Goal: Information Seeking & Learning: Learn about a topic

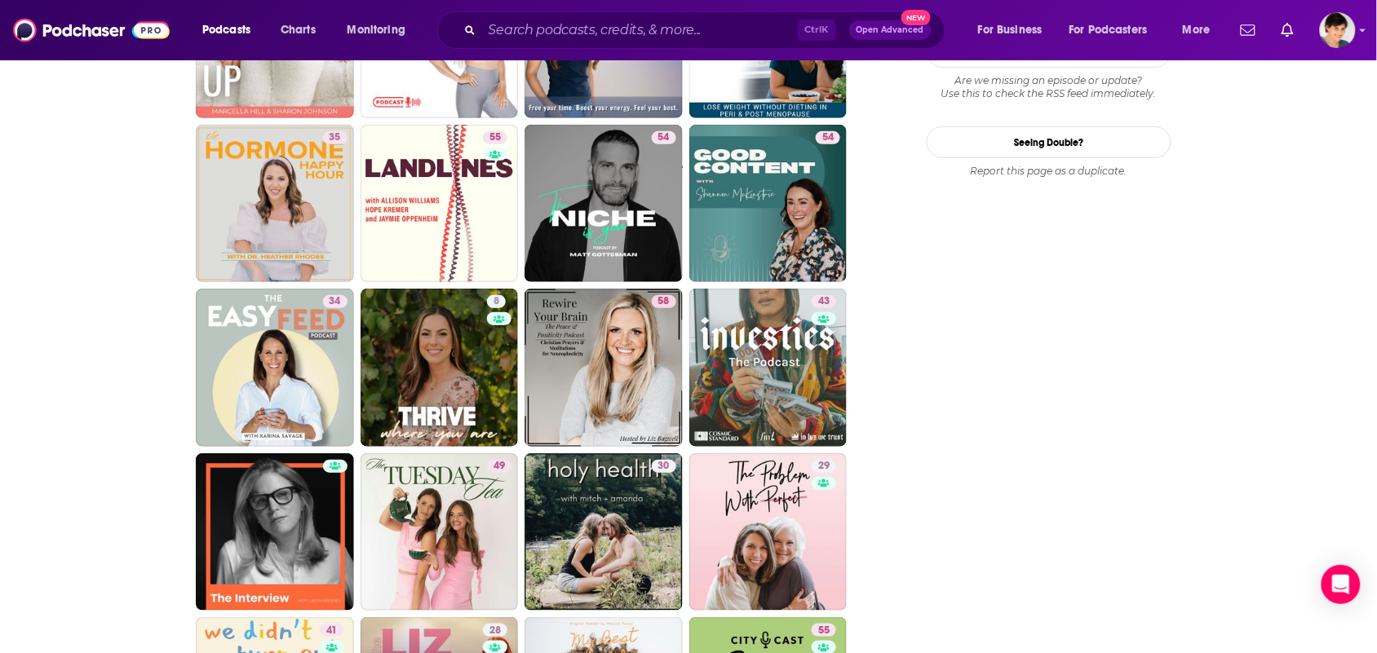
scroll to position [1937, 0]
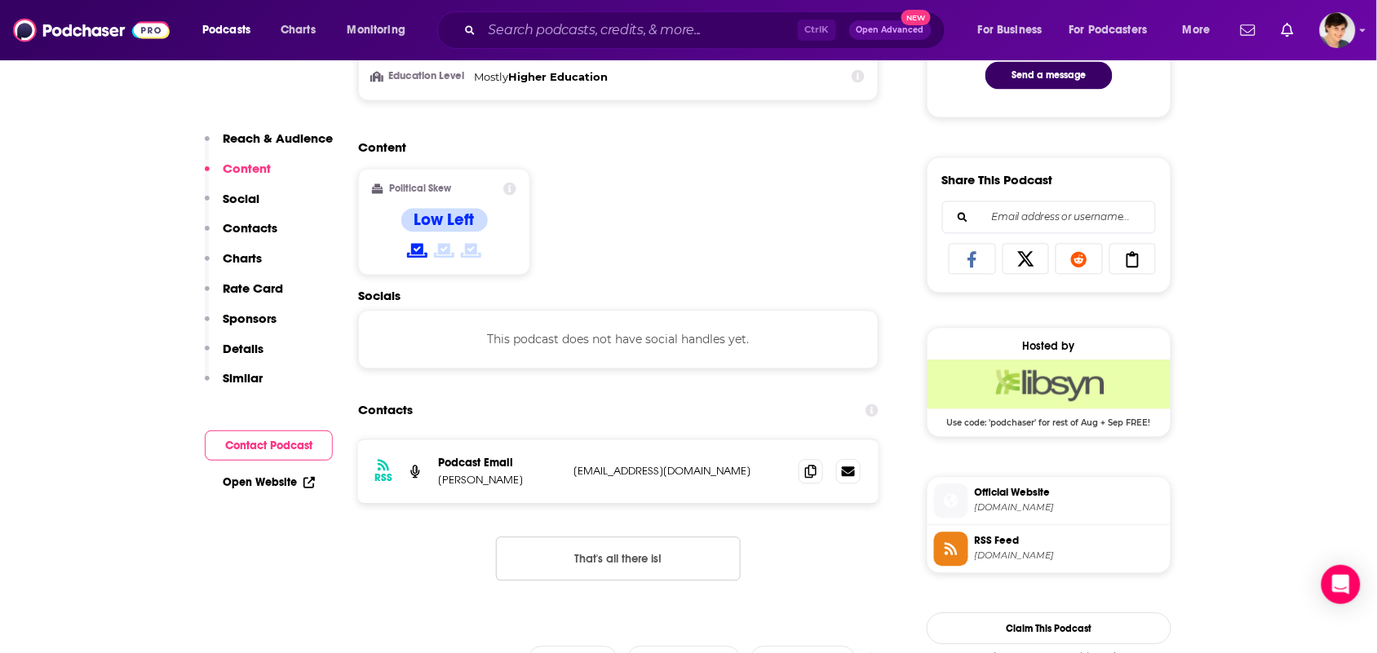
scroll to position [1122, 0]
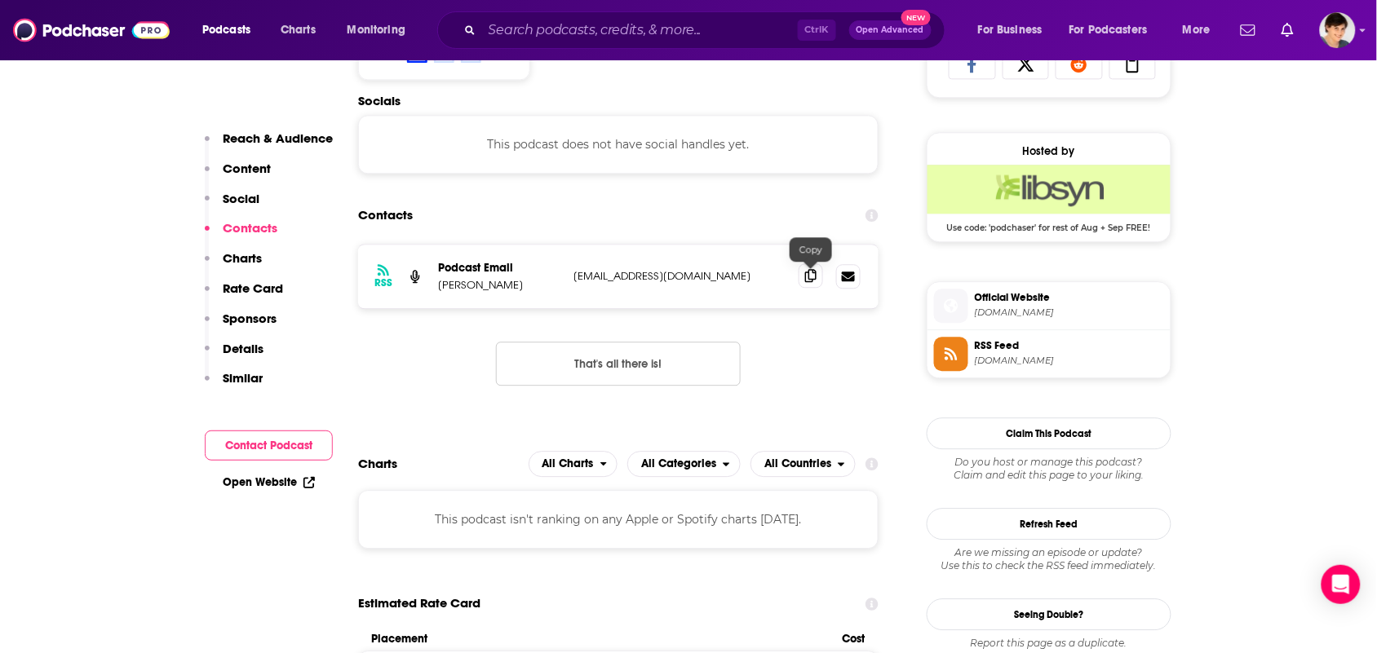
click at [817, 277] on span at bounding box center [811, 275] width 24 height 24
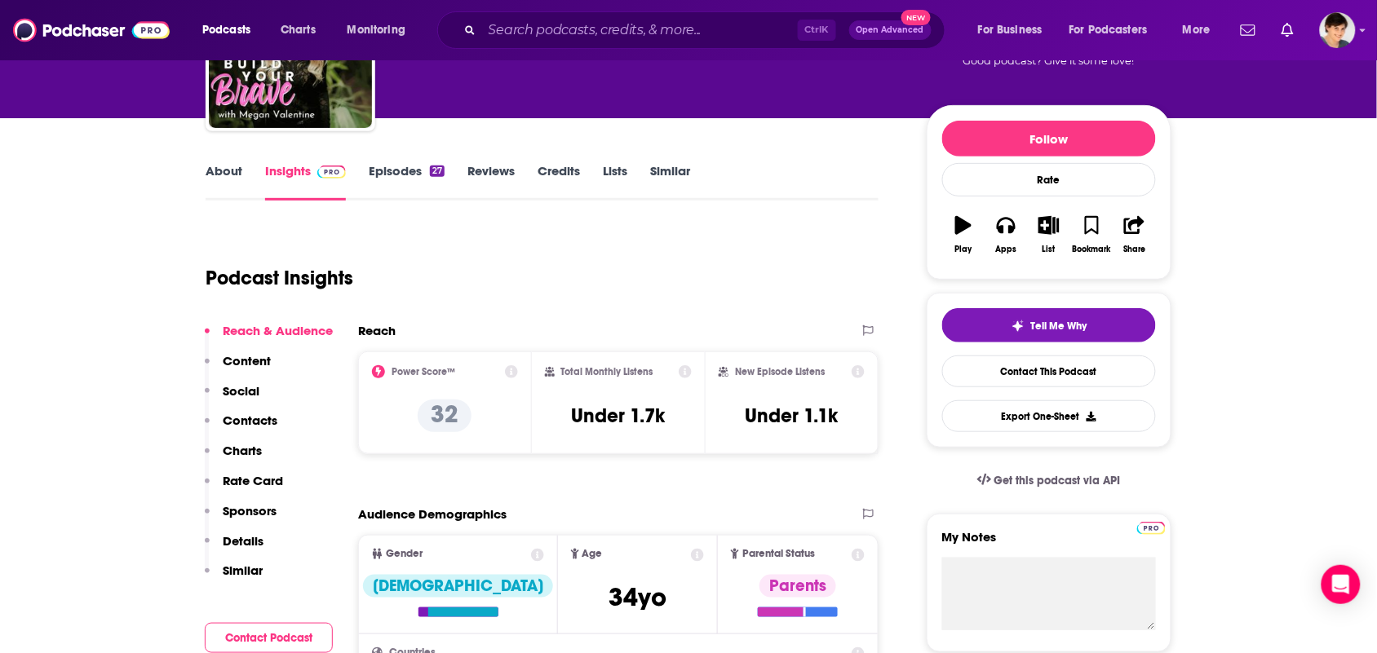
scroll to position [0, 0]
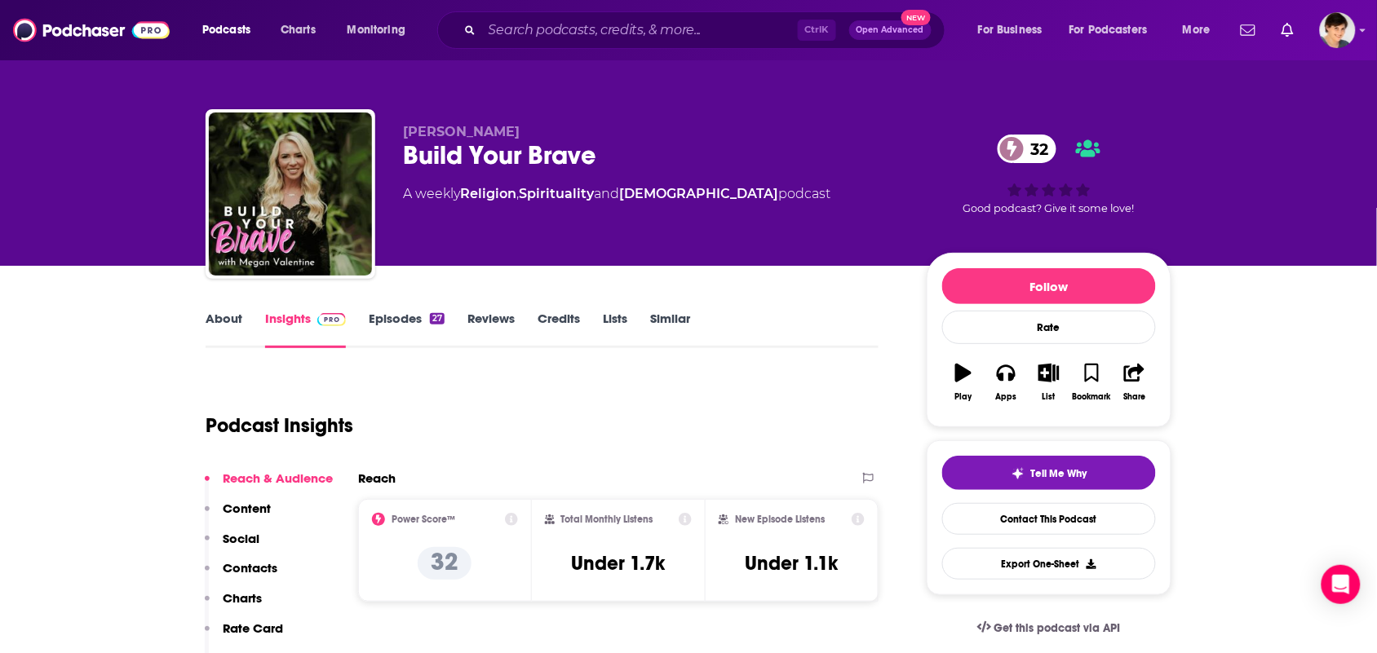
click at [233, 324] on link "About" at bounding box center [224, 330] width 37 height 38
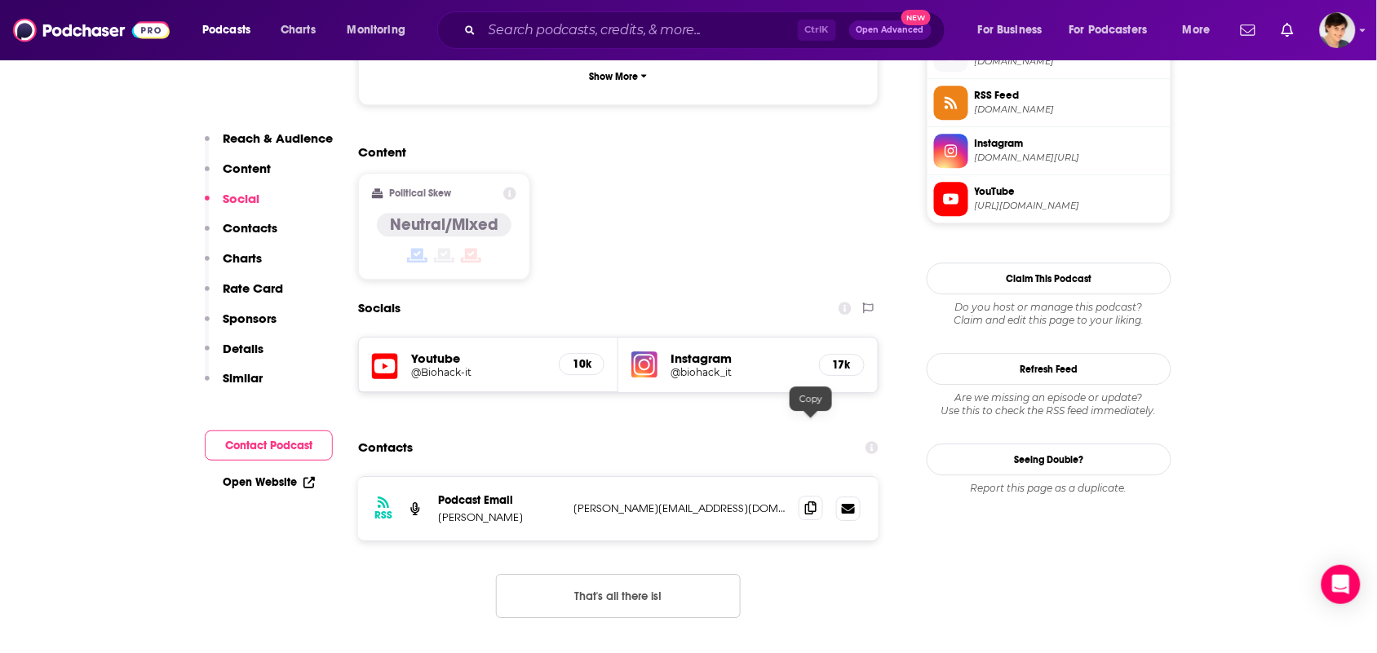
click at [817, 496] on span at bounding box center [811, 508] width 24 height 24
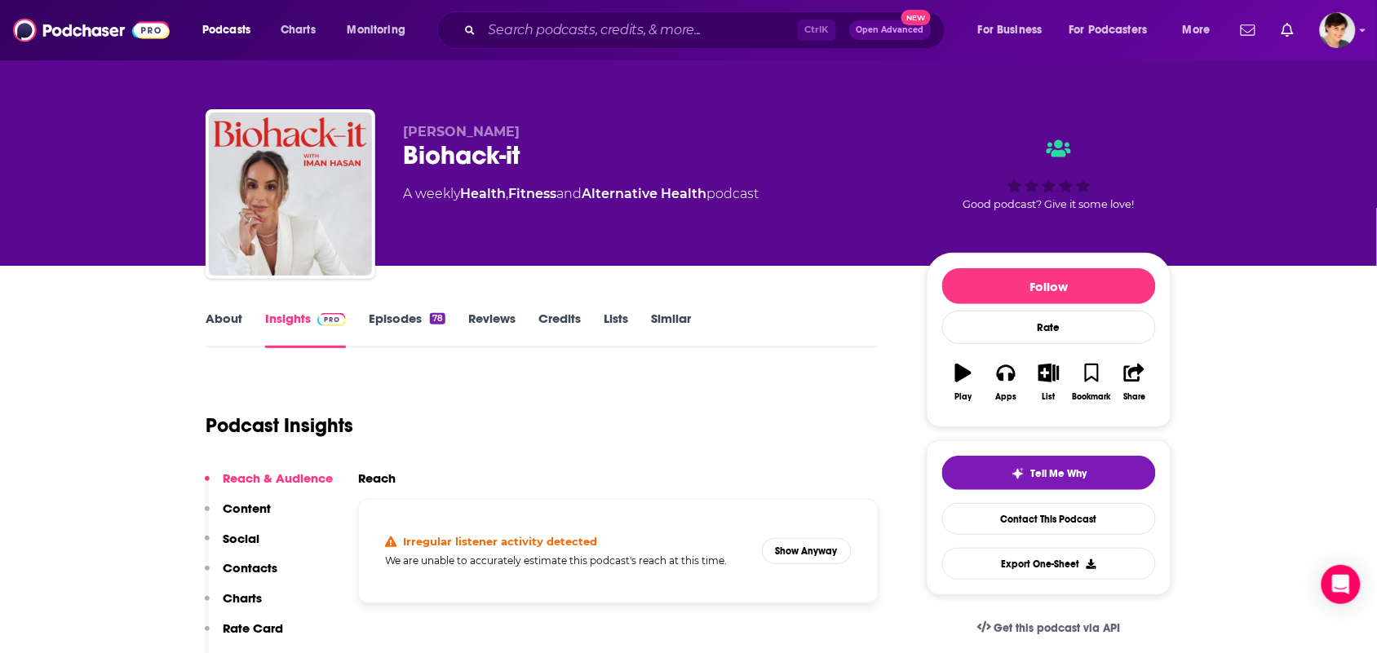
click at [225, 319] on link "About" at bounding box center [224, 330] width 37 height 38
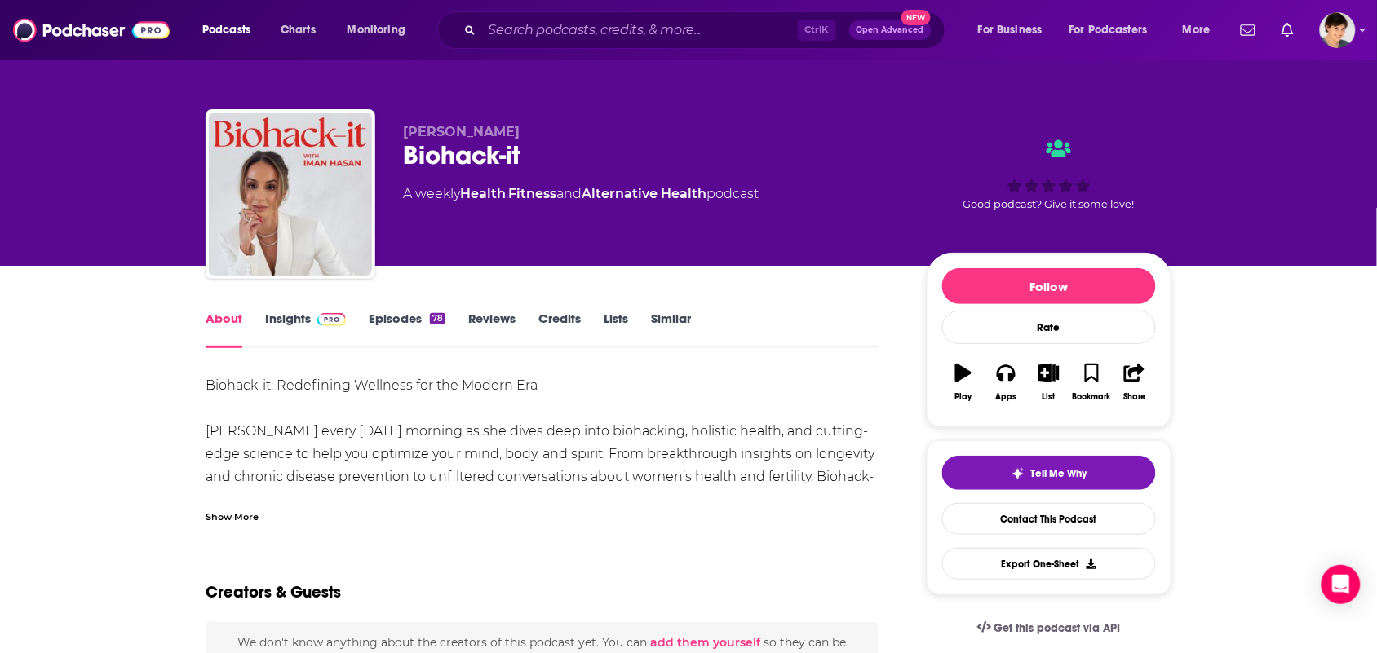
click at [327, 486] on div "Biohack-it: Redefining Wellness for the Modern Era Join Iman Hasan every Thursd…" at bounding box center [542, 465] width 673 height 183
click at [312, 497] on div "Show More" at bounding box center [542, 511] width 673 height 28
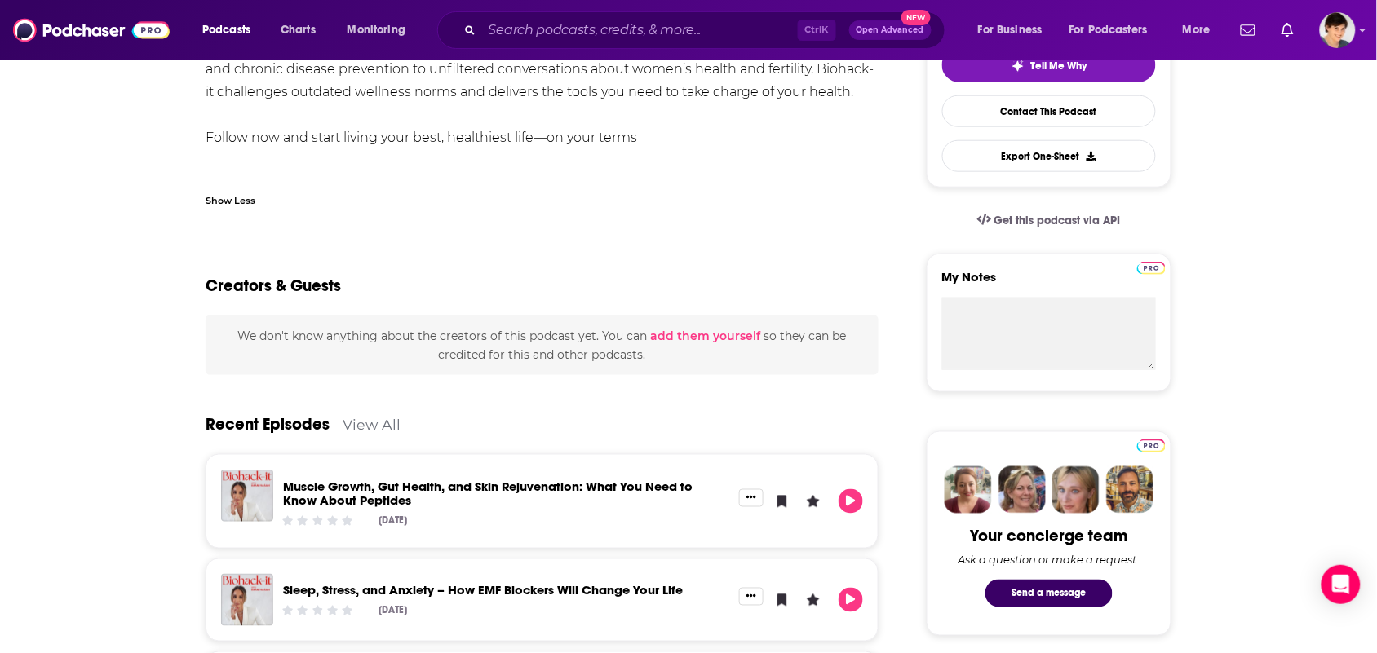
scroll to position [612, 0]
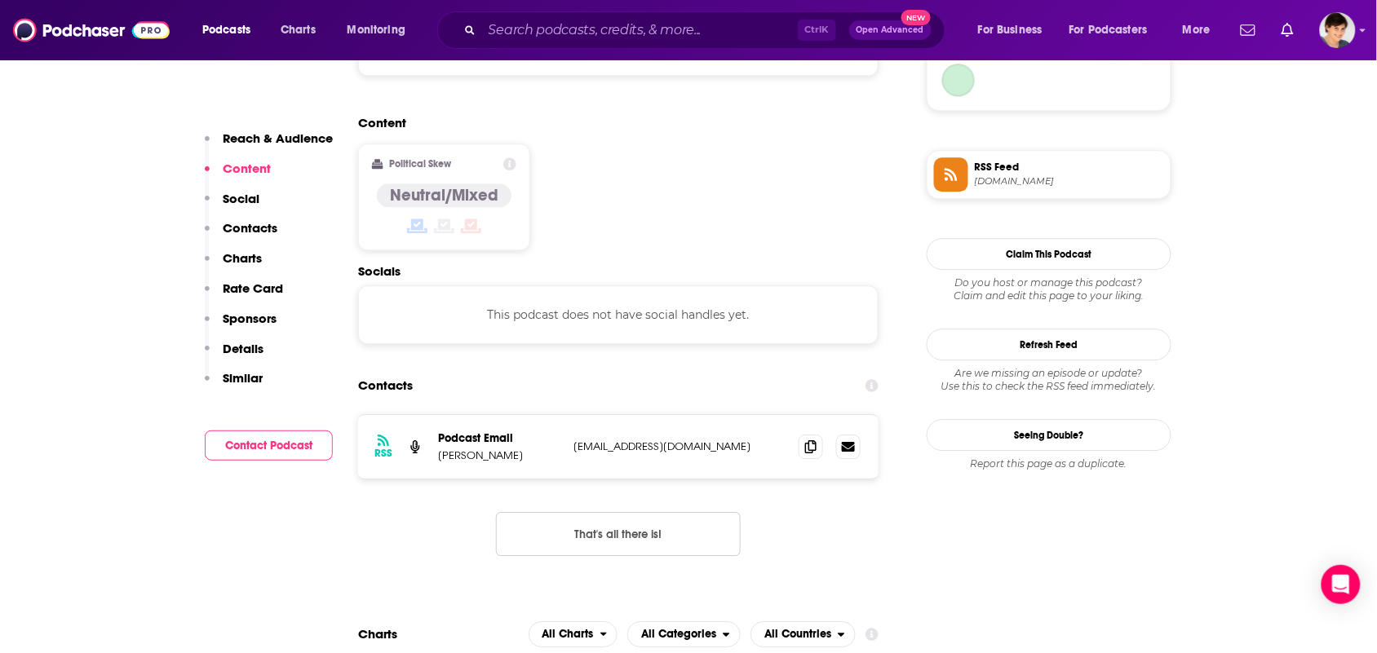
scroll to position [1326, 0]
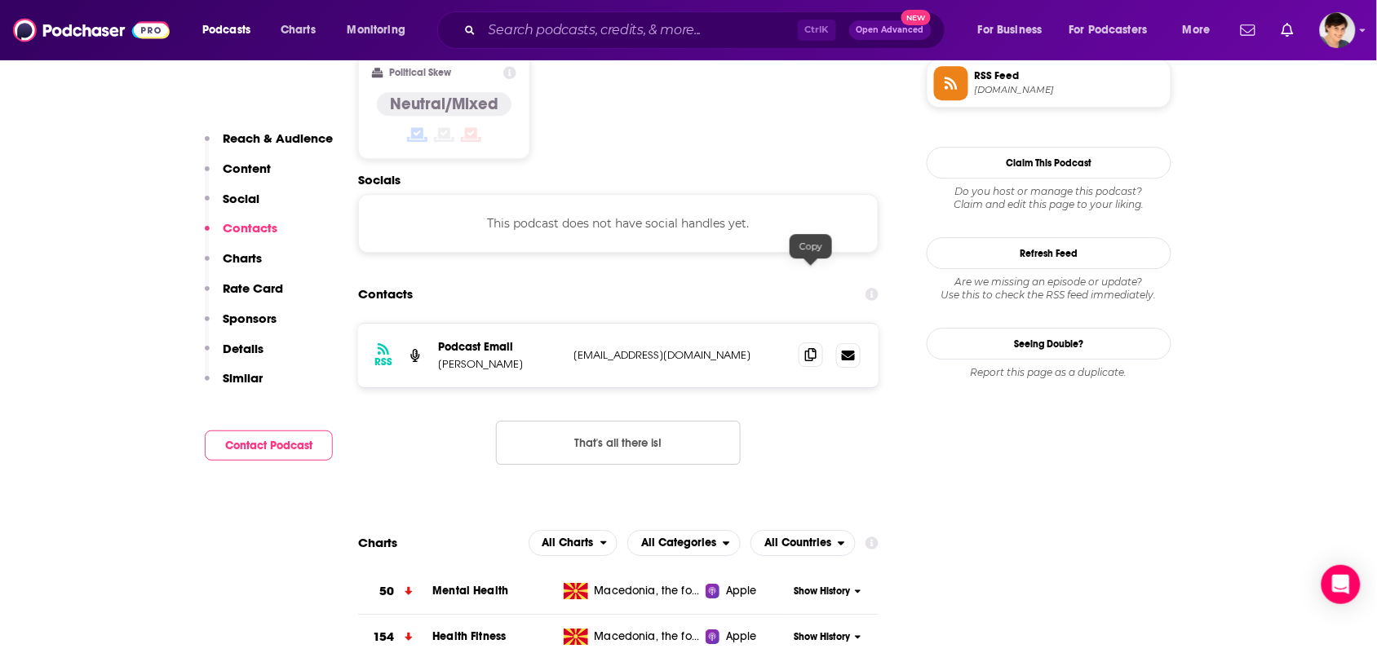
click at [808, 348] on icon at bounding box center [810, 354] width 11 height 13
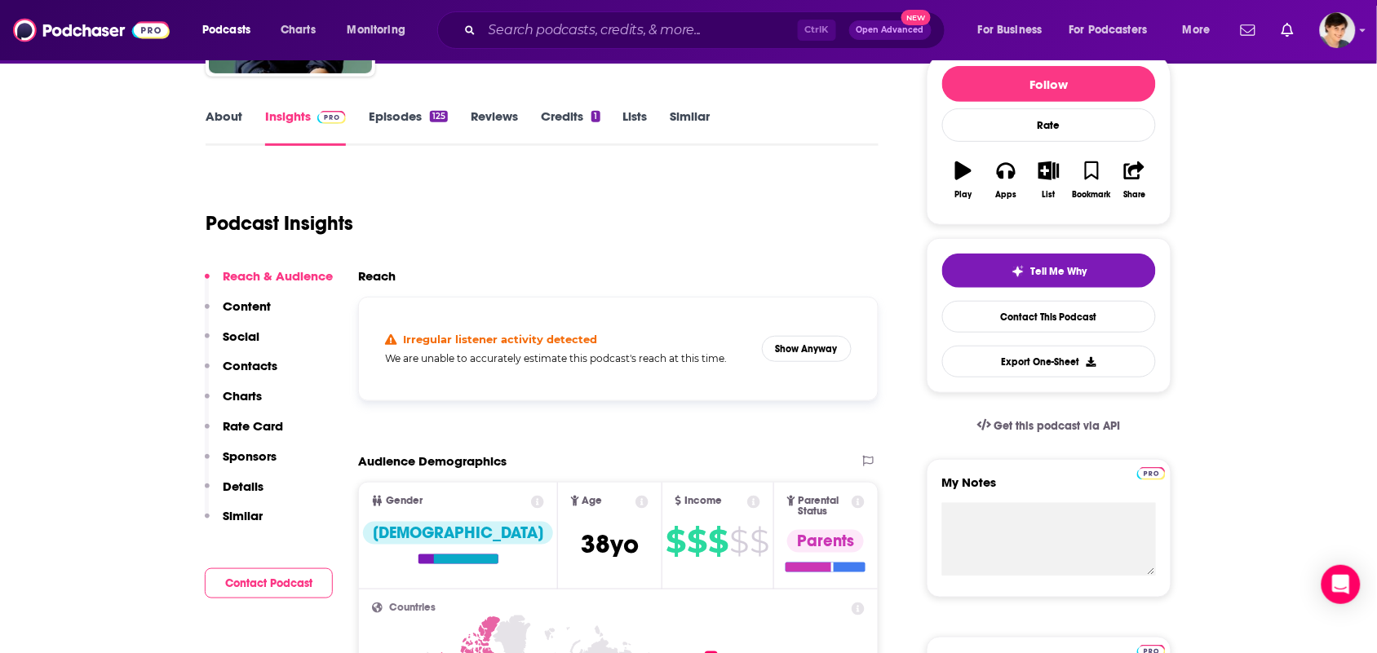
scroll to position [0, 0]
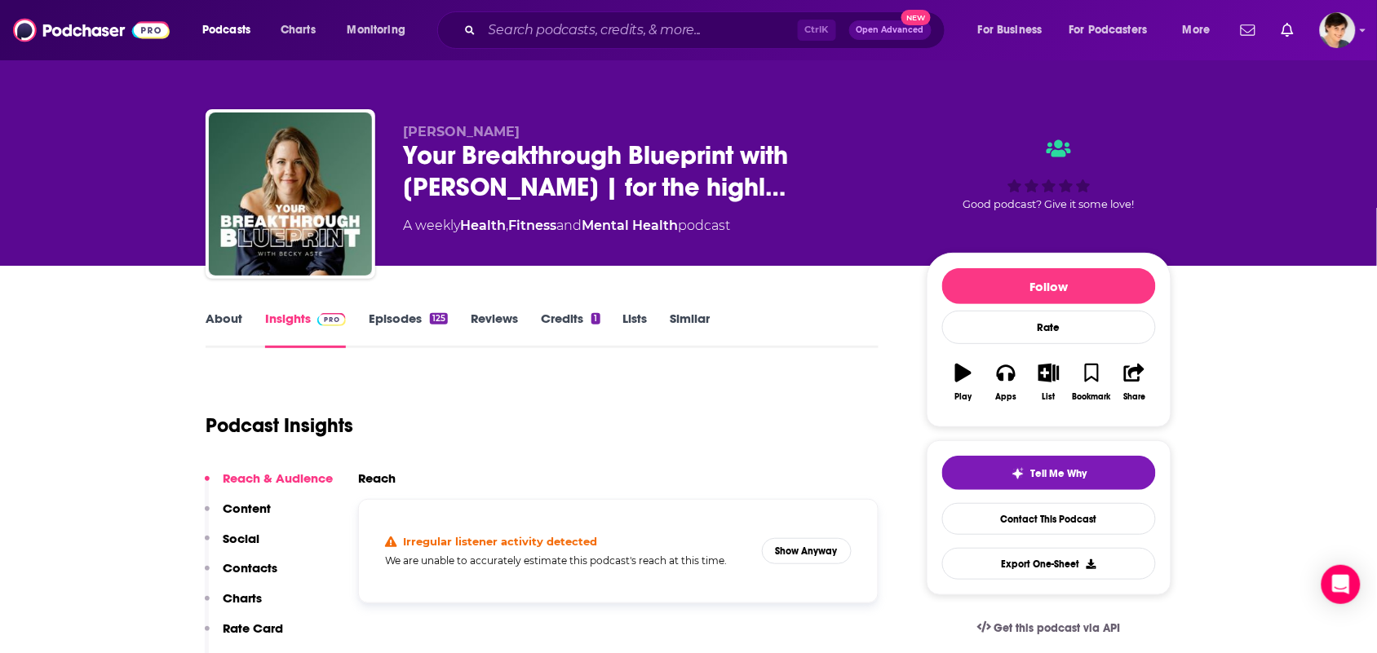
click at [210, 326] on link "About" at bounding box center [224, 330] width 37 height 38
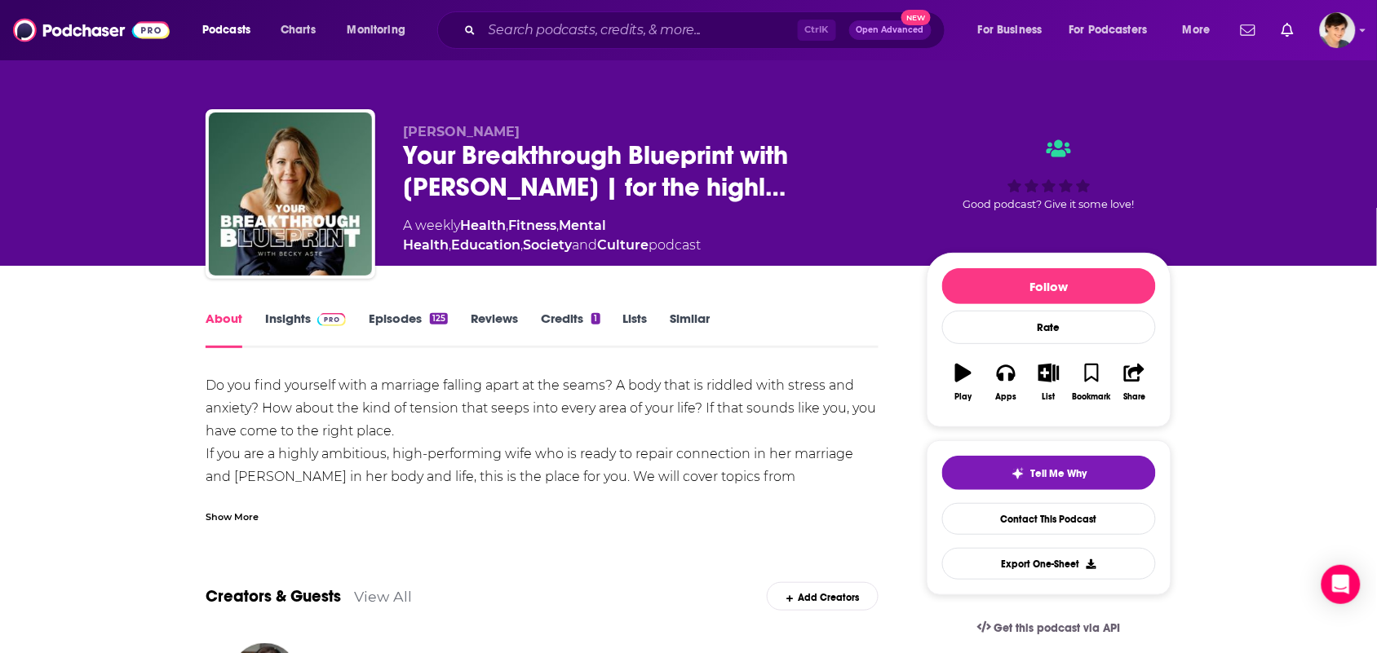
click at [325, 503] on div "Show More" at bounding box center [542, 511] width 673 height 28
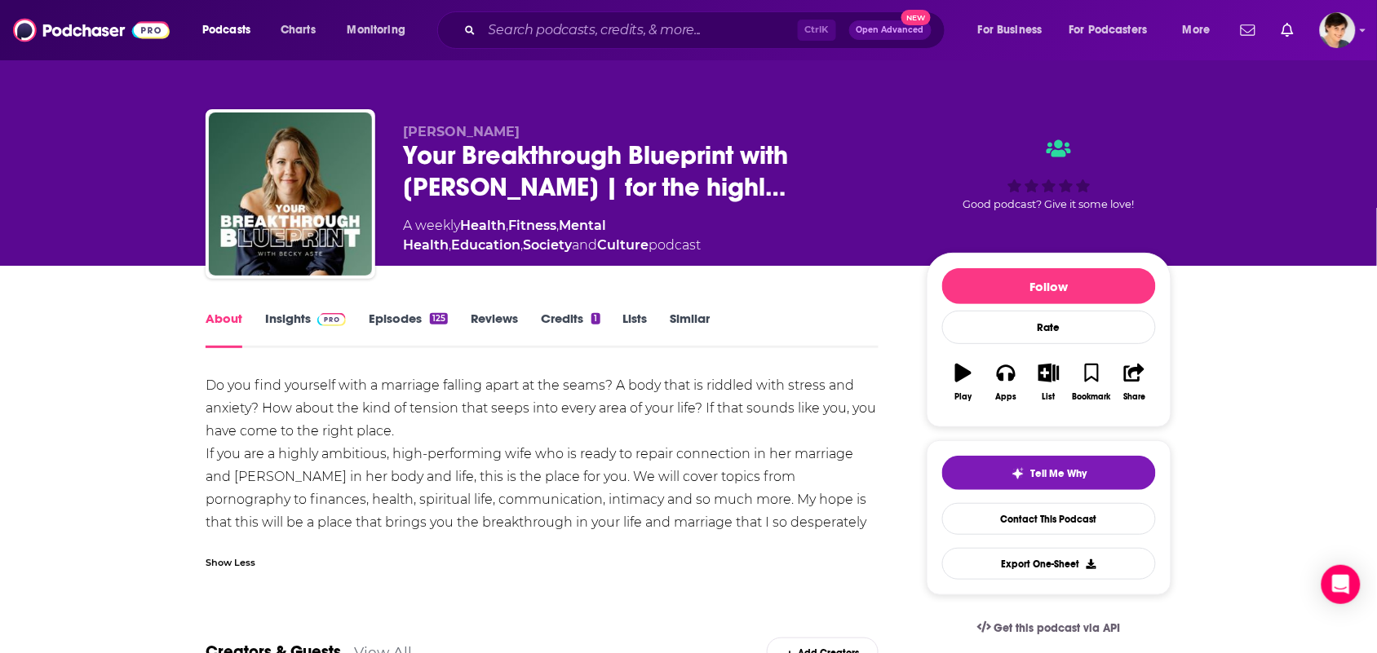
click at [280, 331] on link "Insights" at bounding box center [305, 330] width 81 height 38
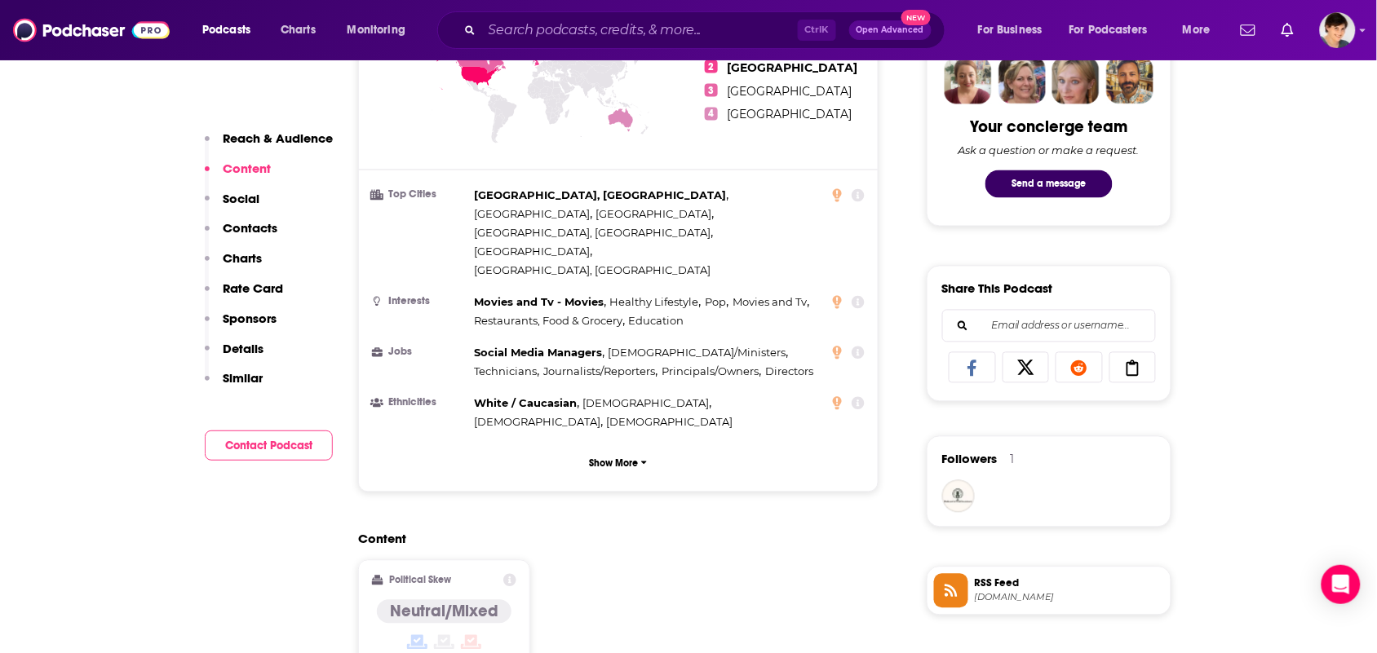
scroll to position [1020, 0]
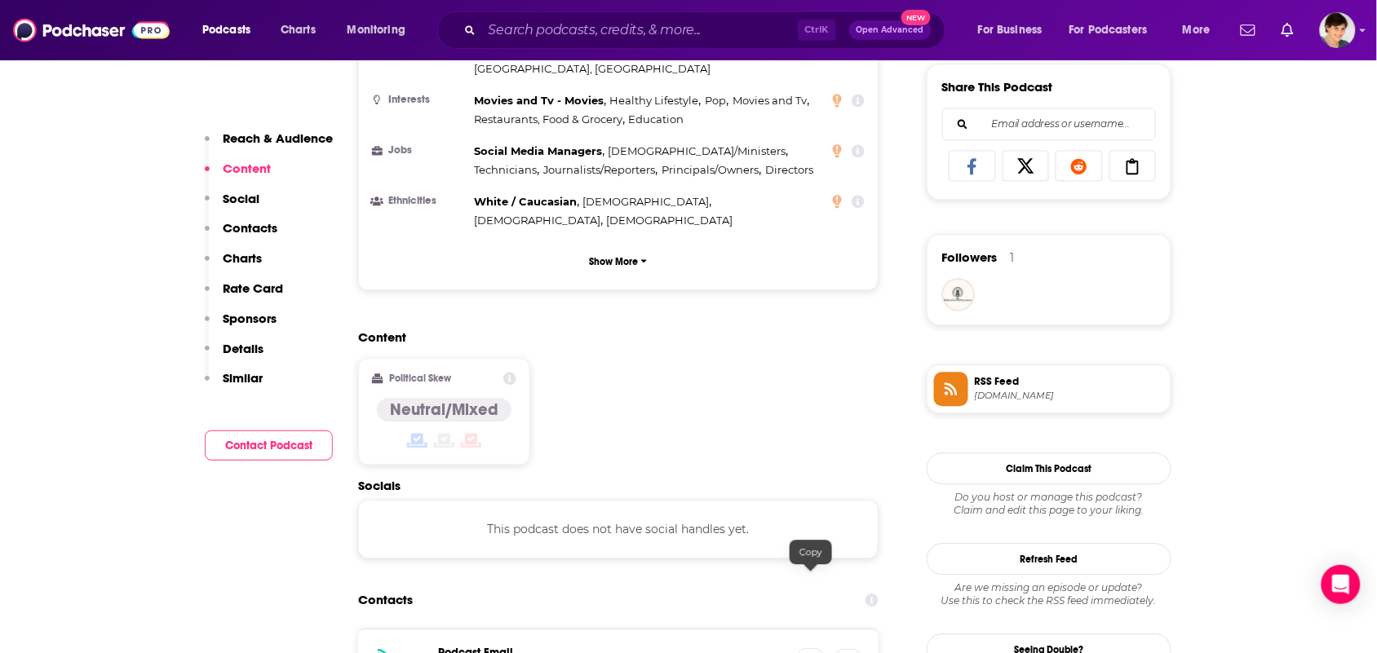
click at [817, 648] on span at bounding box center [811, 660] width 24 height 24
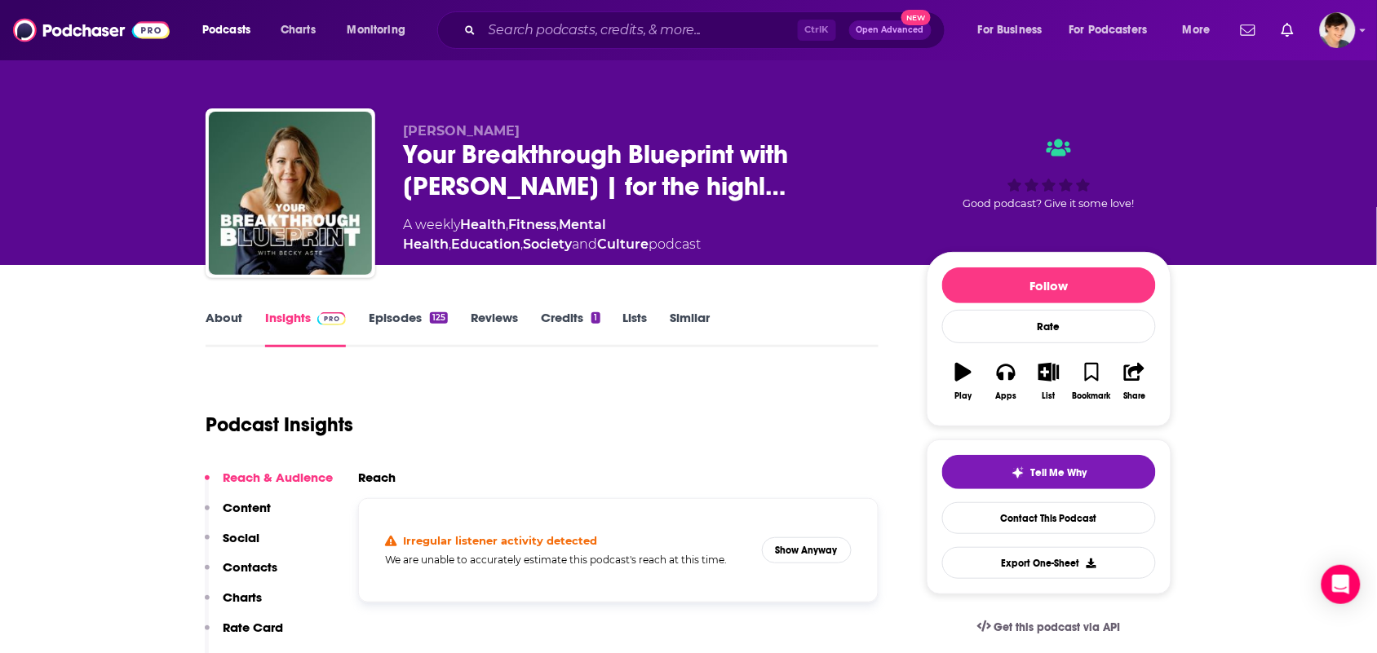
scroll to position [0, 0]
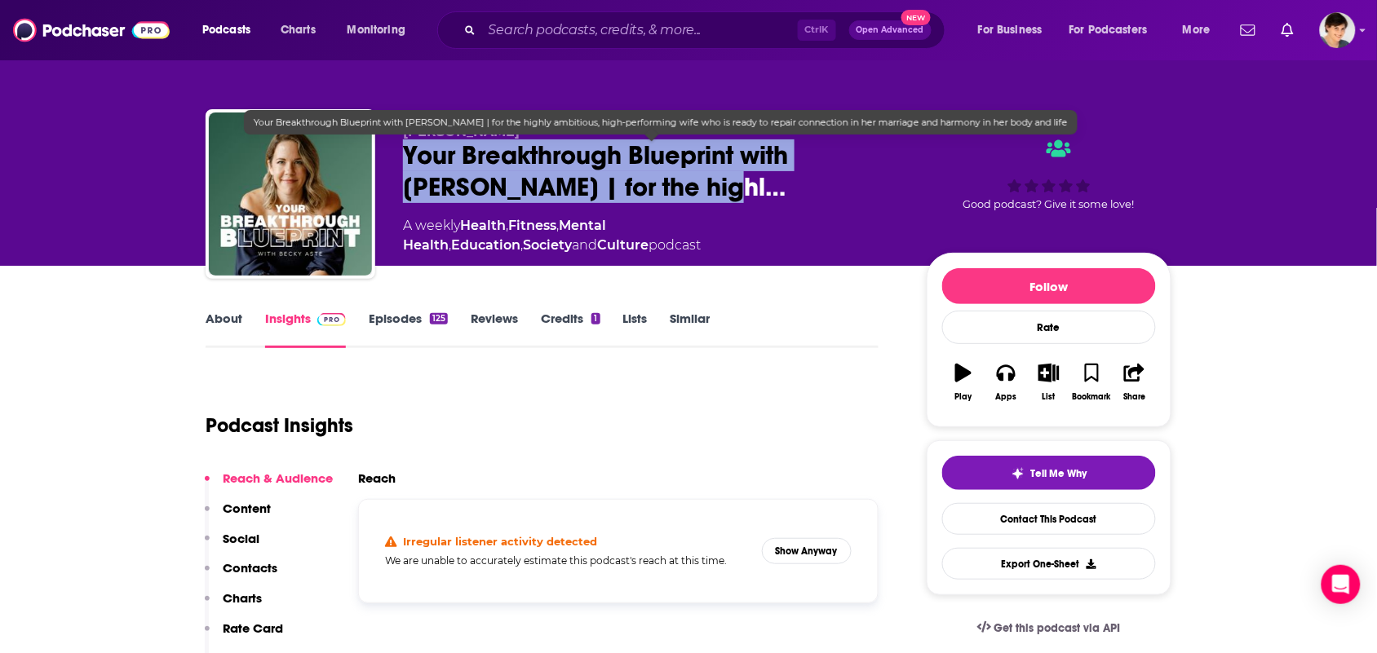
drag, startPoint x: 658, startPoint y: 186, endPoint x: 450, endPoint y: 124, distance: 217.0
click at [405, 162] on span "Your Breakthrough Blueprint with Becky Aste | for the highl…" at bounding box center [652, 171] width 498 height 64
copy h2 "Your Breakthrough Blueprint with Becky Aste | for the highl…"
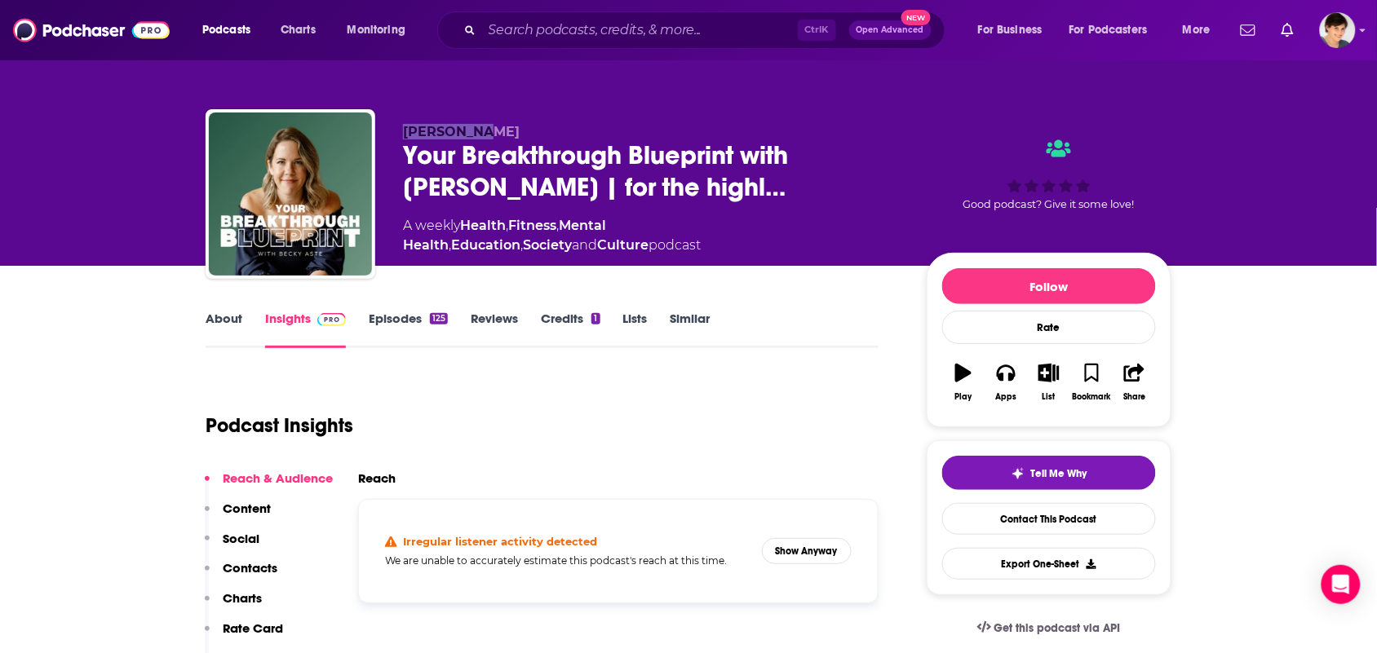
drag, startPoint x: 506, startPoint y: 126, endPoint x: 383, endPoint y: 126, distance: 122.4
click at [383, 126] on div "Becky Aste Your Breakthrough Blueprint with Becky Aste | for the highl… A weekl…" at bounding box center [689, 197] width 966 height 176
copy span "Becky Aste"
click at [214, 329] on link "About" at bounding box center [224, 330] width 37 height 38
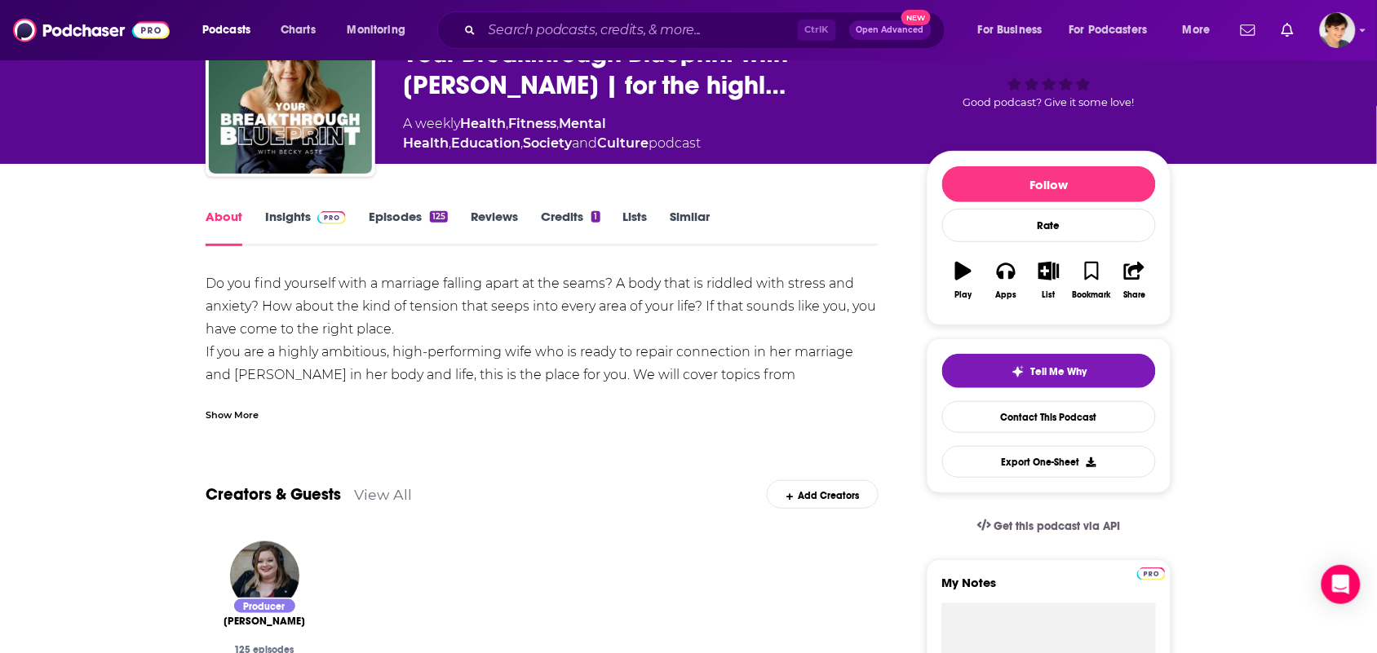
click at [282, 413] on div "Show More" at bounding box center [542, 409] width 673 height 28
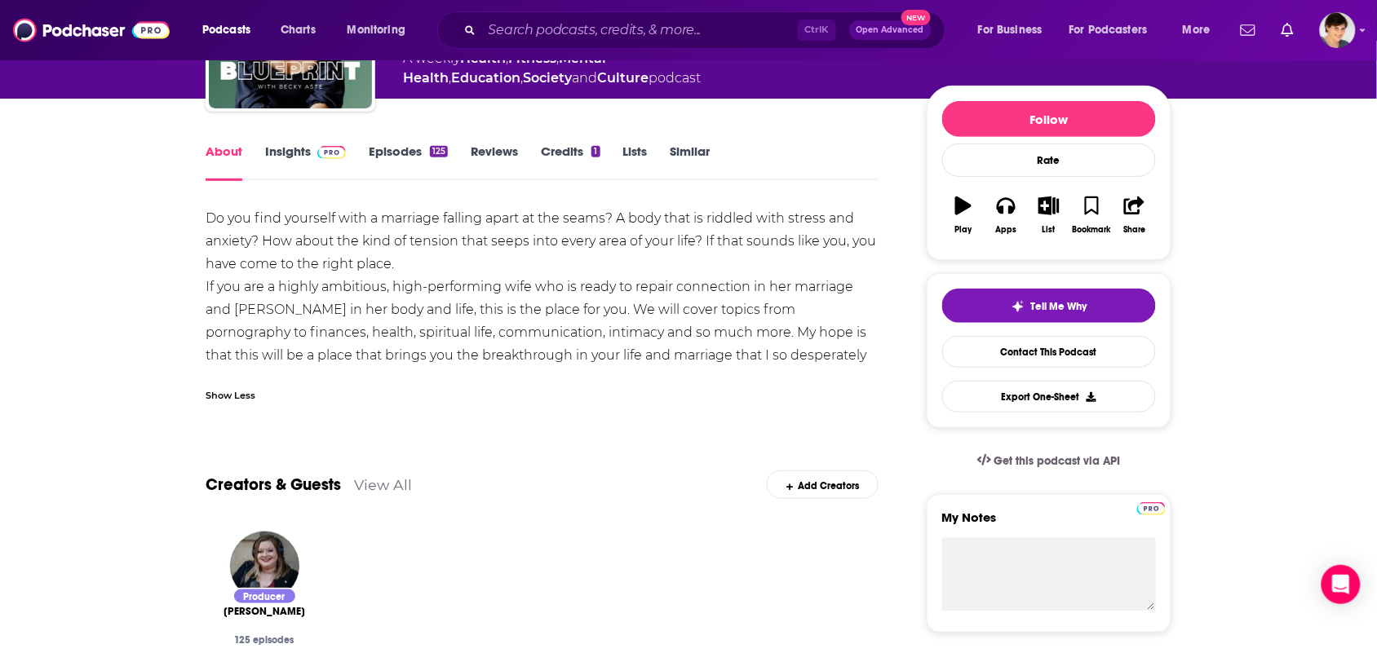
scroll to position [204, 0]
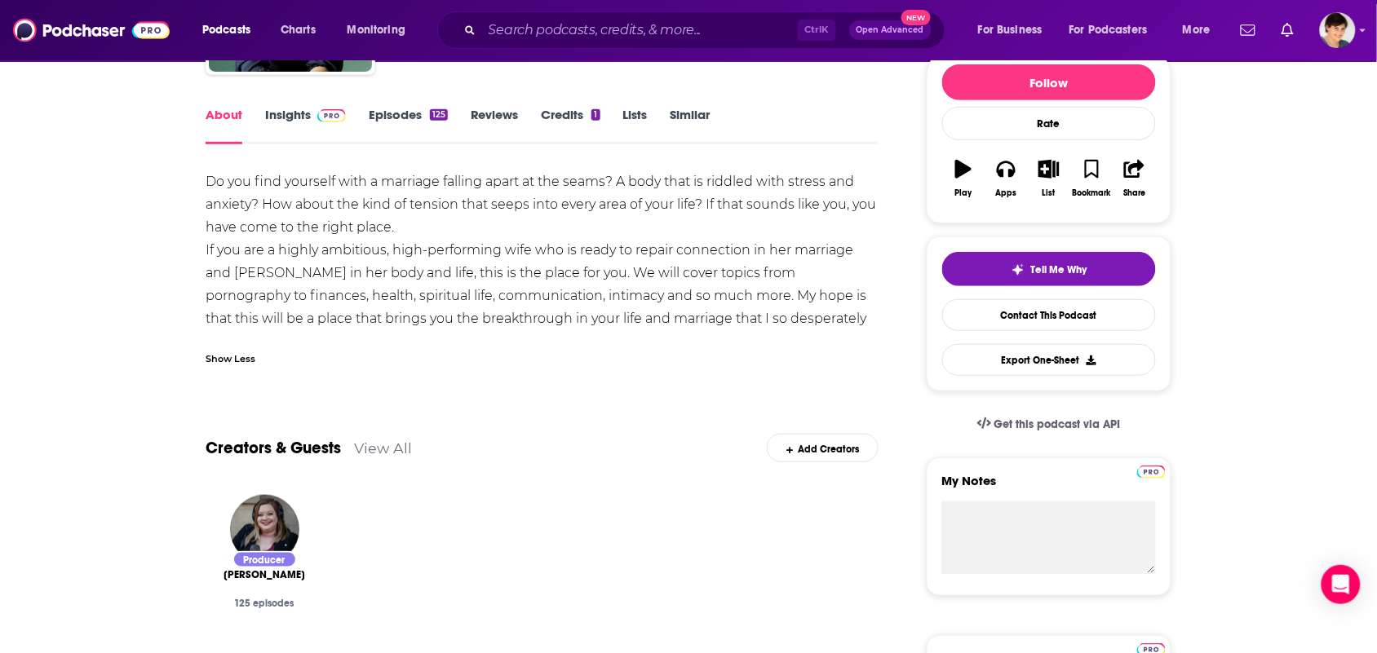
drag, startPoint x: 810, startPoint y: 322, endPoint x: 812, endPoint y: 312, distance: 9.9
click at [810, 320] on div "Do you find yourself with a marriage falling apart at the seams? A body that is…" at bounding box center [542, 261] width 673 height 183
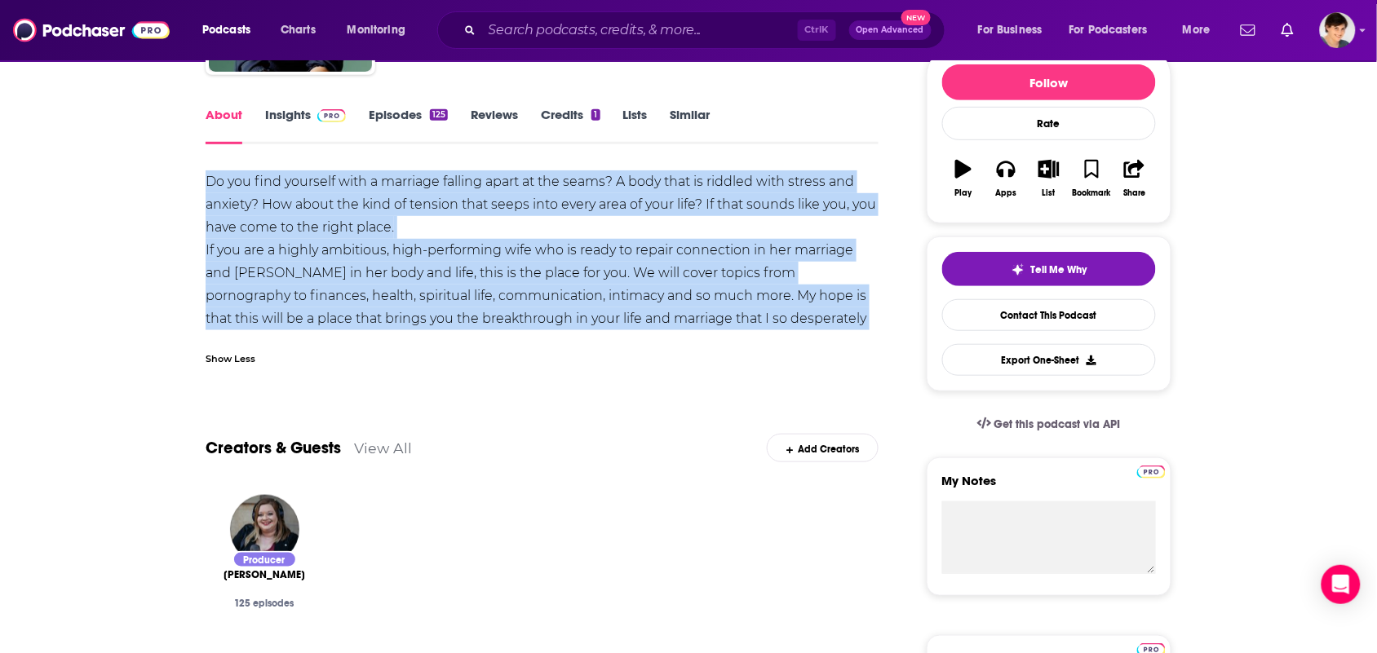
drag, startPoint x: 834, startPoint y: 314, endPoint x: 193, endPoint y: 181, distance: 655.6
copy div "Do you find yourself with a marriage falling apart at the seams? A body that is…"
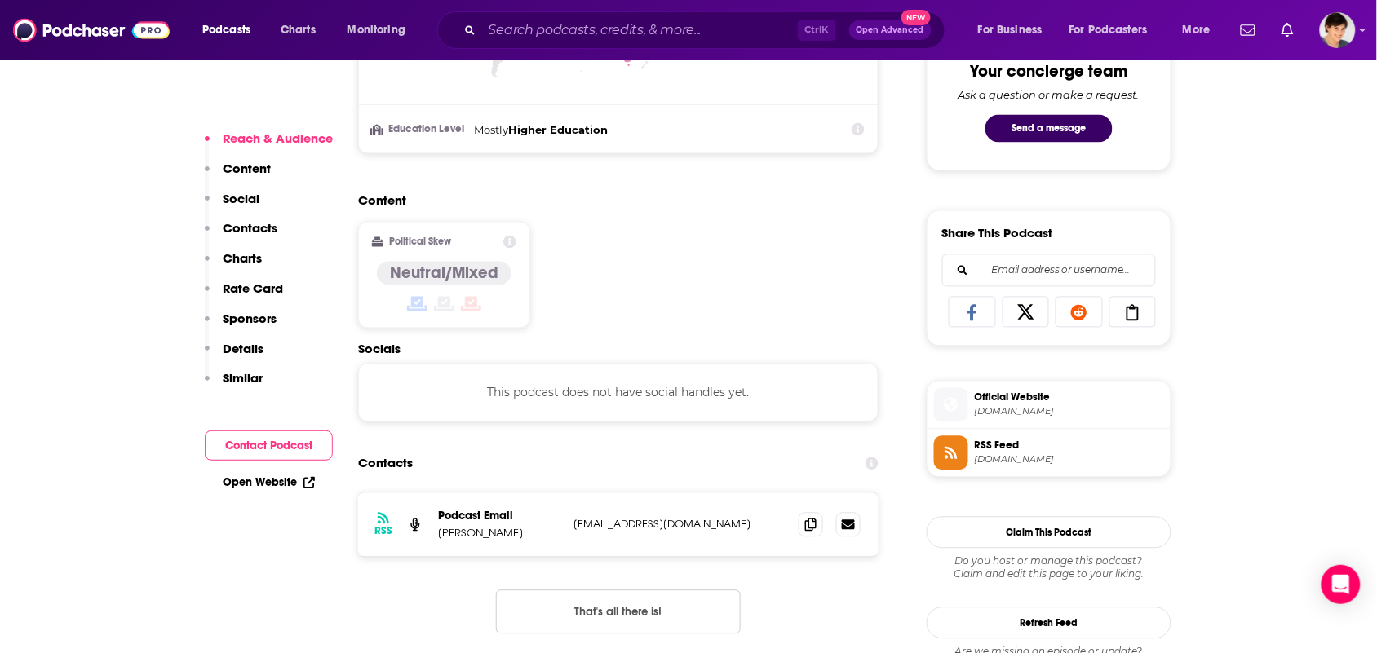
scroll to position [1122, 0]
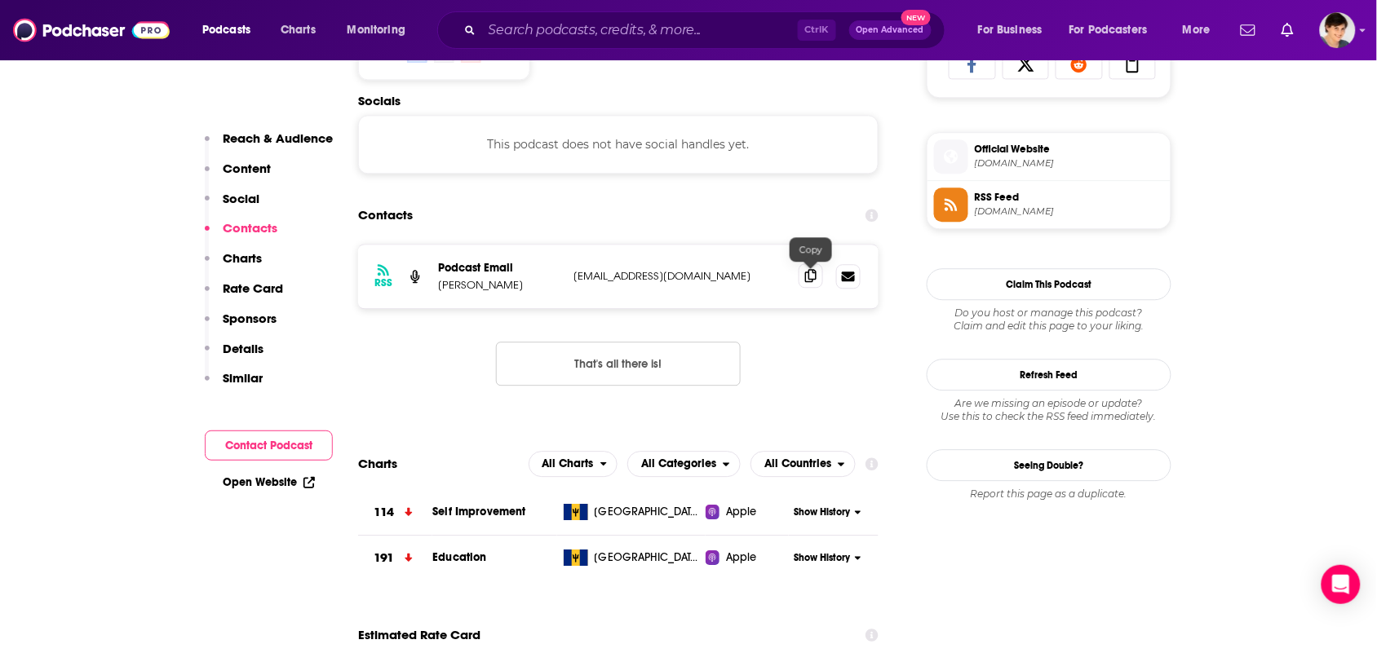
click at [813, 288] on span at bounding box center [811, 275] width 24 height 24
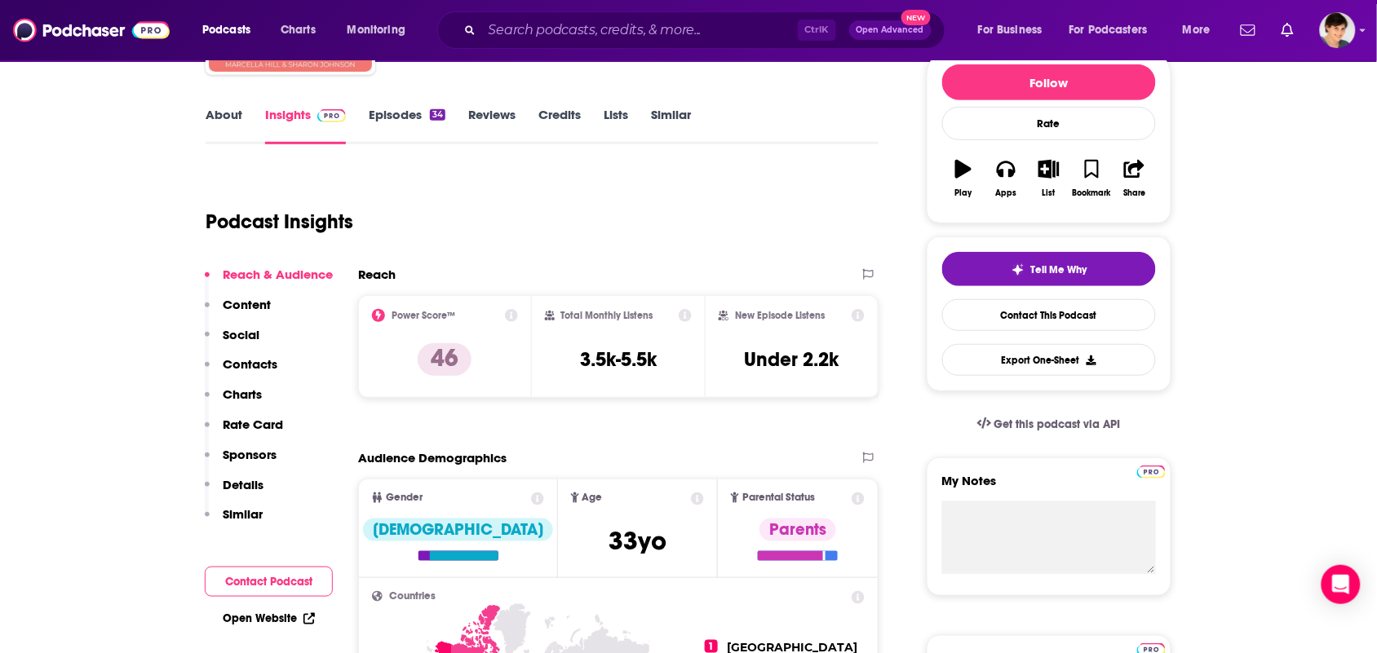
scroll to position [0, 0]
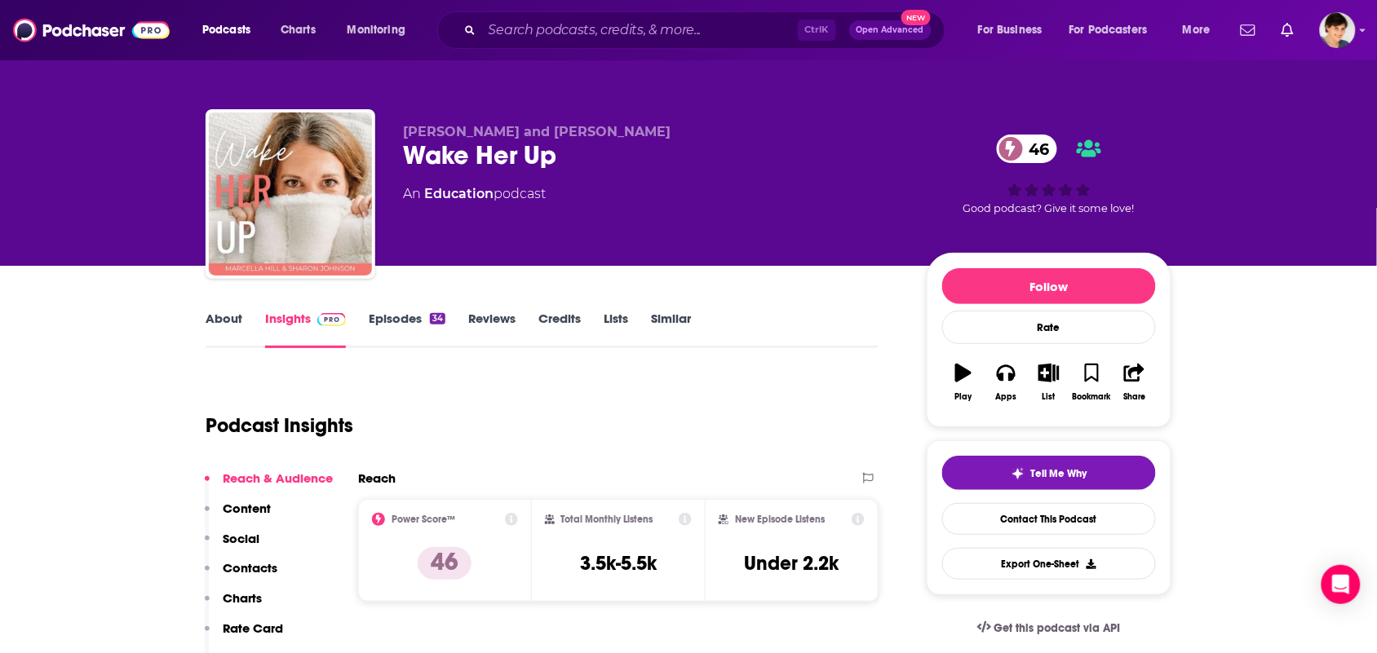
click at [229, 316] on link "About" at bounding box center [224, 330] width 37 height 38
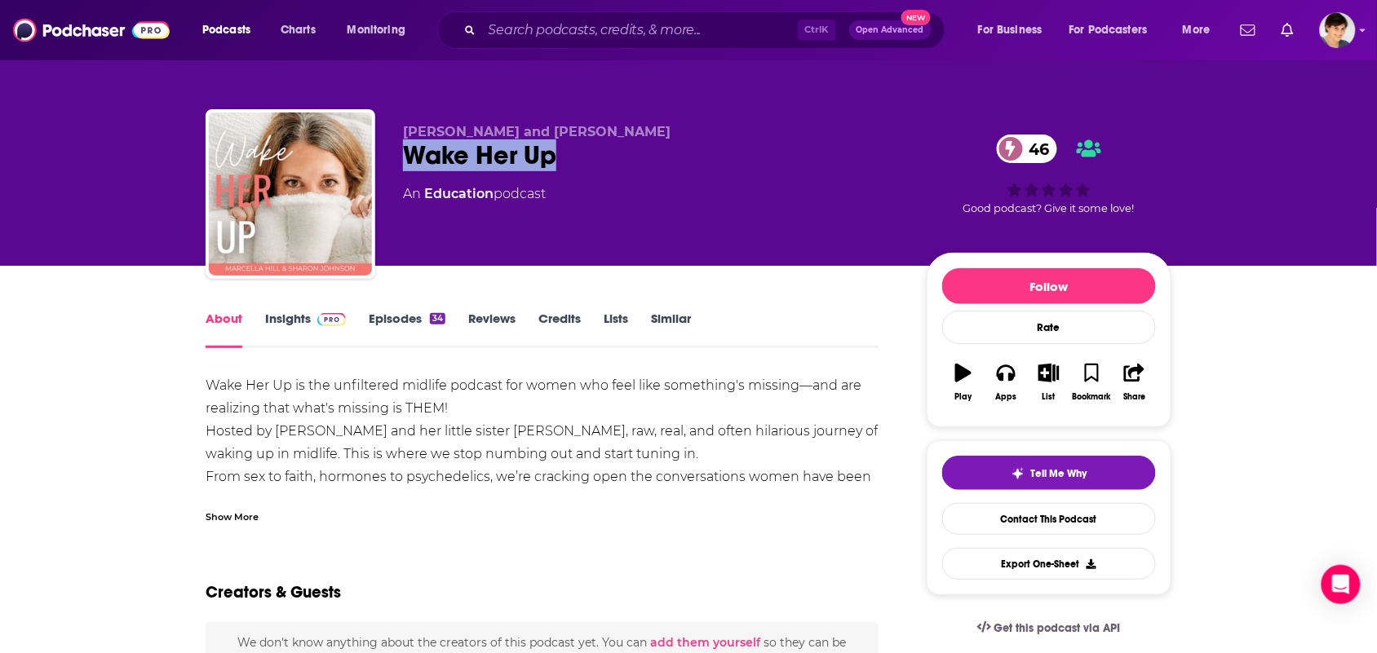
drag, startPoint x: 579, startPoint y: 156, endPoint x: 396, endPoint y: 153, distance: 182.7
click at [396, 153] on div "Marcella Hill and Sharon Johnson Wake Her Up 46 An Education podcast 46 Good po…" at bounding box center [689, 197] width 966 height 176
copy h1 "Wake Her Up"
drag, startPoint x: 639, startPoint y: 135, endPoint x: 392, endPoint y: 120, distance: 246.8
click at [392, 120] on div "Marcella Hill and Sharon Johnson Wake Her Up 46 An Education podcast 46 Good po…" at bounding box center [689, 197] width 966 height 176
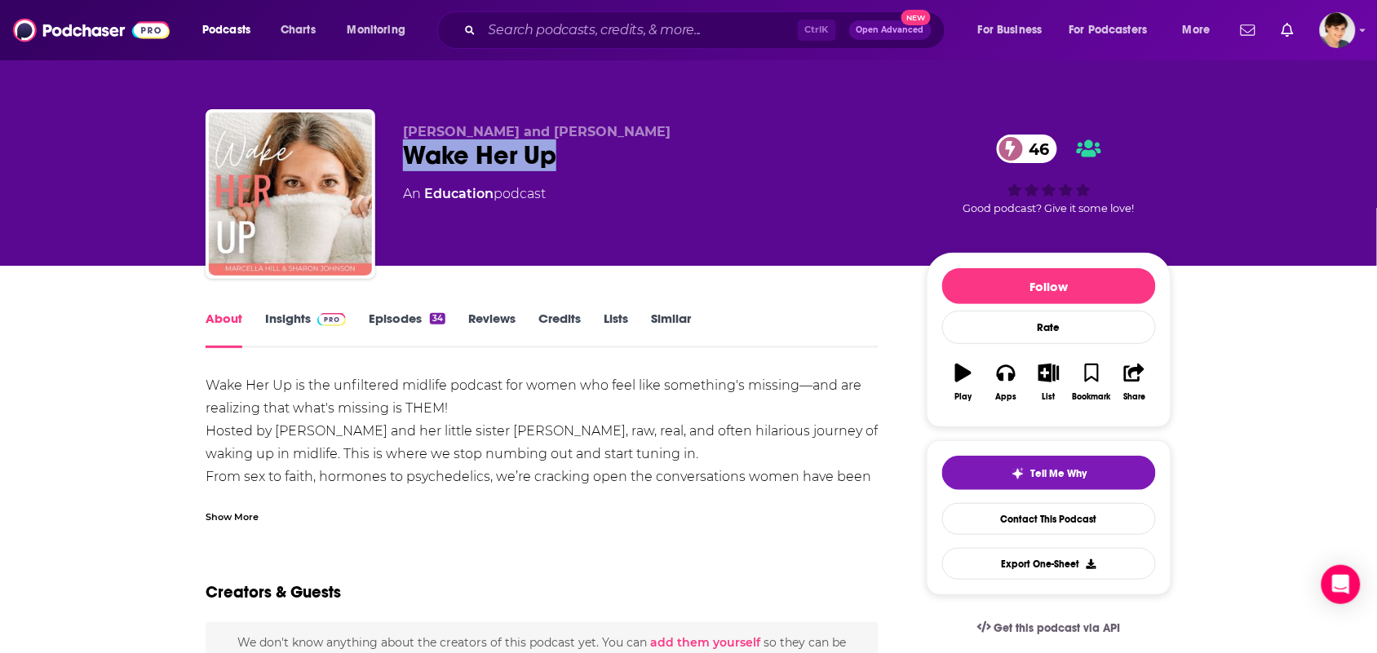
copy span "Marcella Hill and Sharon Johnson"
click at [281, 516] on div "Show More" at bounding box center [542, 511] width 673 height 28
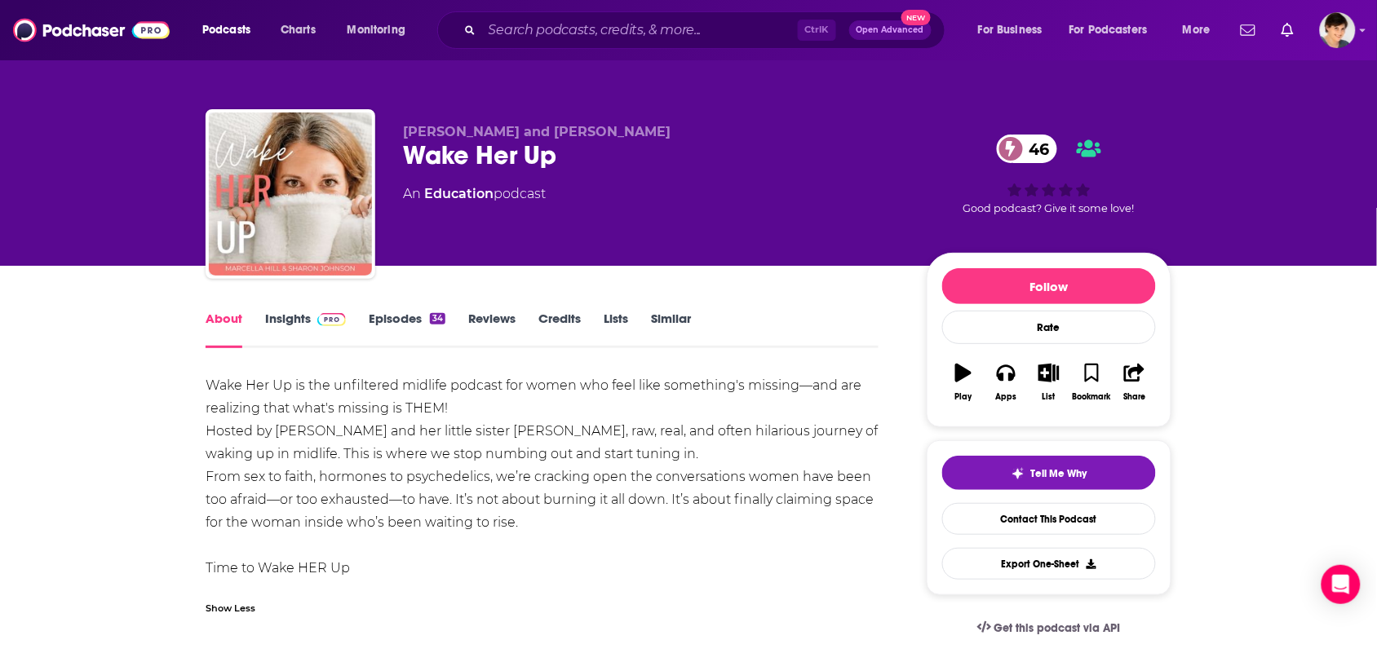
drag, startPoint x: 370, startPoint y: 569, endPoint x: 194, endPoint y: 364, distance: 269.6
copy div "Wake Her Up is the unfiltered midlife podcast for women who feel like something…"
click at [423, 311] on link "Episodes 34" at bounding box center [407, 330] width 77 height 38
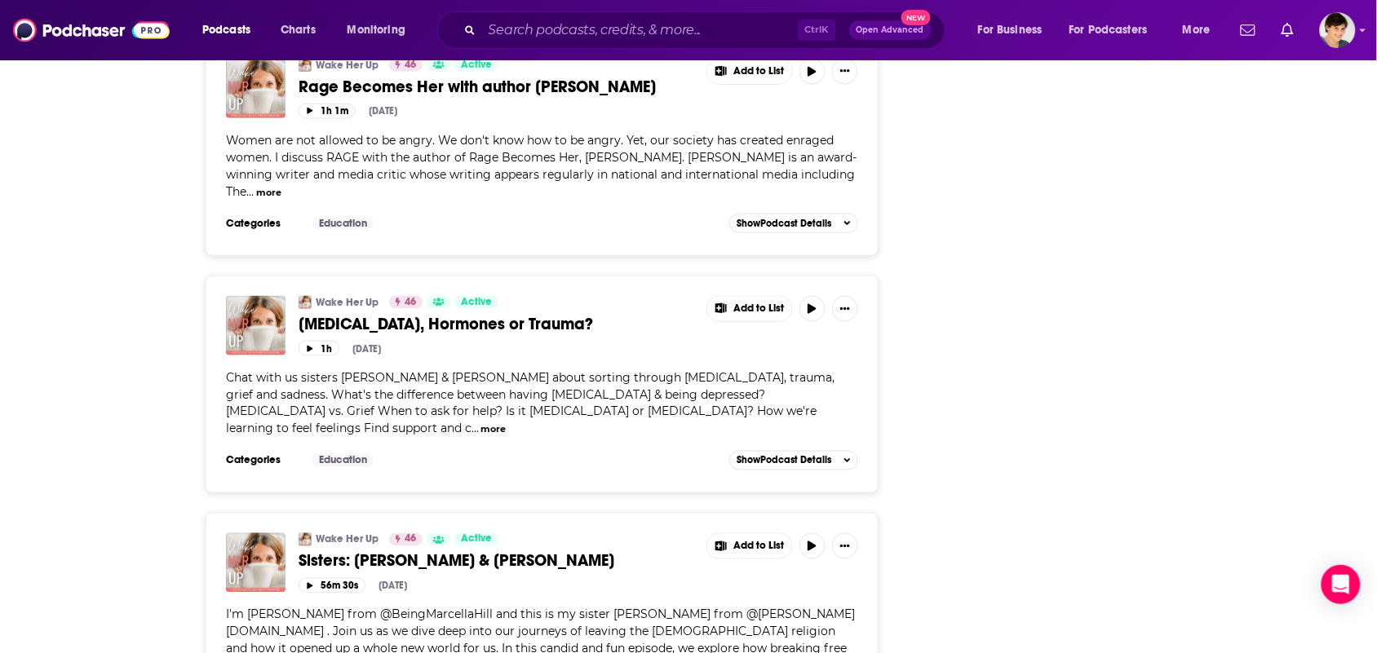
scroll to position [4588, 0]
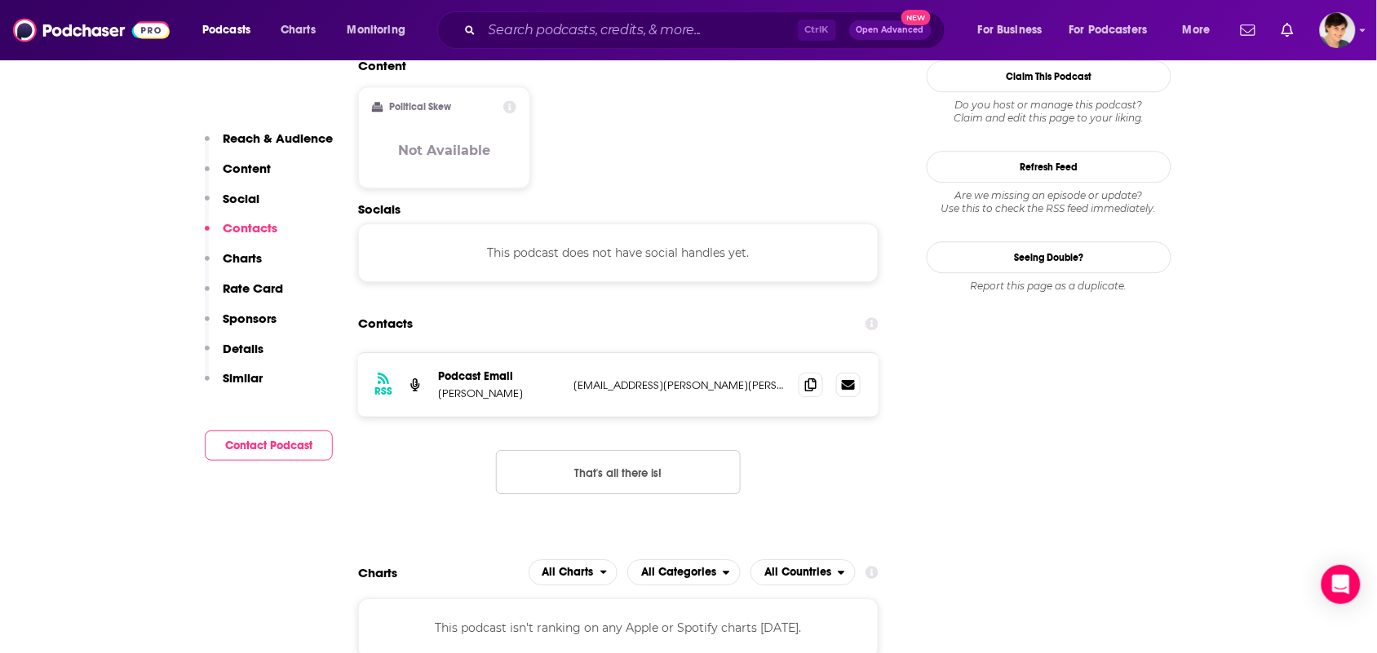
scroll to position [1427, 0]
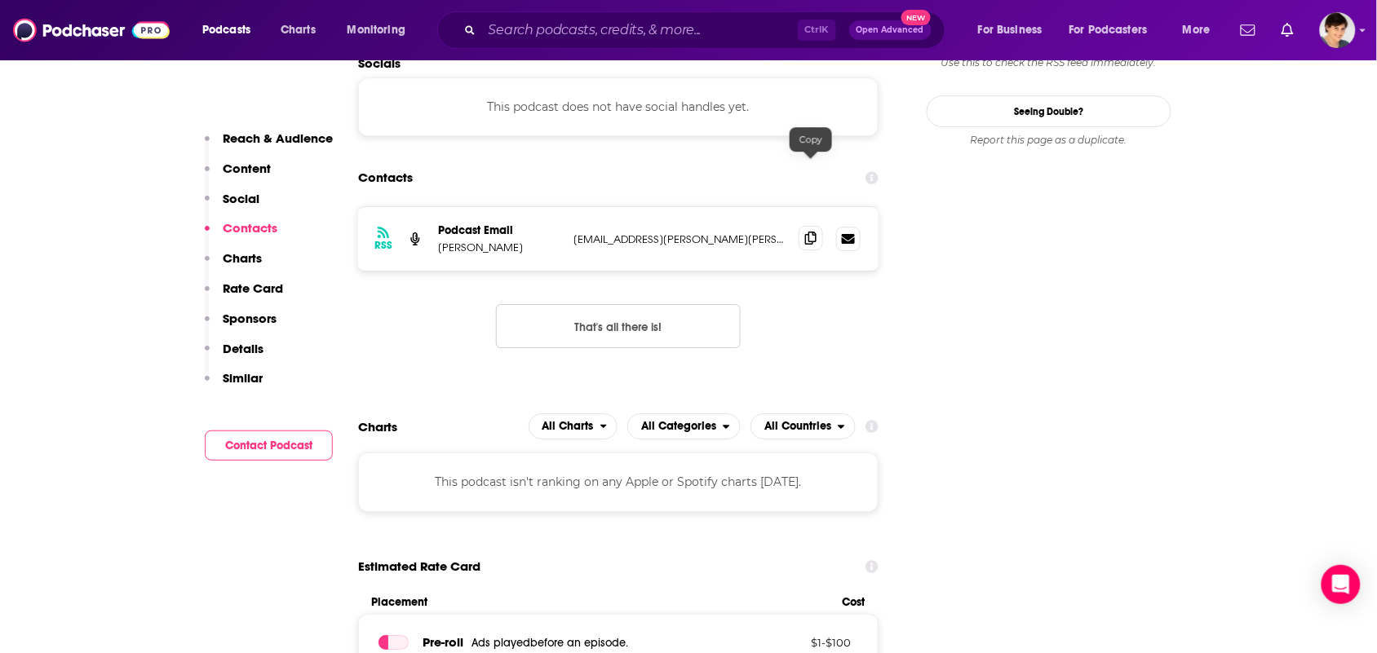
click at [817, 226] on span at bounding box center [811, 238] width 24 height 24
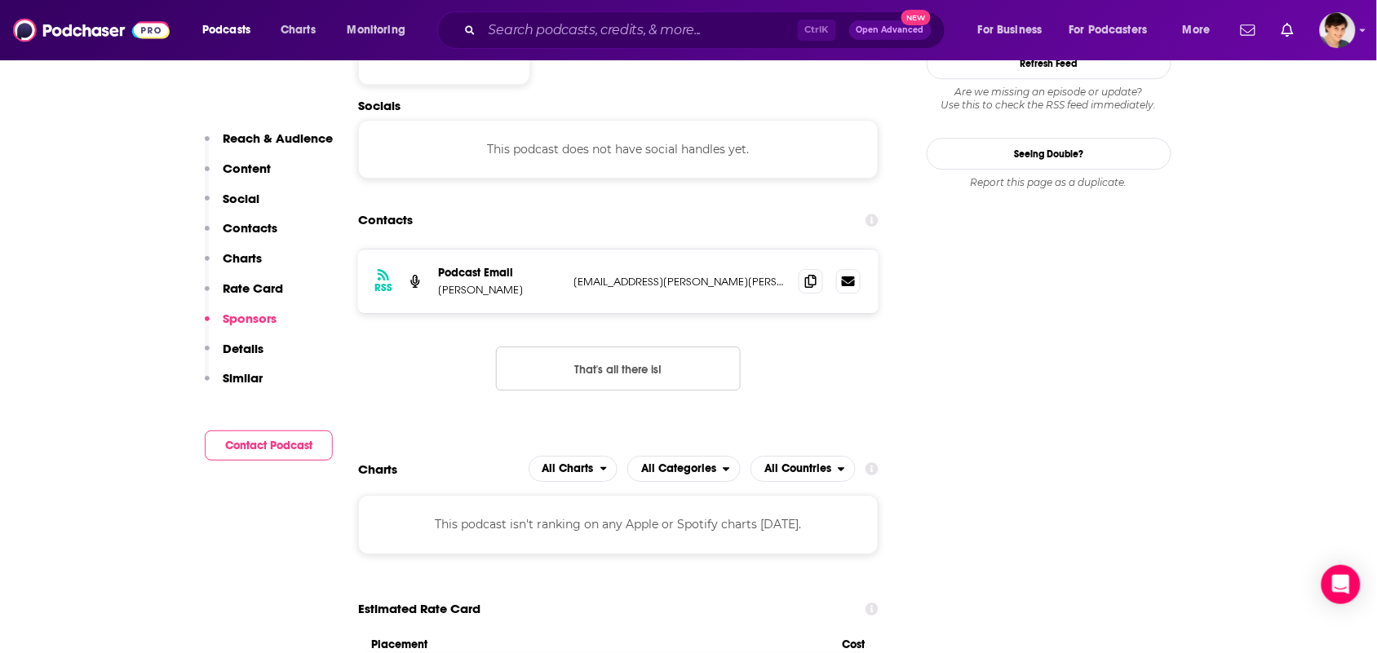
scroll to position [1020, 0]
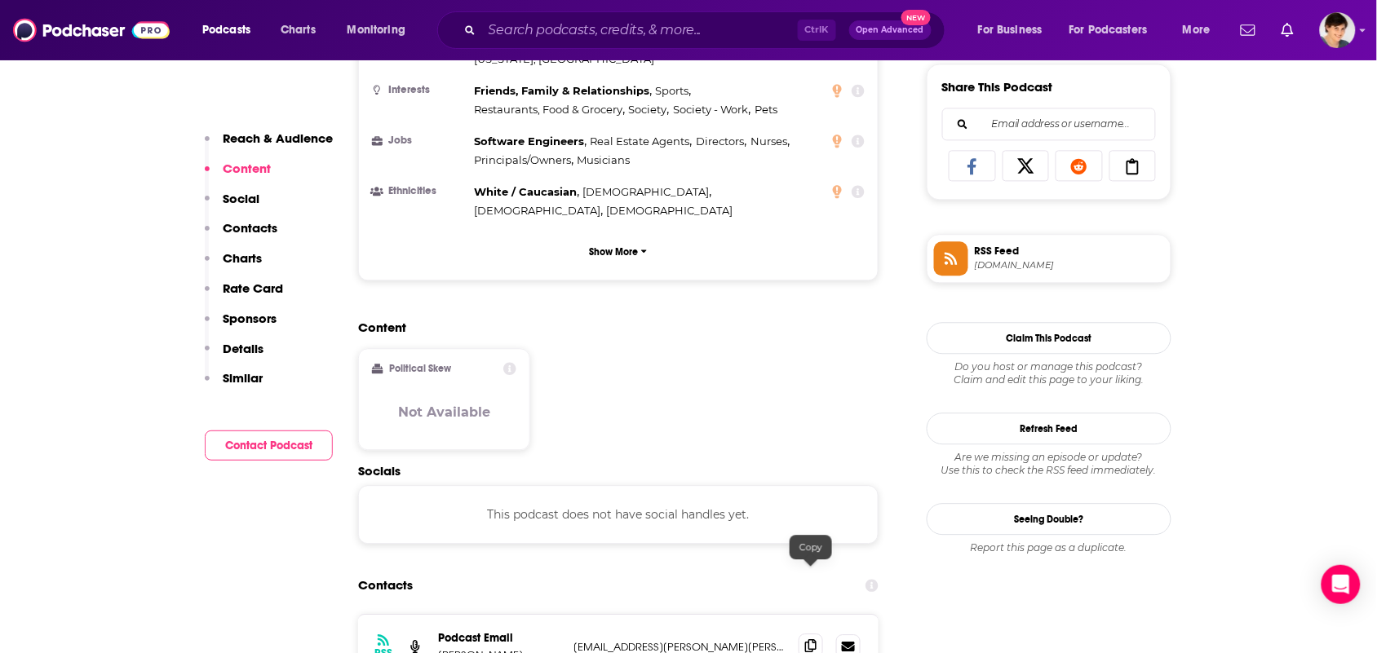
click at [813, 640] on icon at bounding box center [810, 646] width 11 height 13
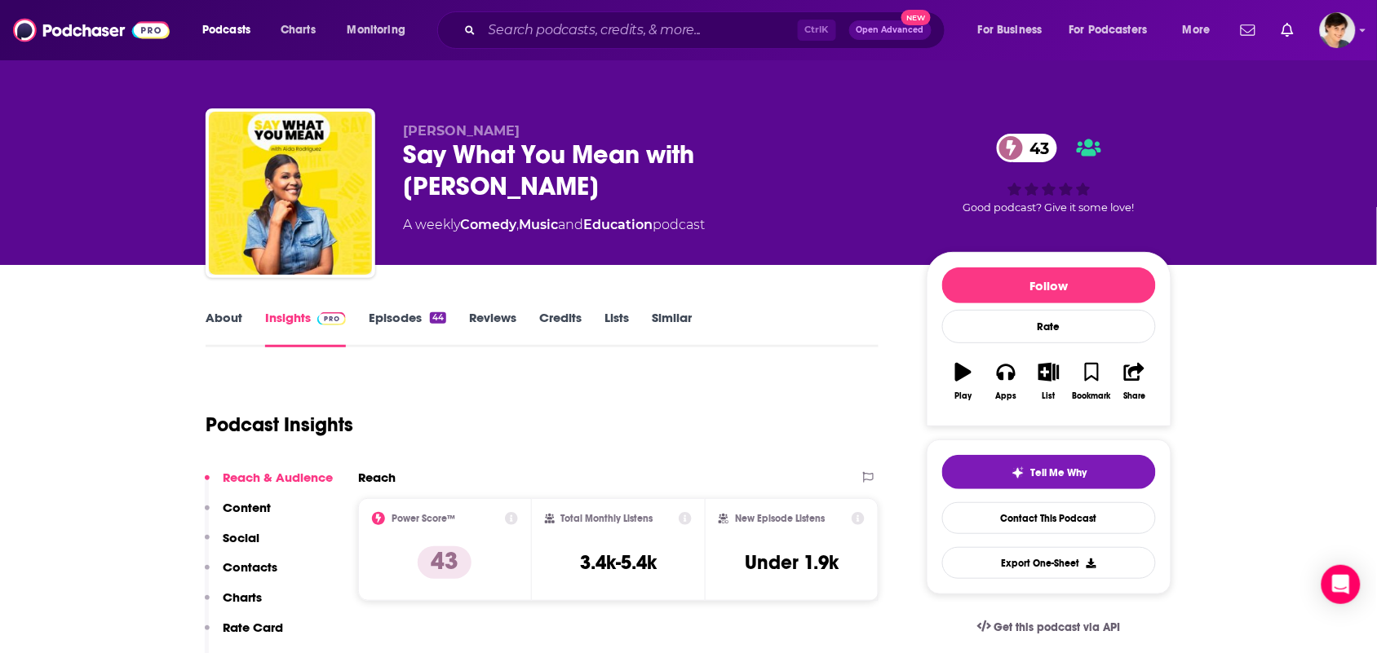
scroll to position [0, 0]
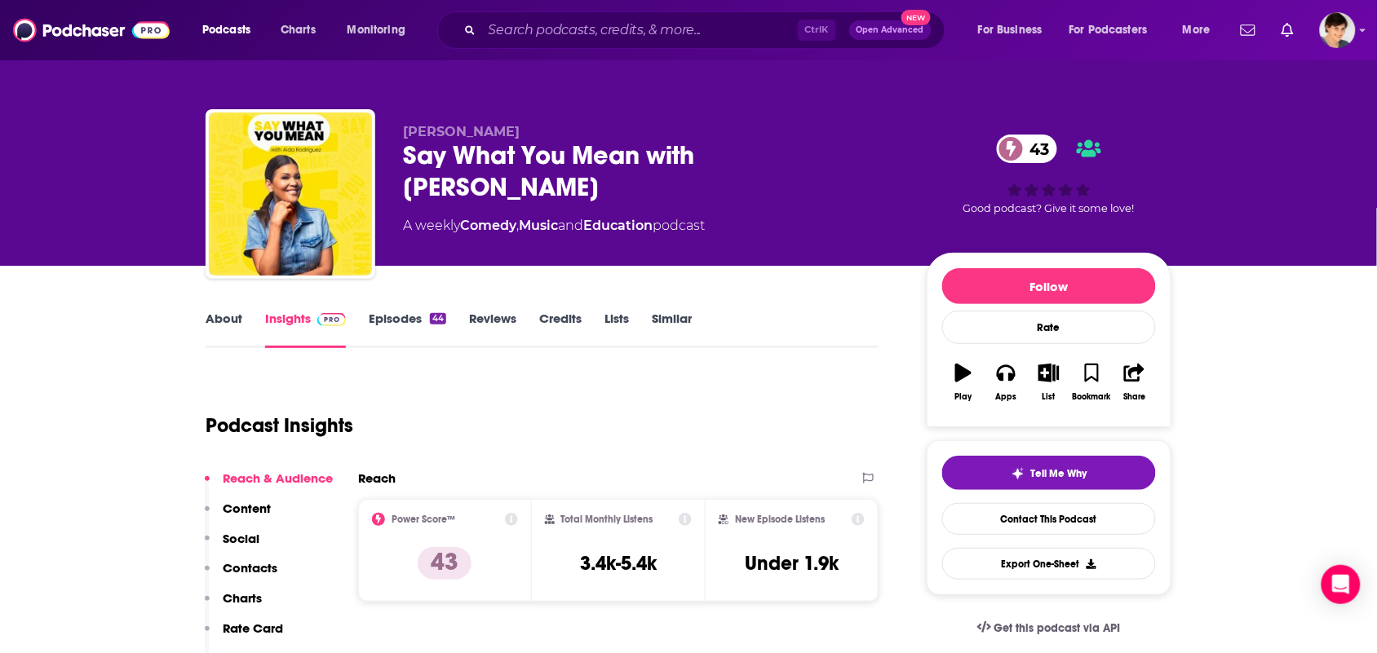
click at [241, 316] on link "About" at bounding box center [224, 330] width 37 height 38
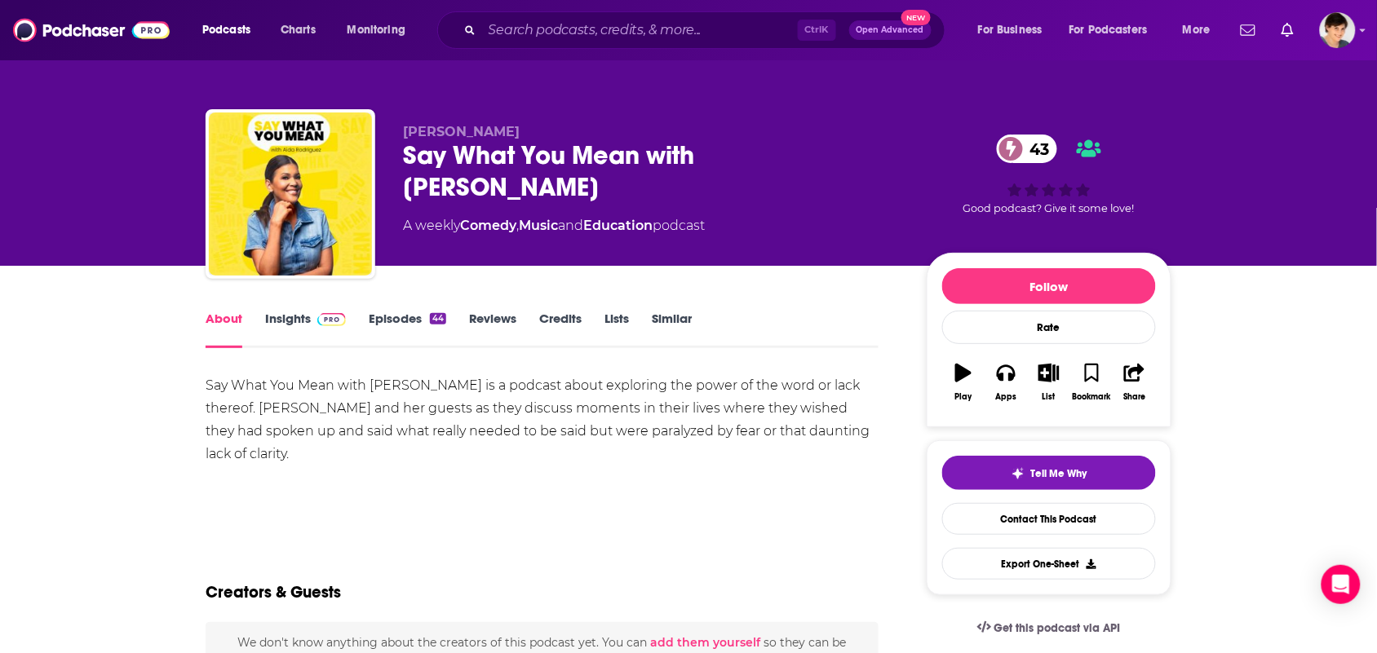
drag, startPoint x: 900, startPoint y: 148, endPoint x: 413, endPoint y: 157, distance: 487.1
click at [409, 162] on div "Say What You Mean with [PERSON_NAME] 43" at bounding box center [652, 171] width 498 height 64
copy h1 "Say What You Mean with [PERSON_NAME]"
drag, startPoint x: 507, startPoint y: 129, endPoint x: 353, endPoint y: 141, distance: 154.7
click at [353, 136] on div "[PERSON_NAME] Say What You Mean with [PERSON_NAME] 43 A weekly Comedy , Music a…" at bounding box center [689, 197] width 966 height 176
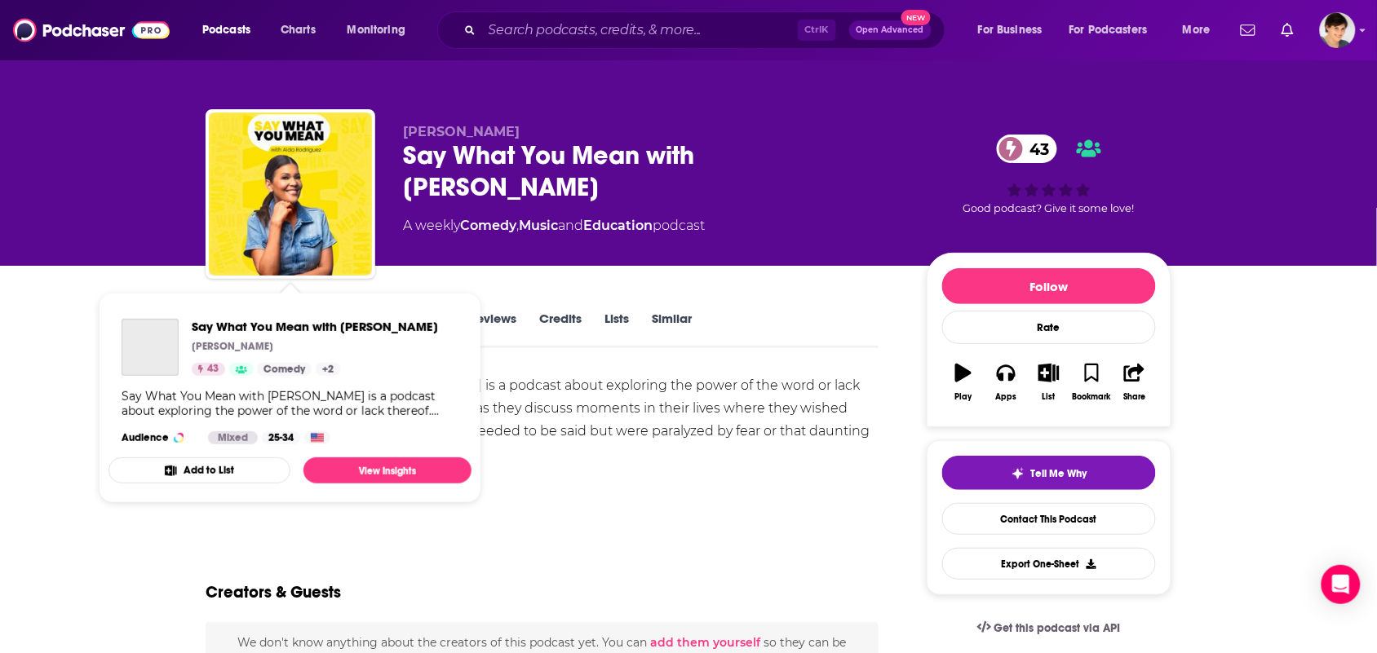
copy div "[PERSON_NAME]"
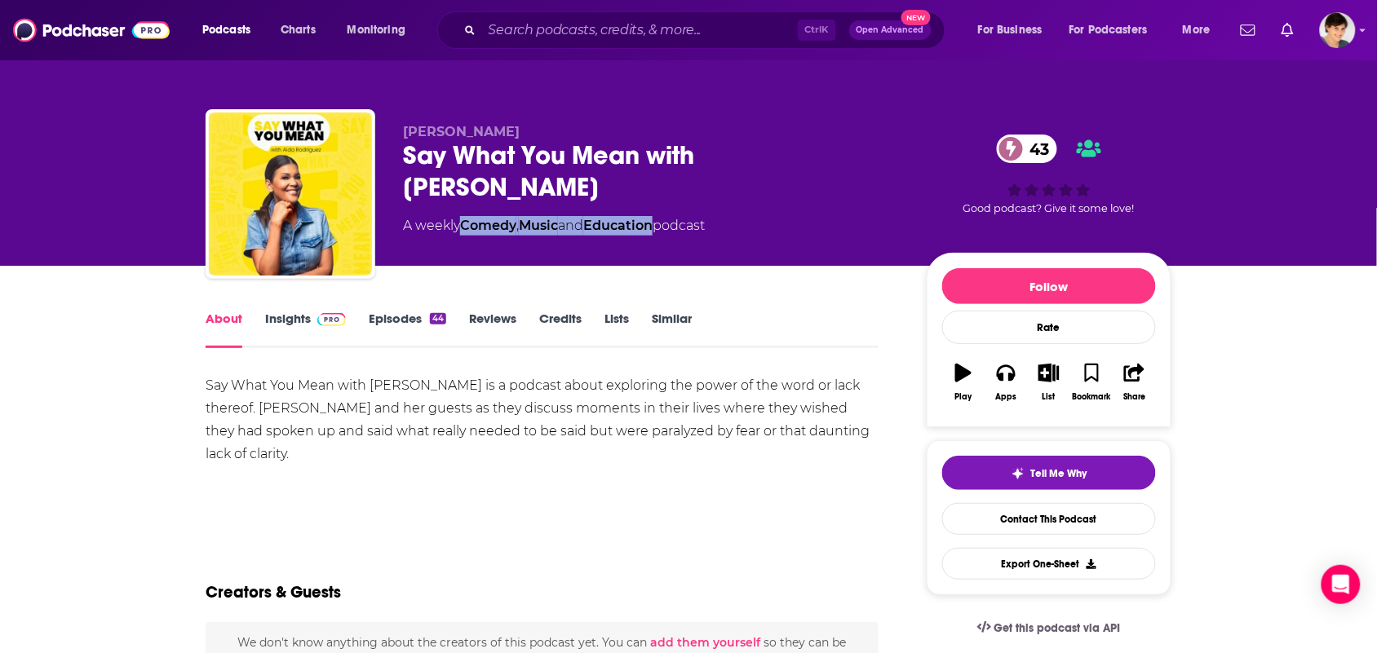
drag, startPoint x: 662, startPoint y: 212, endPoint x: 467, endPoint y: 192, distance: 195.2
click at [467, 192] on div "Aida Rodriguez Say What You Mean with Aida Rodriguez 43 A weekly Comedy , Music…" at bounding box center [652, 189] width 498 height 131
copy div "Comedy , Music and Education"
drag, startPoint x: 294, startPoint y: 467, endPoint x: 175, endPoint y: 383, distance: 145.3
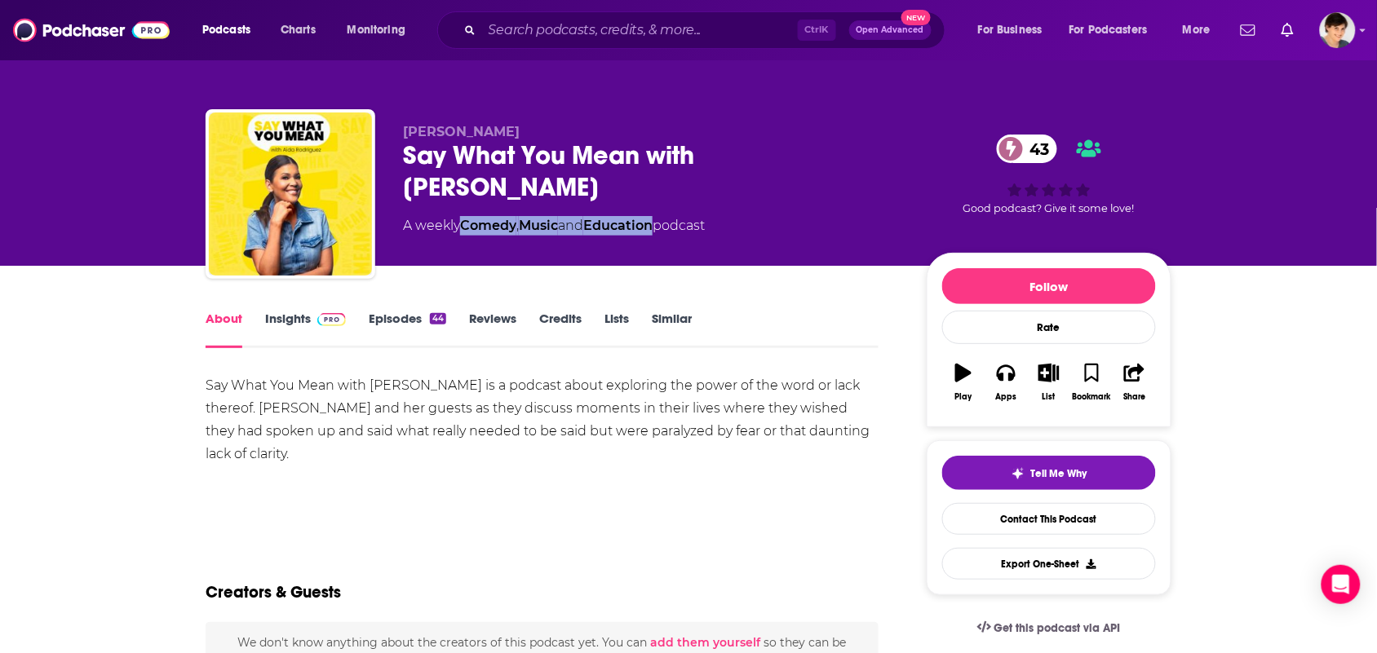
copy div "Say What You Mean with Aida Rodriguez is a podcast about exploring the power of…"
click at [304, 315] on link "Insights" at bounding box center [305, 330] width 81 height 38
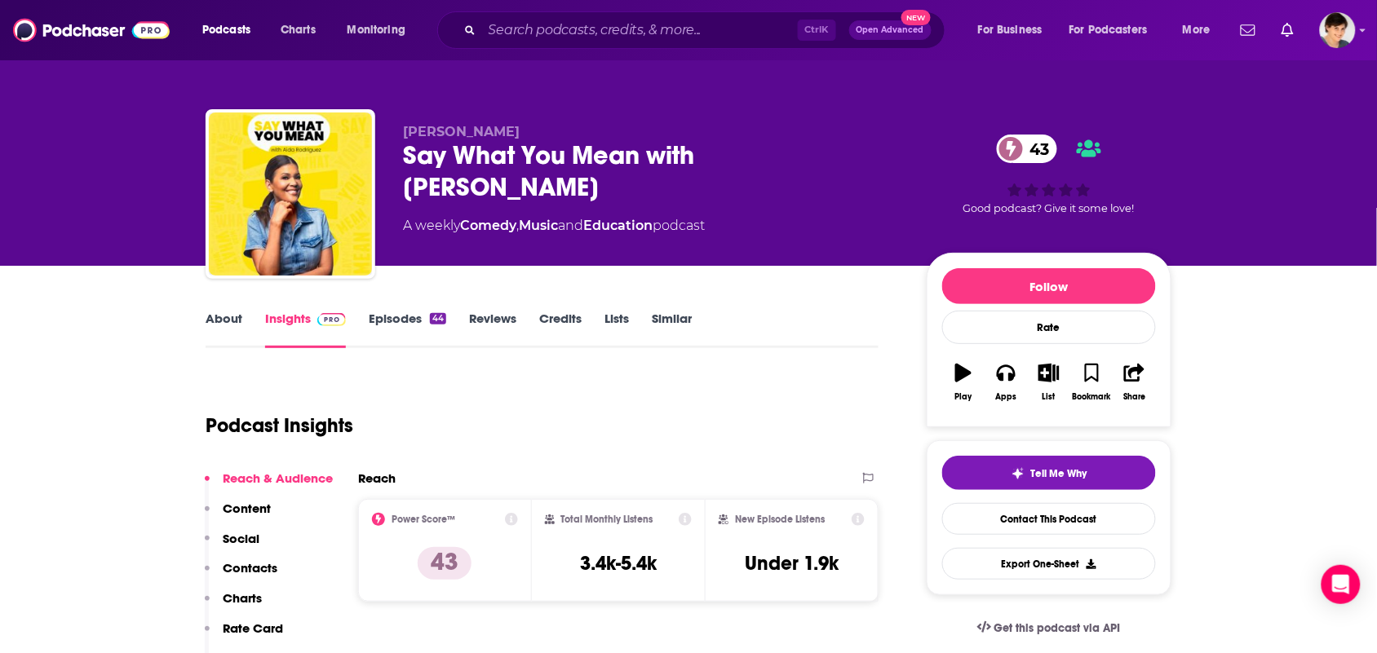
click at [406, 333] on link "Episodes 44" at bounding box center [407, 330] width 77 height 38
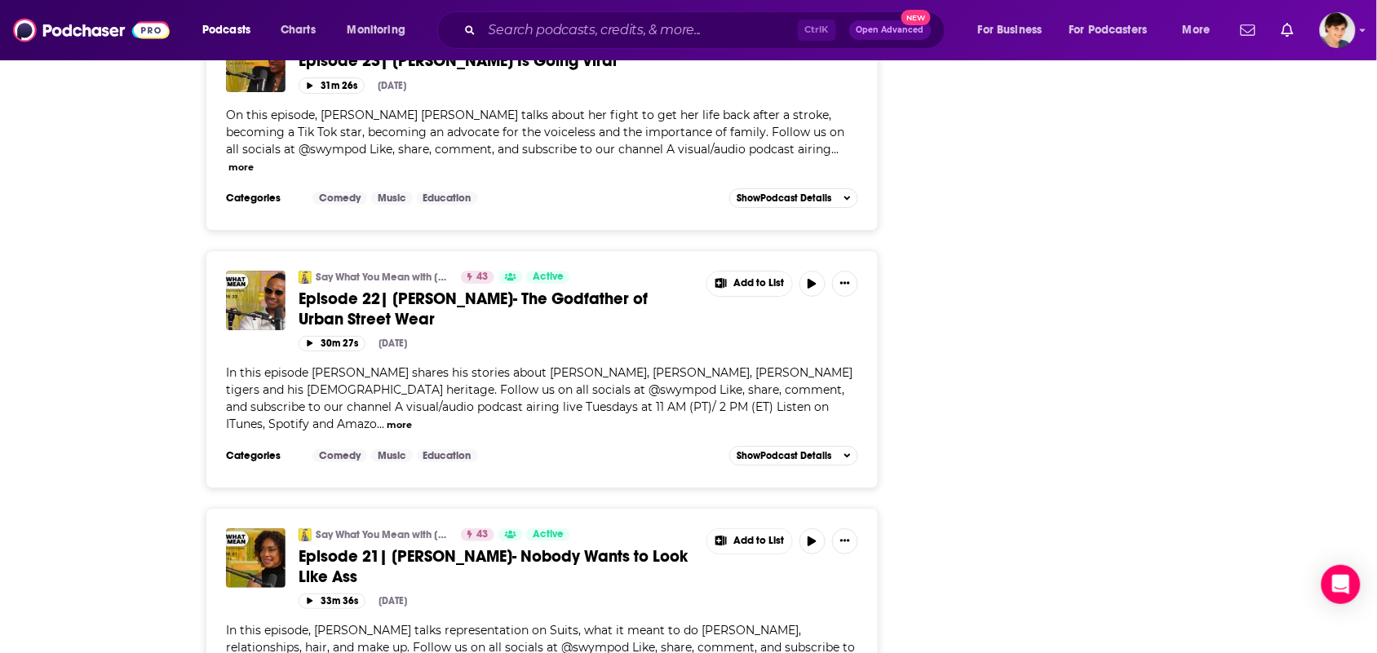
scroll to position [5589, 0]
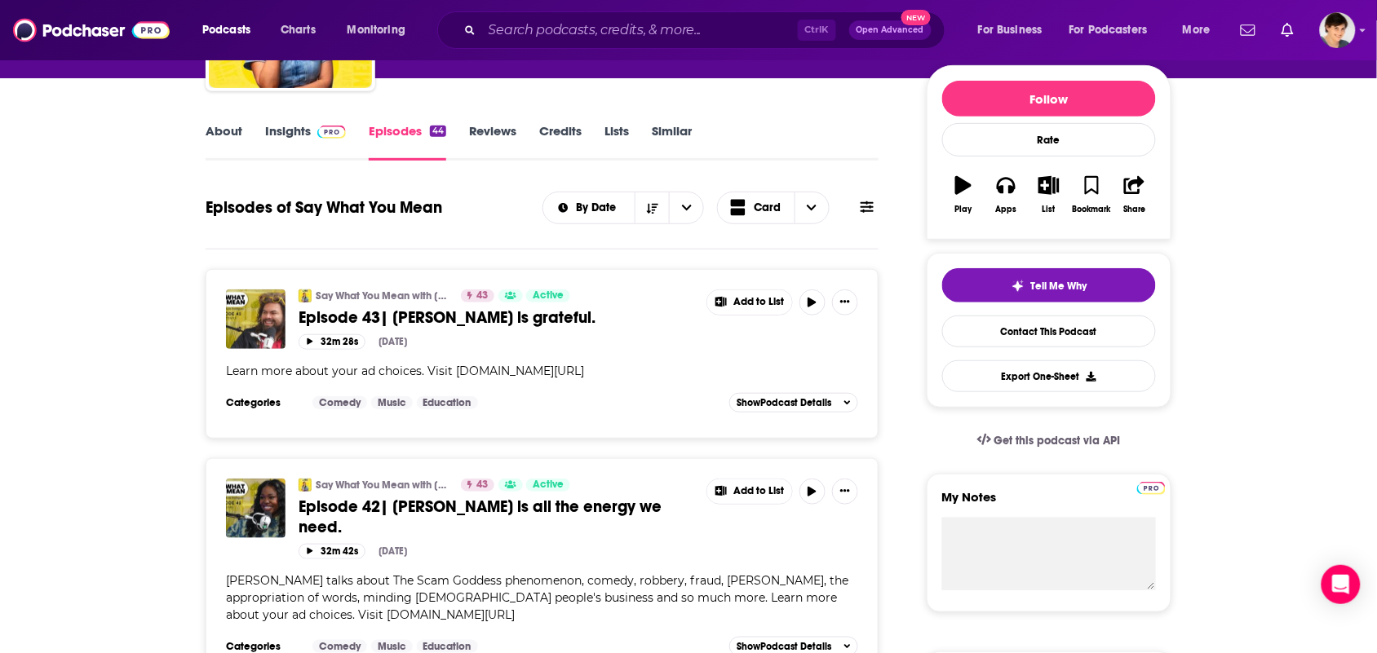
scroll to position [0, 0]
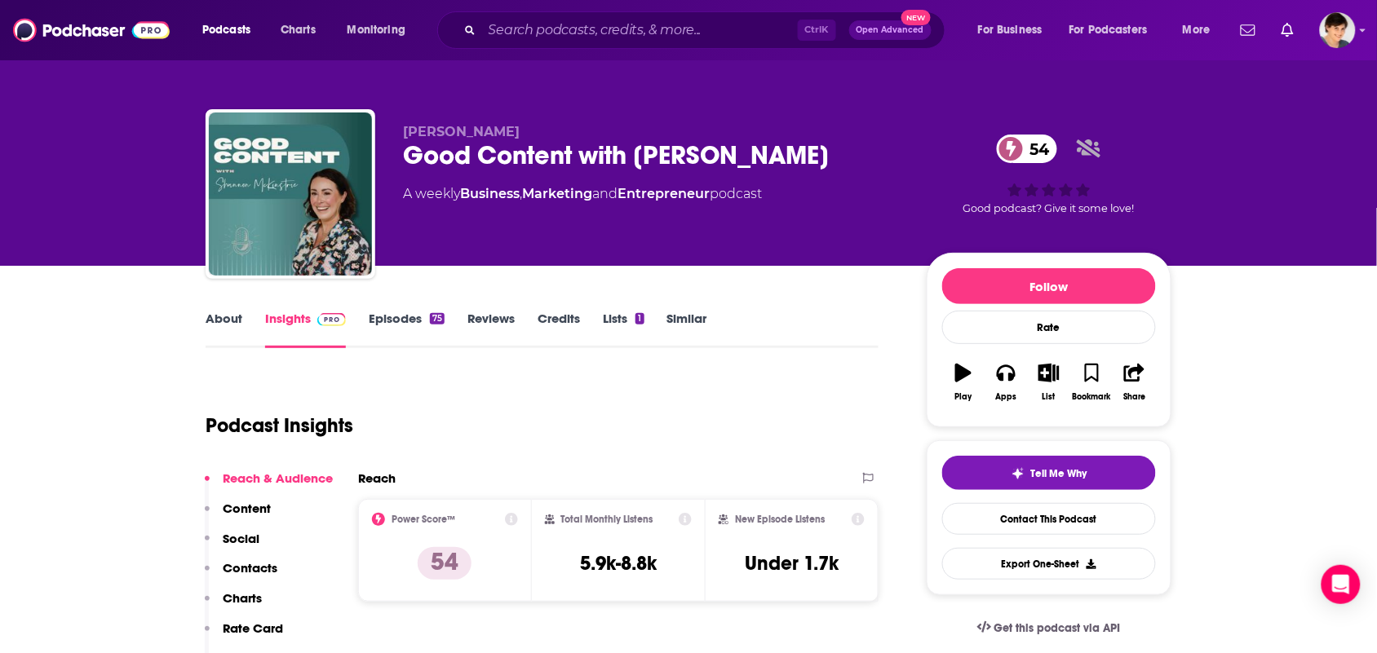
click at [206, 334] on link "About" at bounding box center [224, 330] width 37 height 38
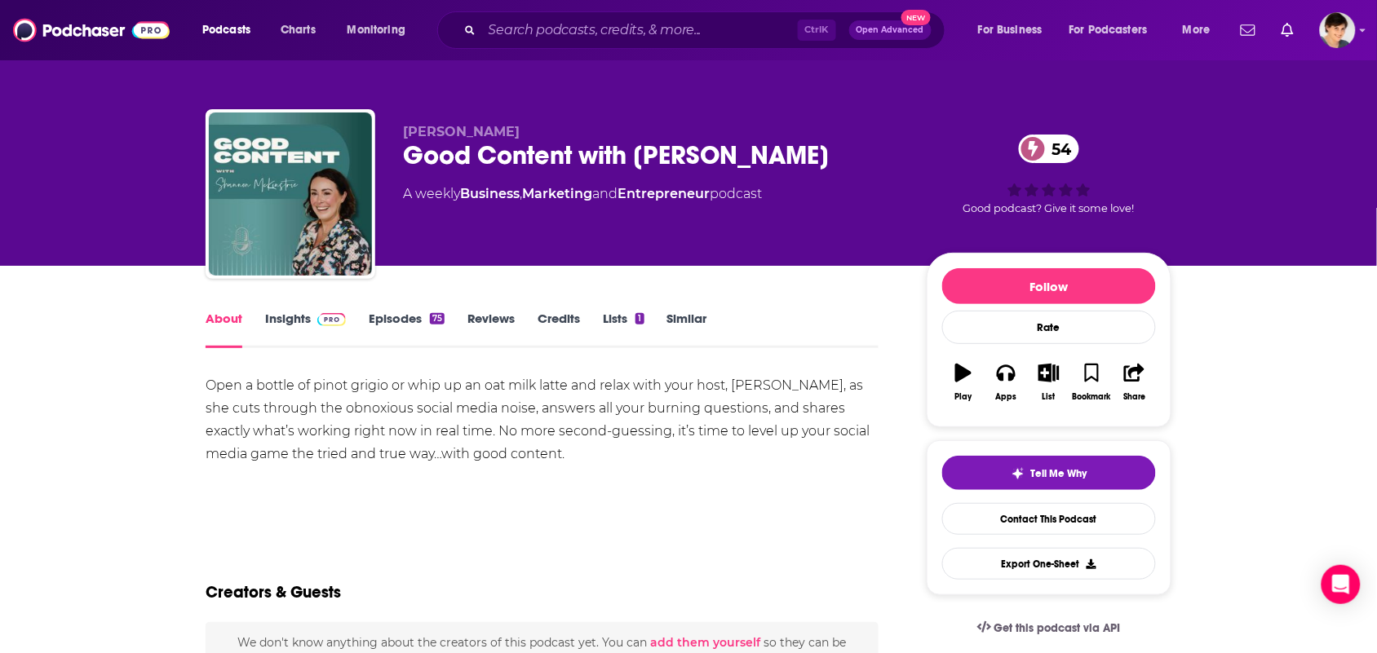
drag, startPoint x: 580, startPoint y: 124, endPoint x: 396, endPoint y: 132, distance: 184.5
click at [396, 132] on div "[PERSON_NAME] Good Content with [PERSON_NAME] 54 A weekly Business , Marketing …" at bounding box center [689, 197] width 966 height 176
copy span "[PERSON_NAME]"
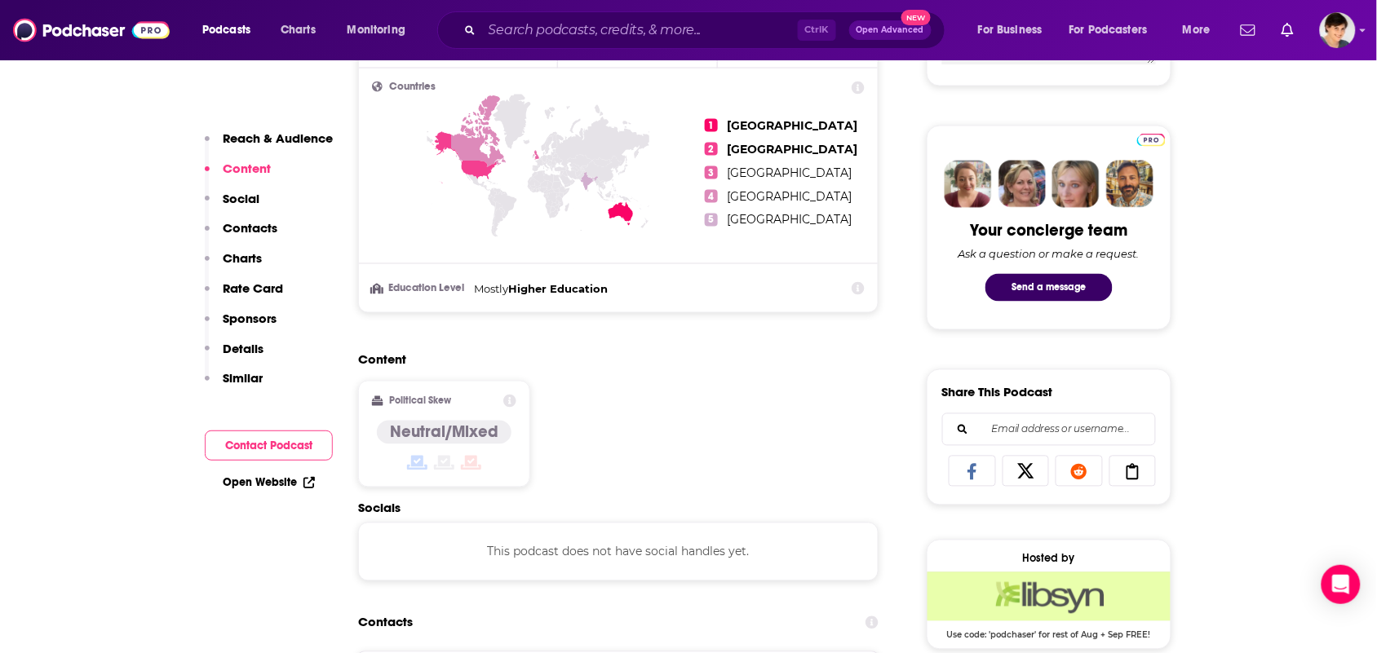
scroll to position [1326, 0]
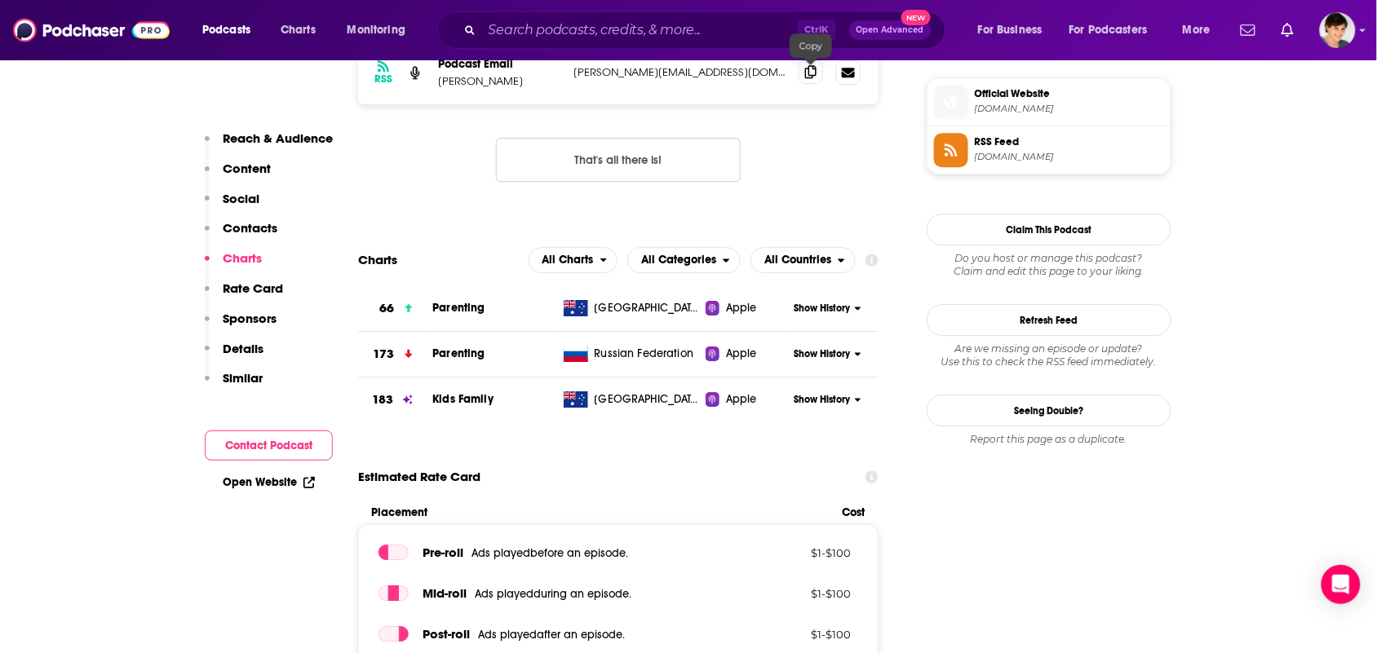
click at [818, 84] on span at bounding box center [811, 72] width 24 height 24
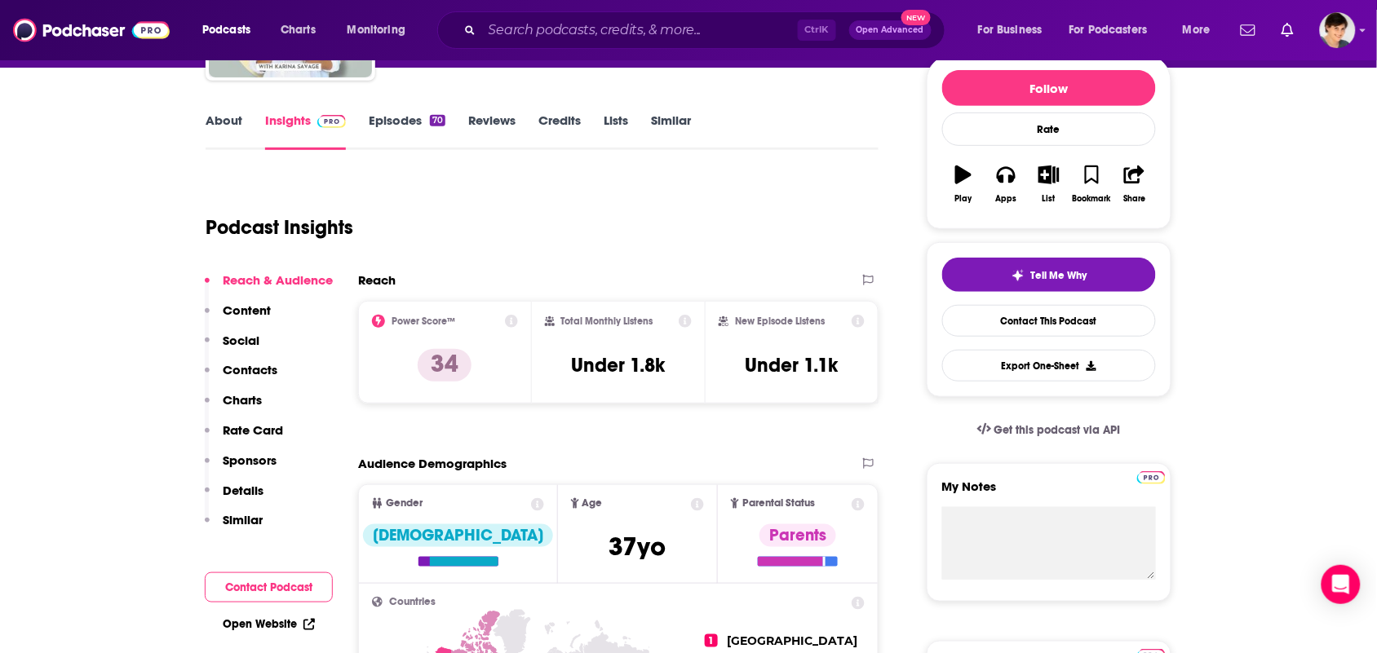
scroll to position [0, 0]
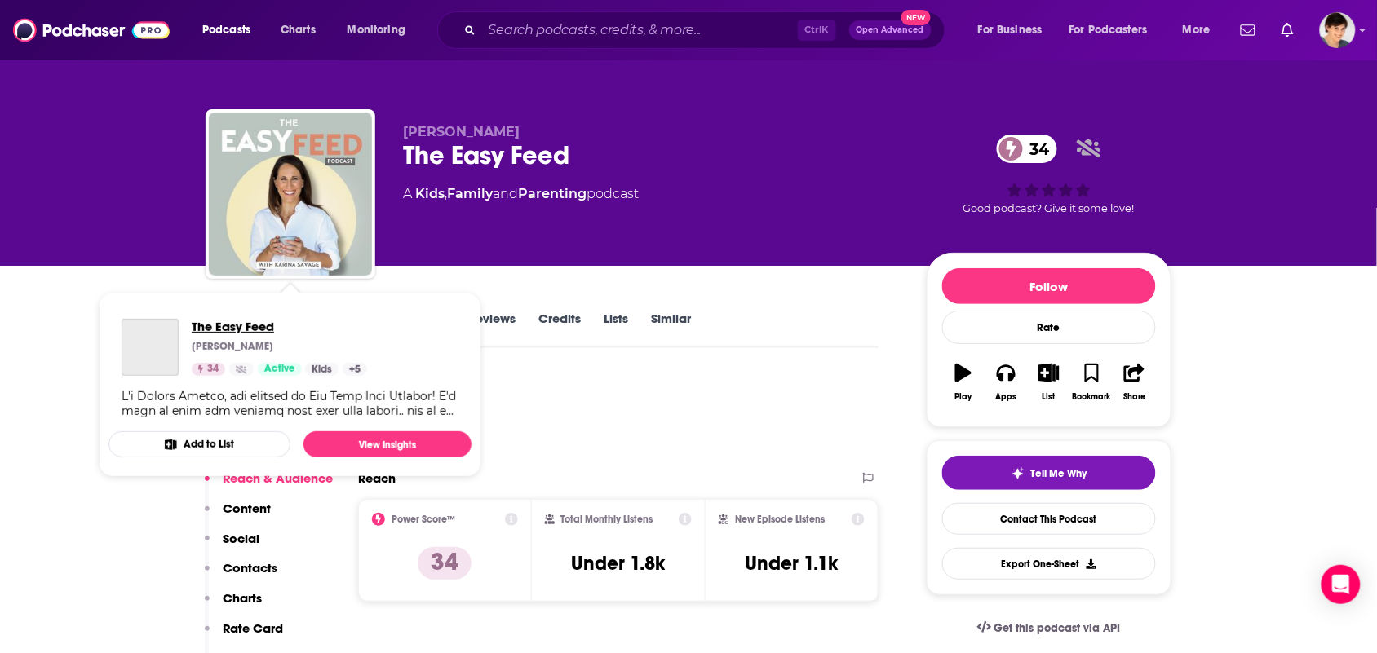
click at [230, 334] on span "The Easy Feed" at bounding box center [279, 326] width 175 height 15
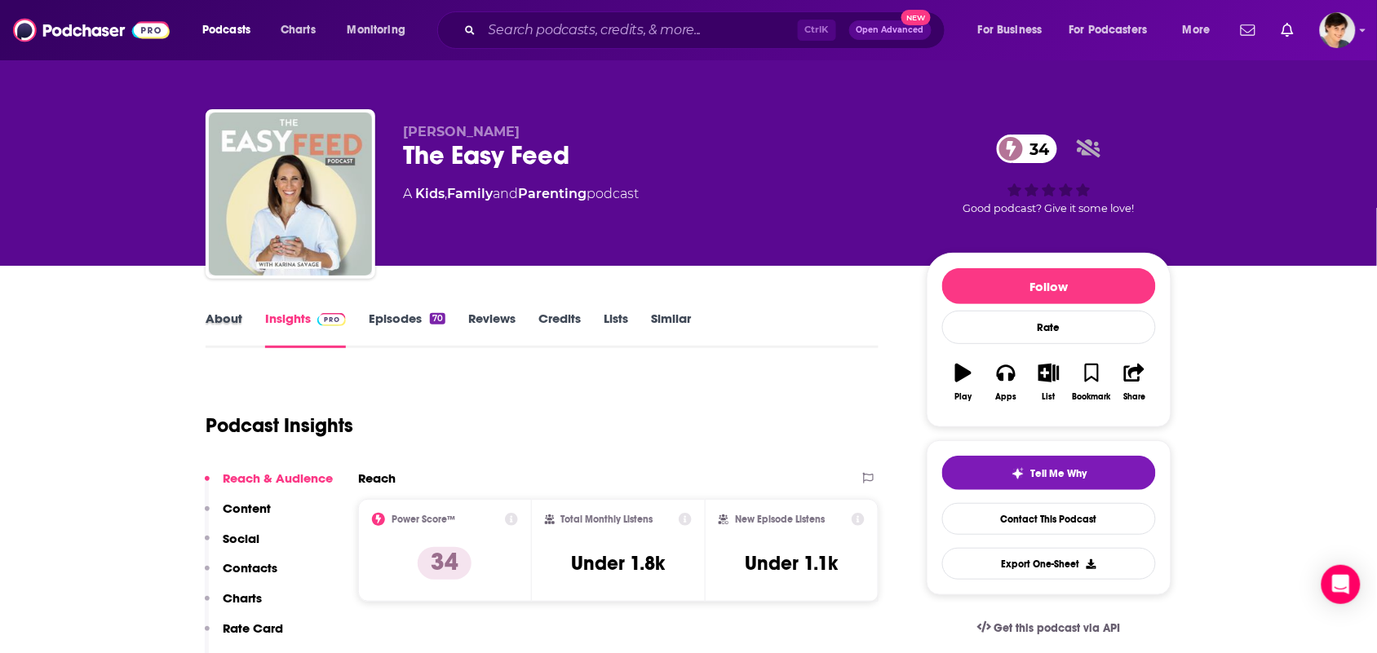
click at [242, 320] on div "About" at bounding box center [236, 330] width 60 height 38
click at [216, 321] on link "About" at bounding box center [224, 330] width 37 height 38
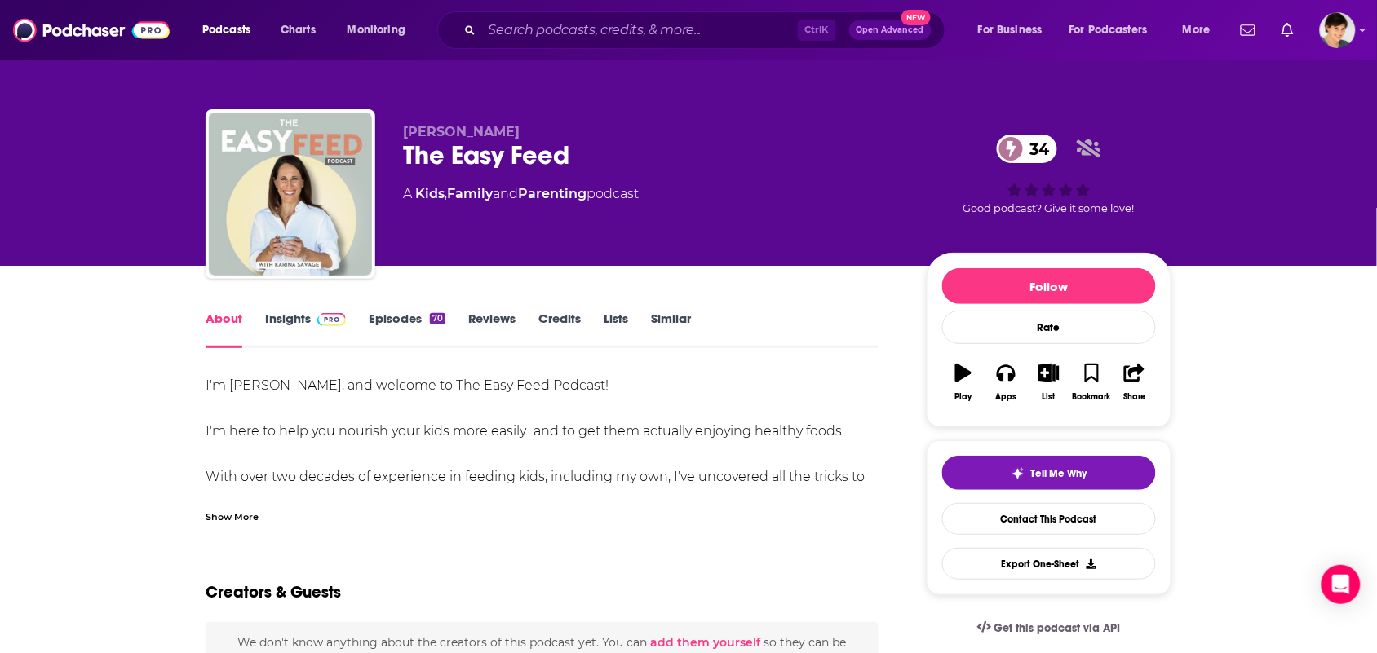
click at [413, 516] on div "Show More" at bounding box center [542, 511] width 673 height 28
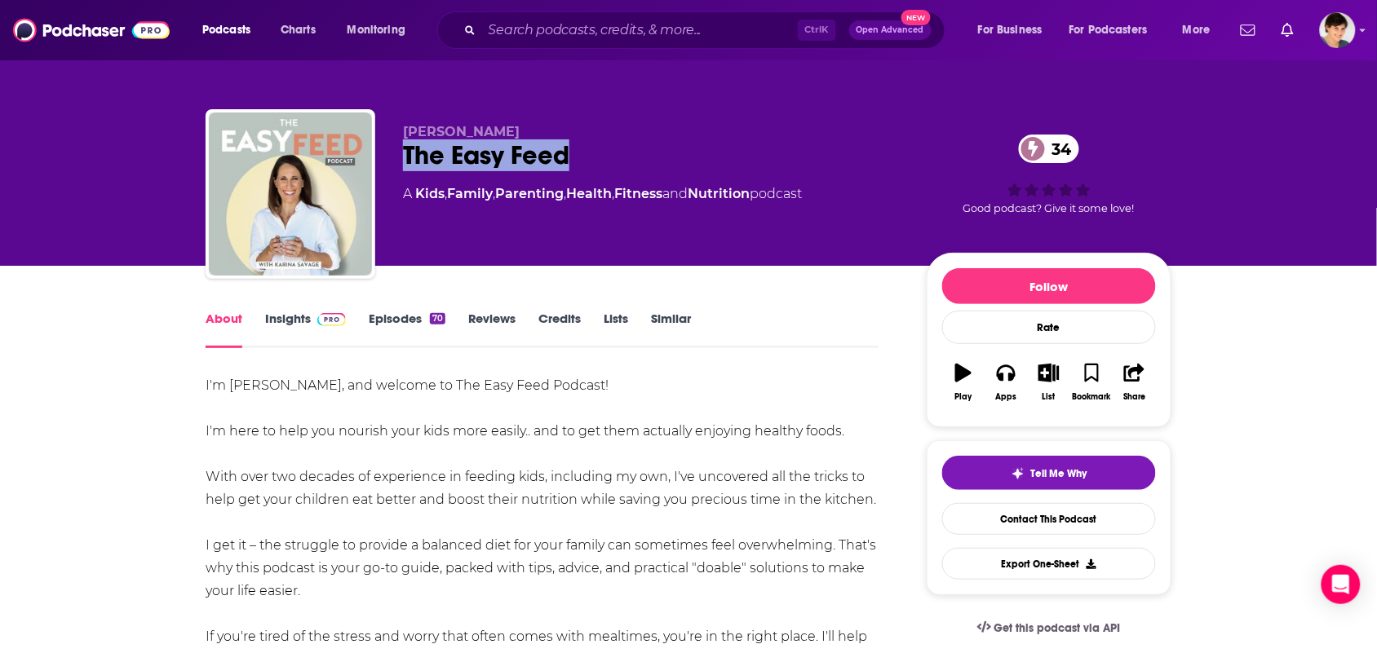
drag, startPoint x: 596, startPoint y: 155, endPoint x: 405, endPoint y: 157, distance: 190.9
click at [405, 157] on div "The Easy Feed 34" at bounding box center [652, 155] width 498 height 32
copy h1 "The Easy Feed"
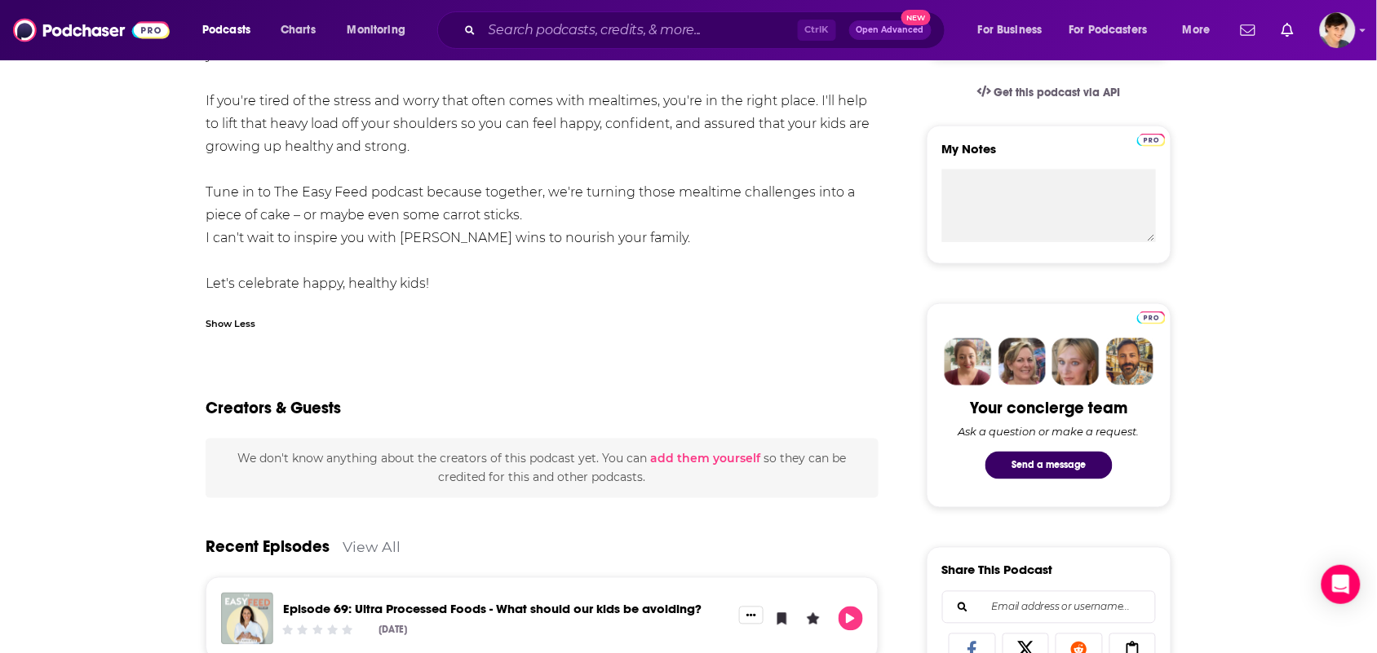
scroll to position [816, 0]
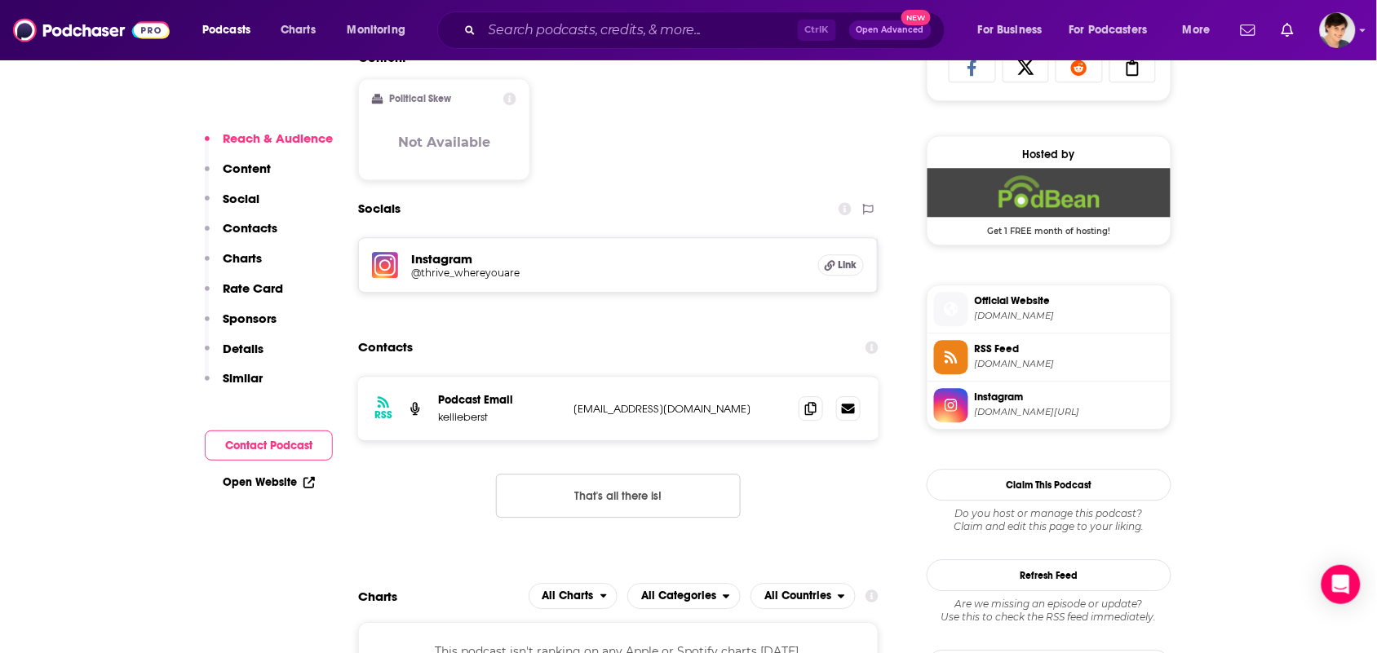
scroll to position [1224, 0]
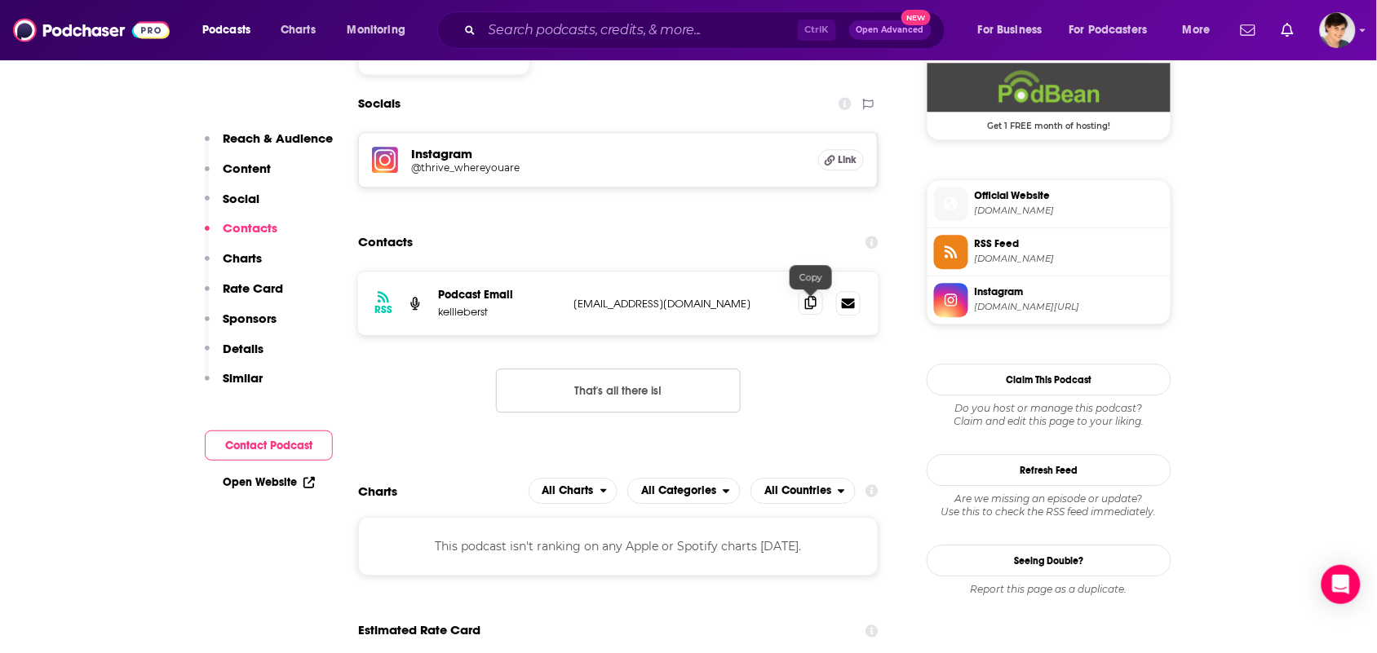
click at [805, 303] on icon at bounding box center [810, 302] width 11 height 13
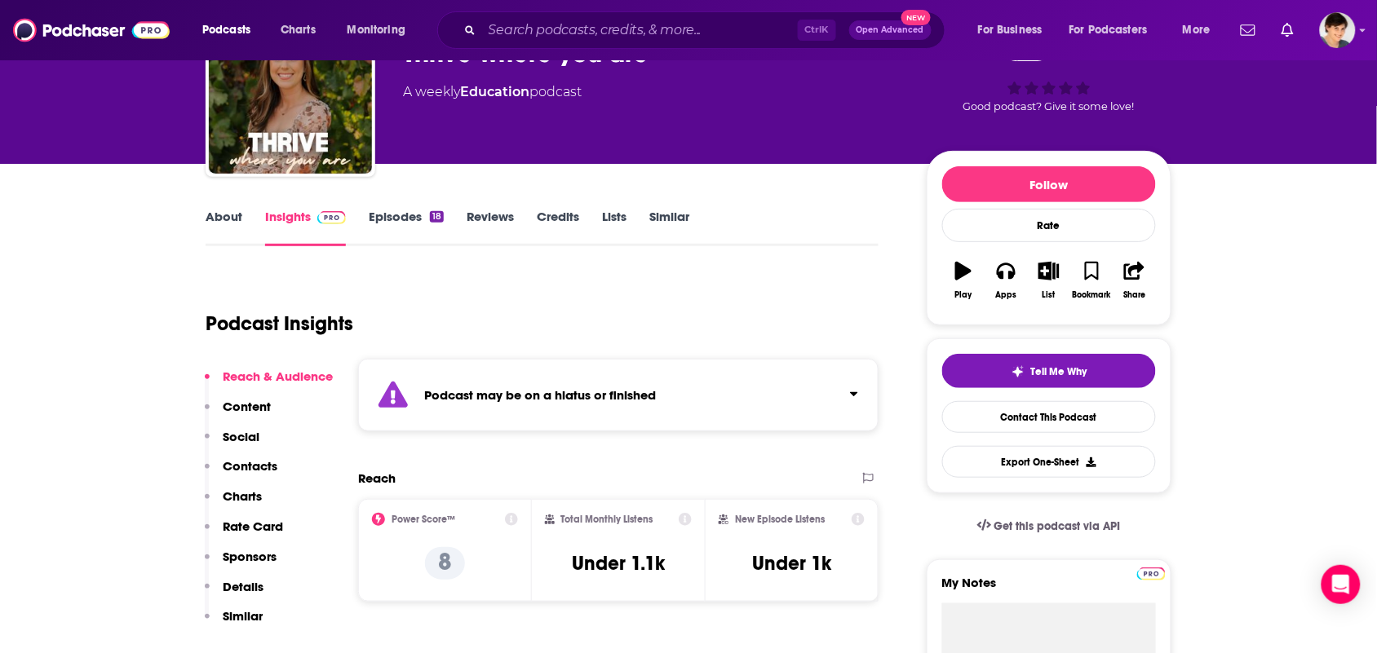
scroll to position [0, 0]
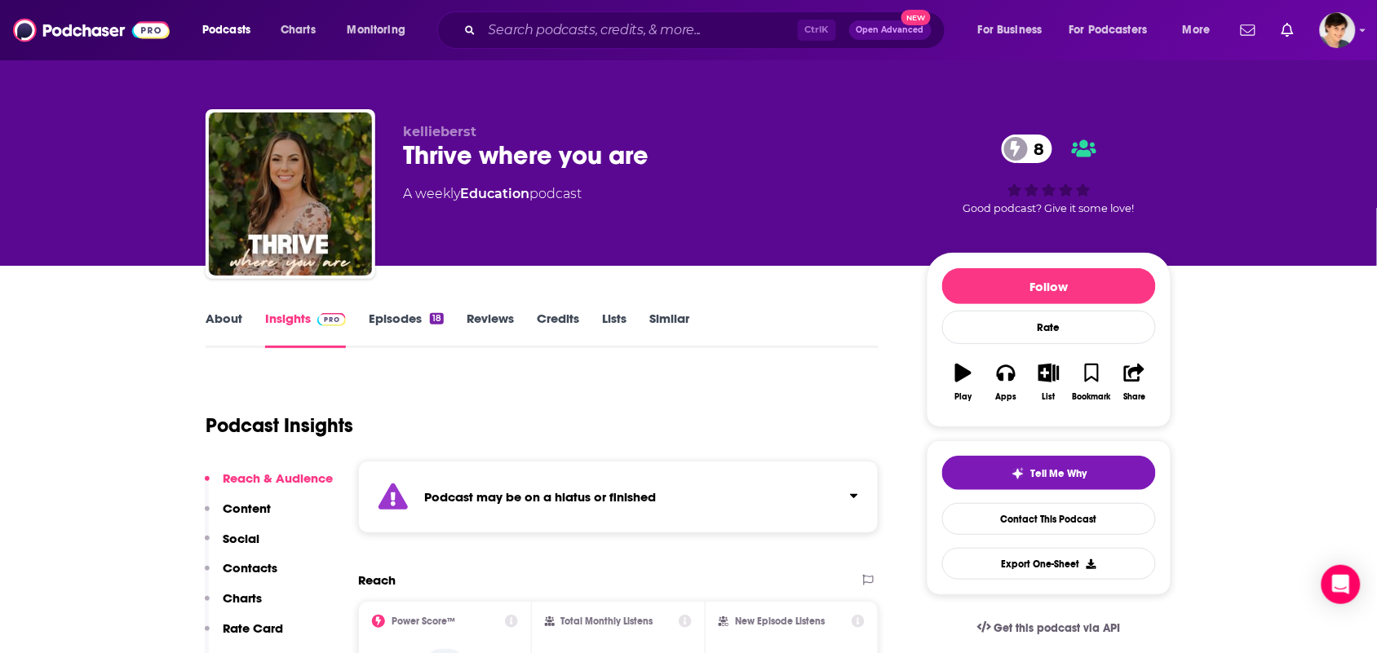
click at [227, 334] on link "About" at bounding box center [224, 330] width 37 height 38
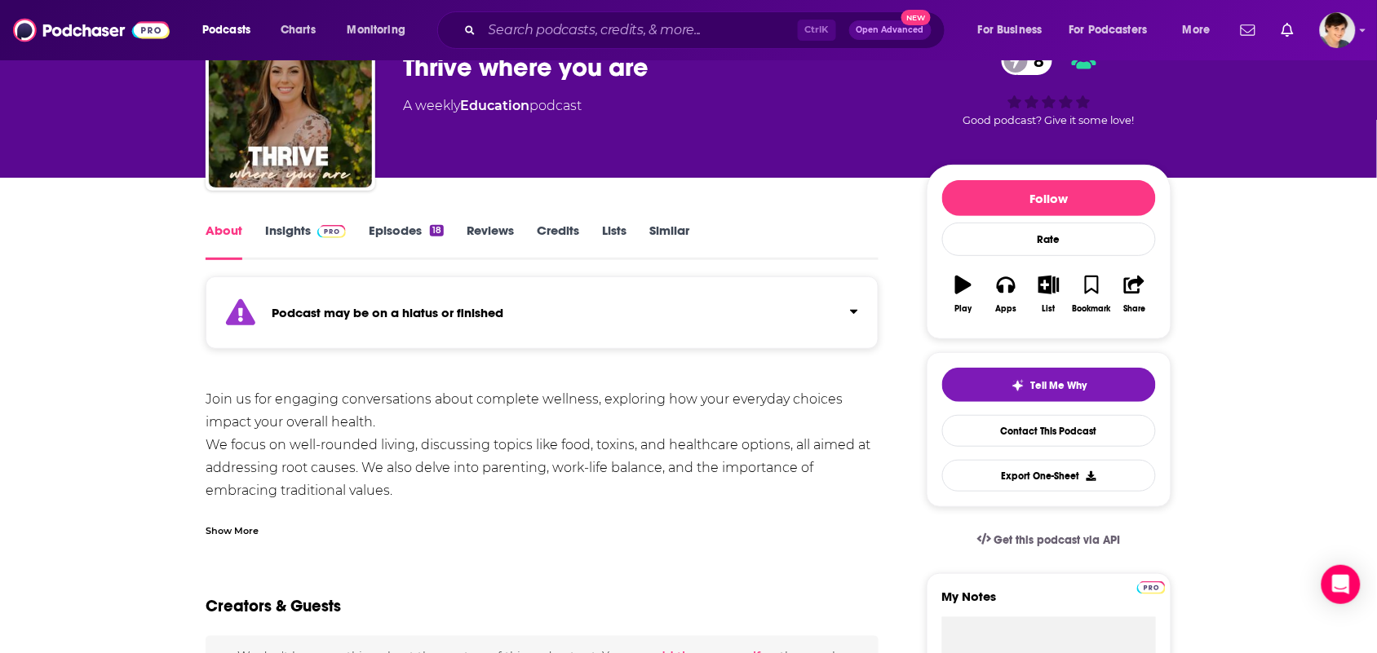
scroll to position [204, 0]
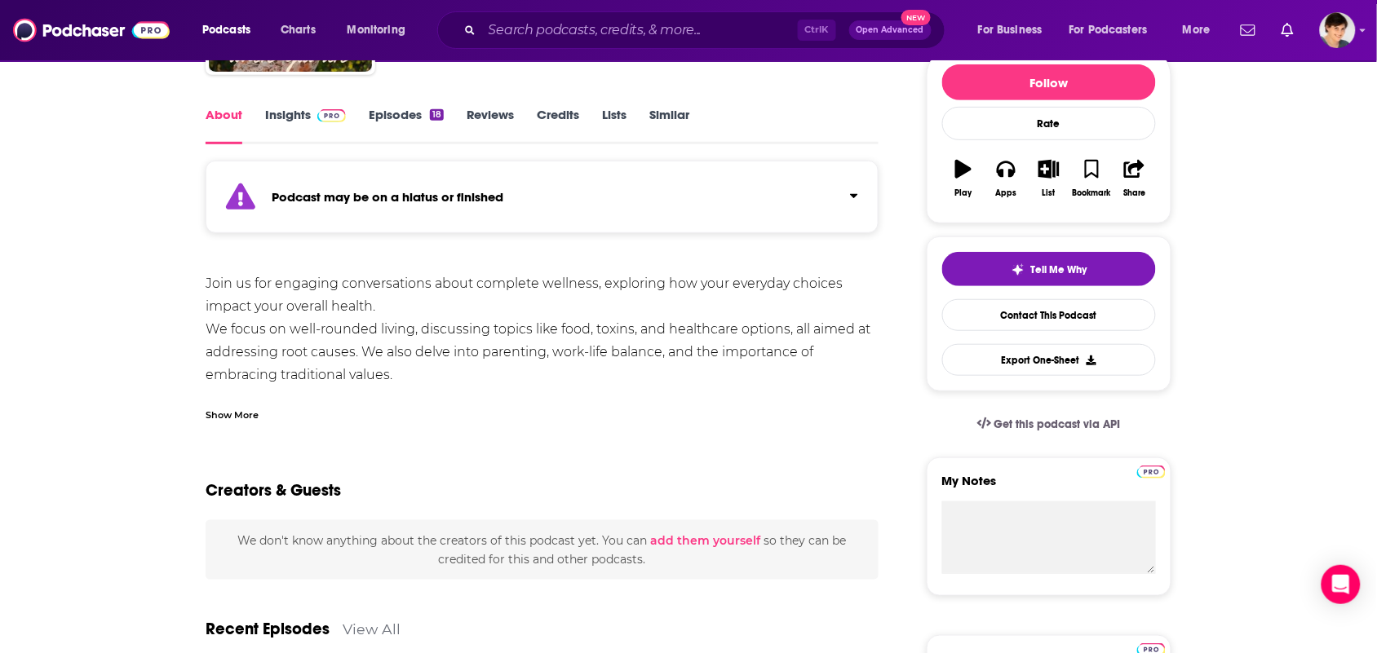
click at [322, 384] on div "Join us for engaging conversations about complete wellness, exploring how your …" at bounding box center [542, 352] width 673 height 160
click at [322, 401] on div "Show More" at bounding box center [542, 409] width 673 height 28
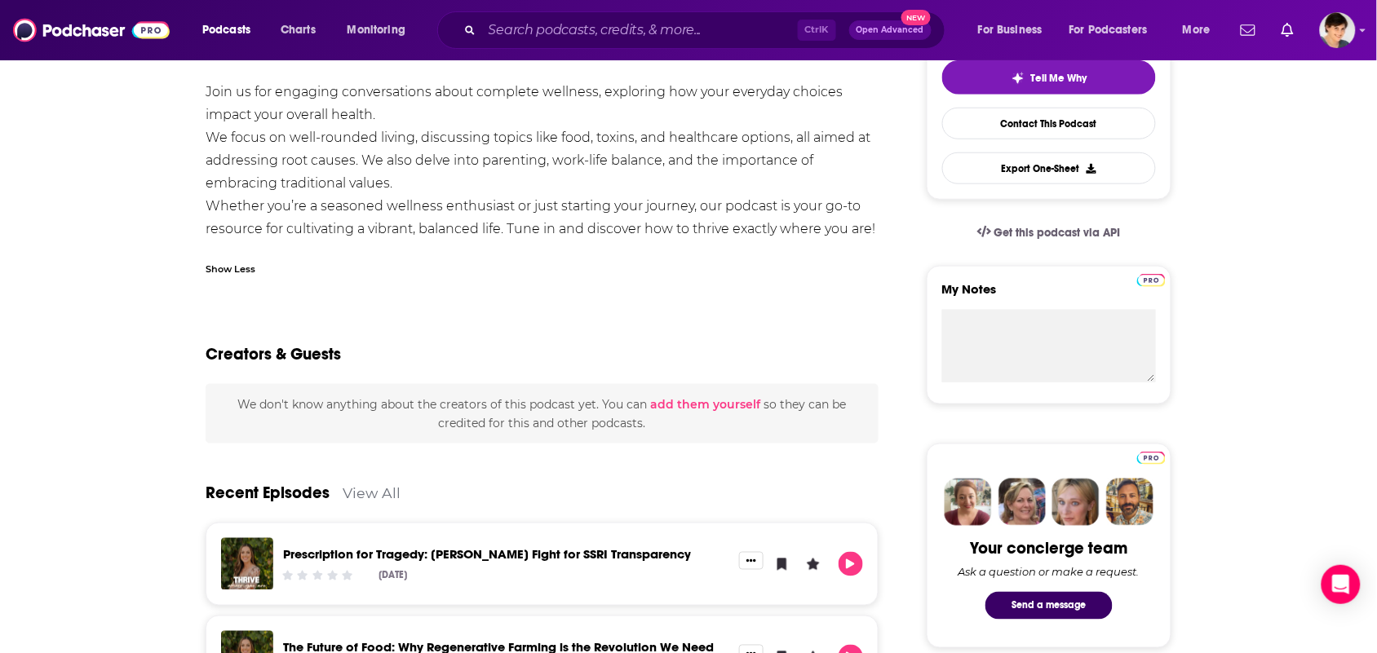
scroll to position [0, 0]
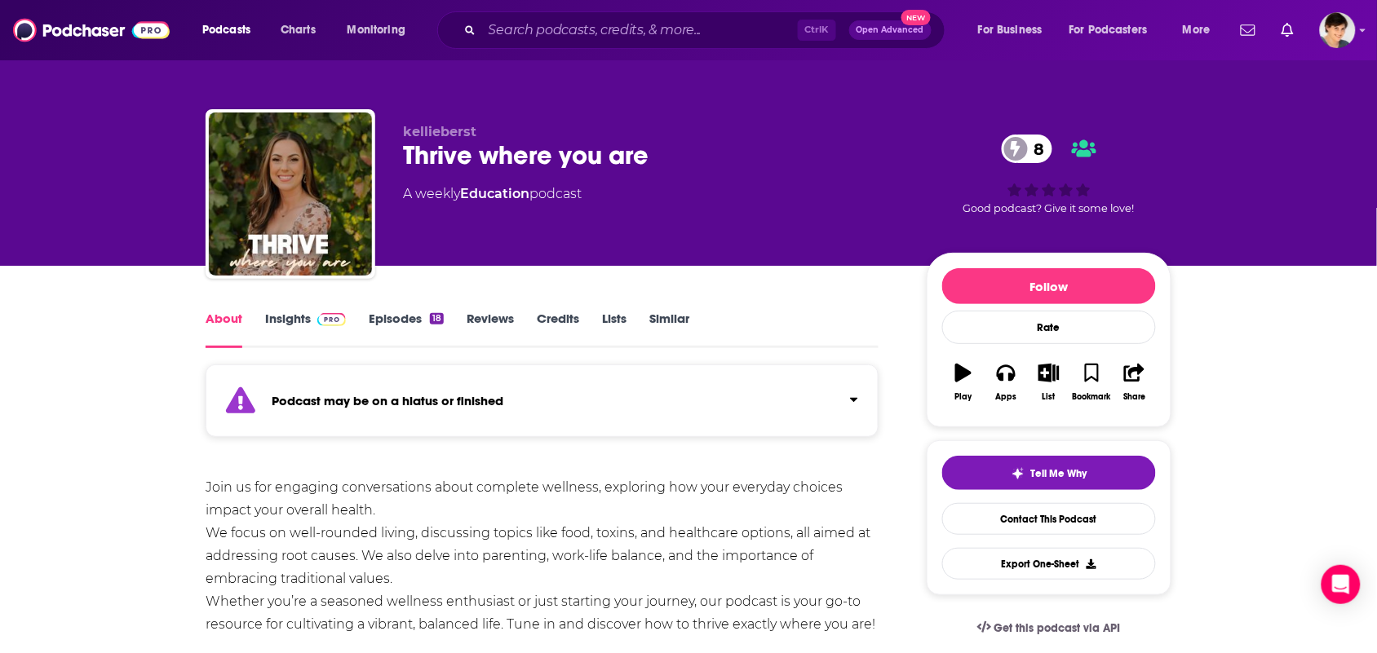
click at [401, 311] on link "Episodes 18" at bounding box center [406, 330] width 75 height 38
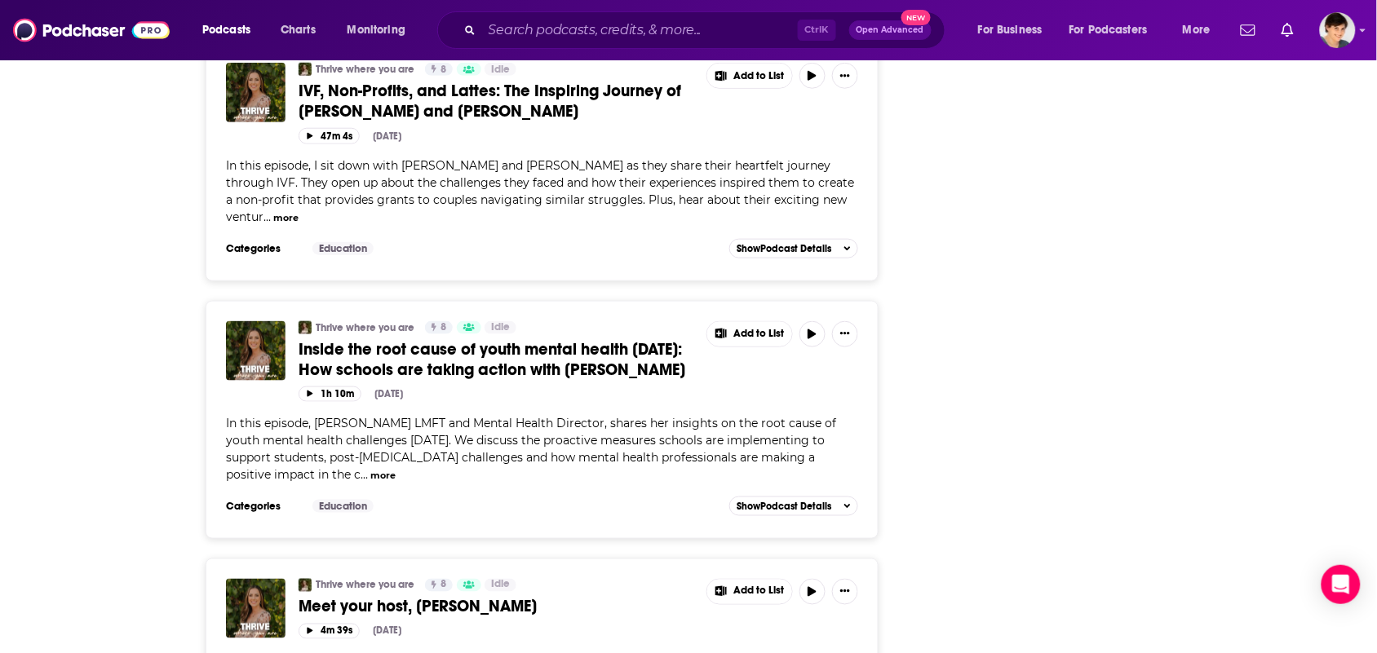
scroll to position [4078, 0]
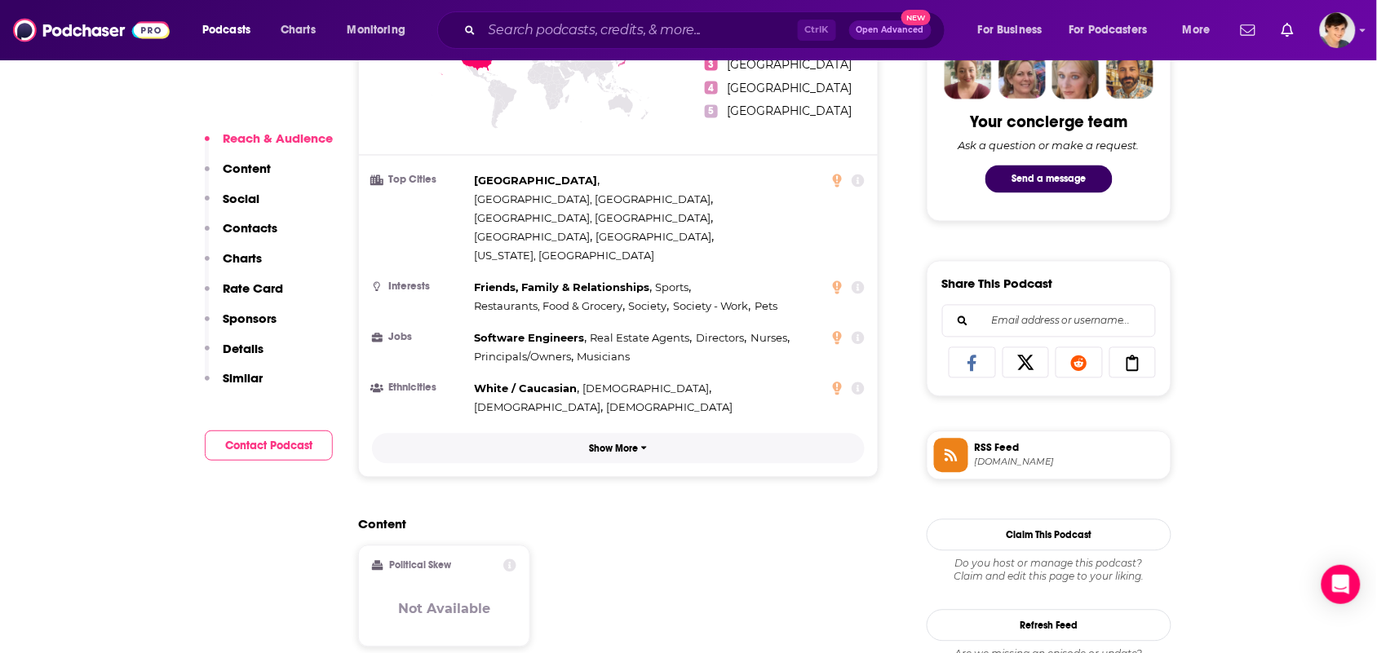
scroll to position [1020, 0]
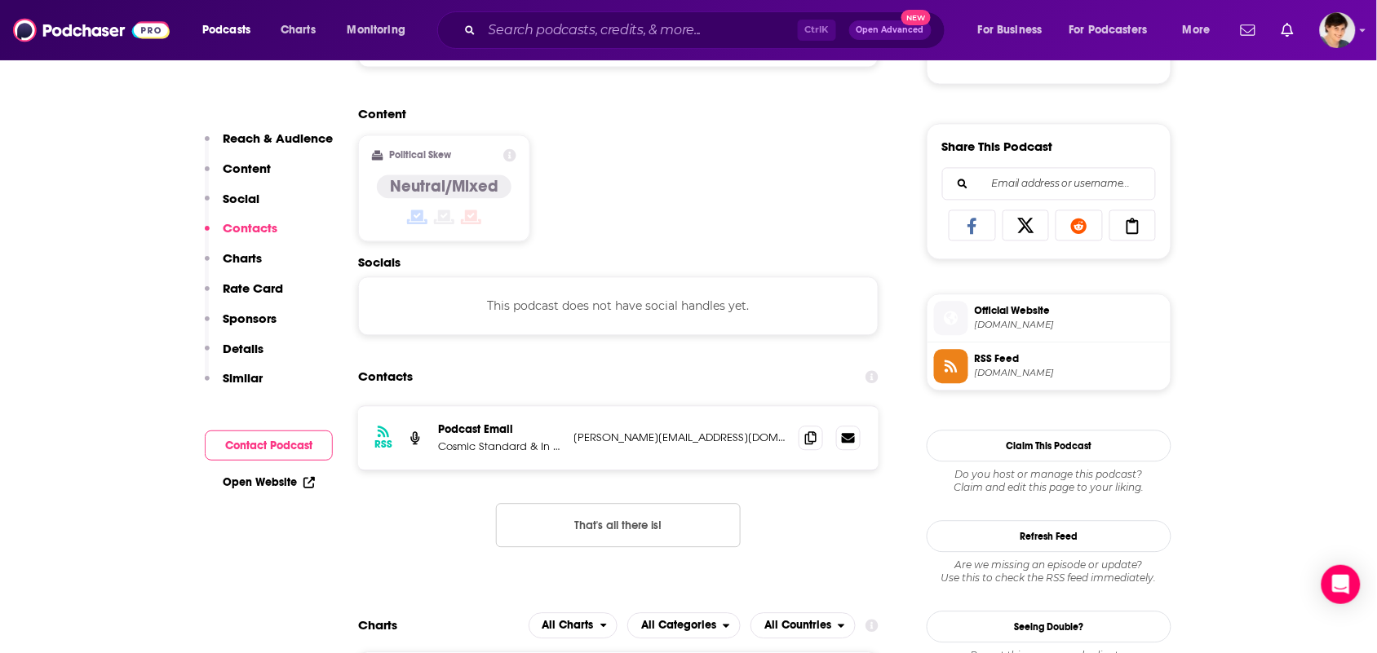
scroll to position [1122, 0]
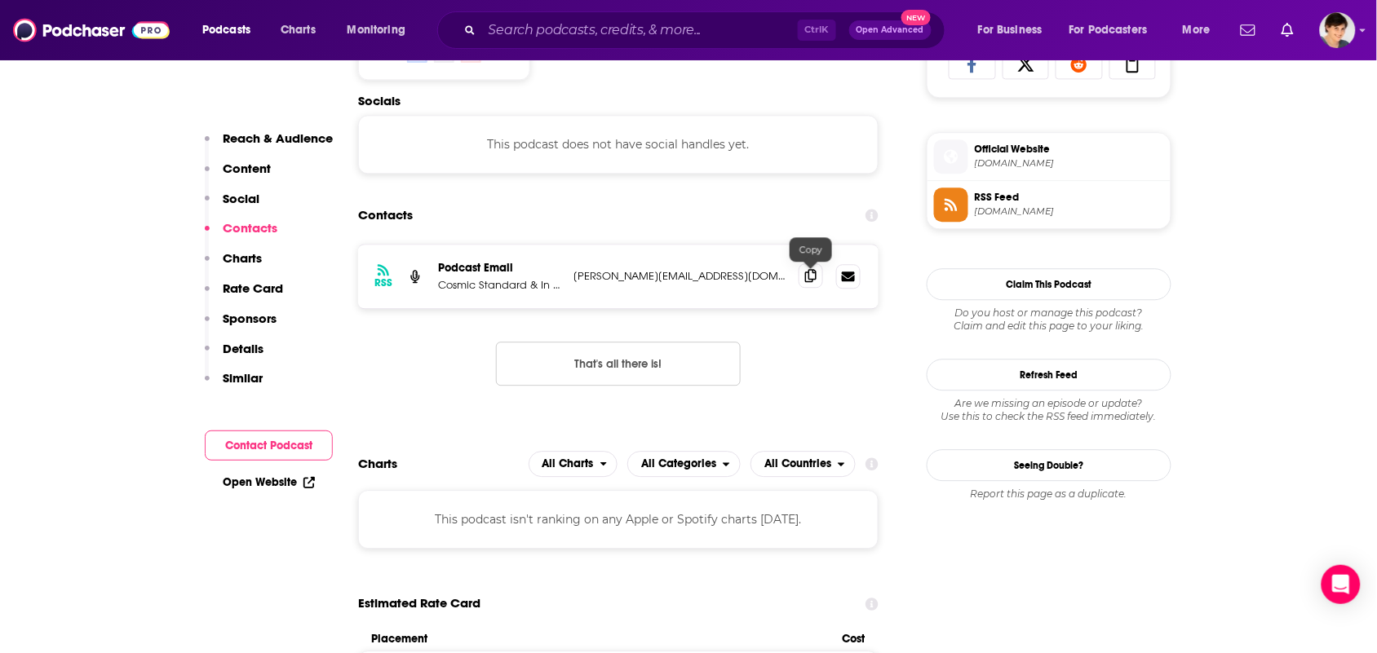
click at [816, 283] on span at bounding box center [811, 275] width 24 height 24
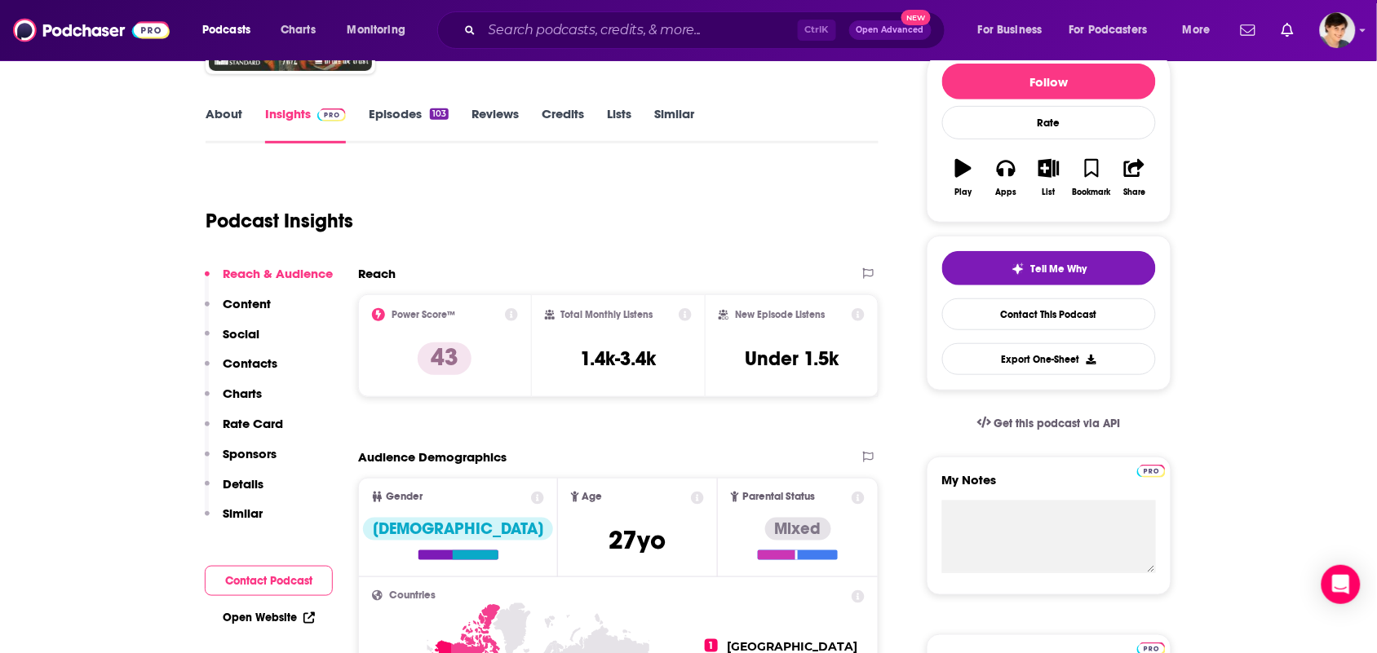
scroll to position [0, 0]
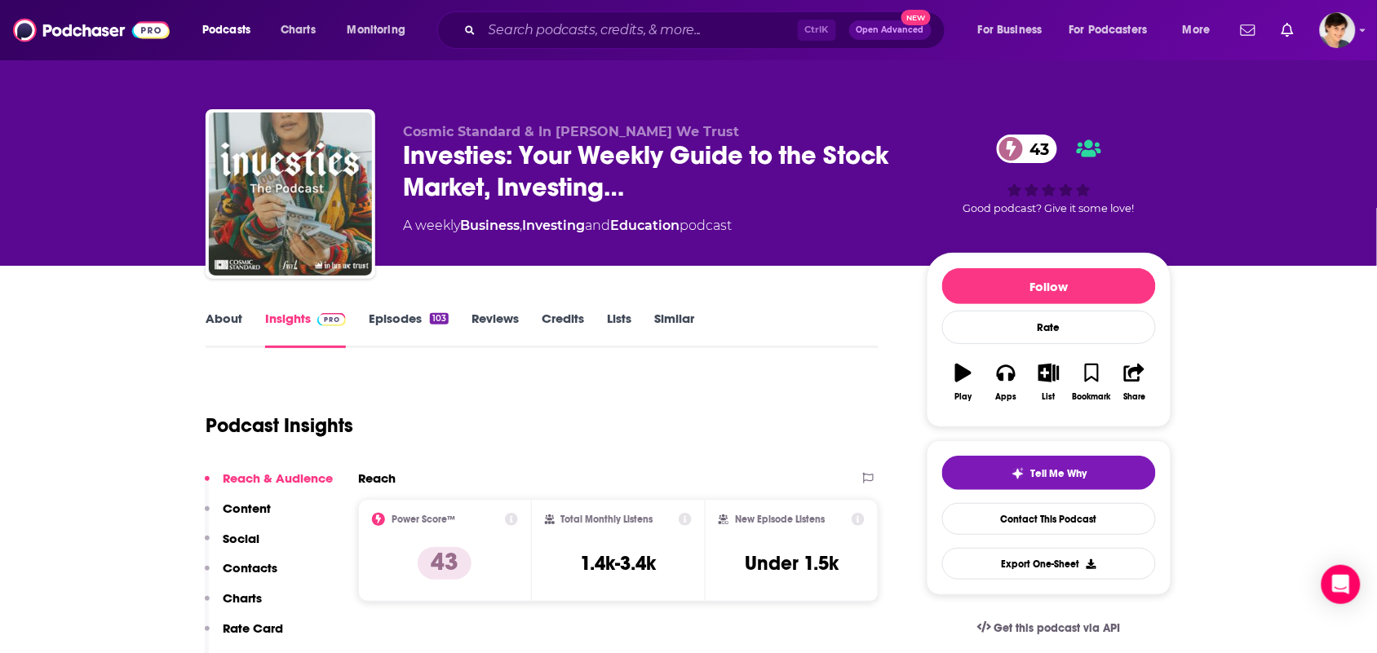
click at [237, 328] on link "About" at bounding box center [224, 330] width 37 height 38
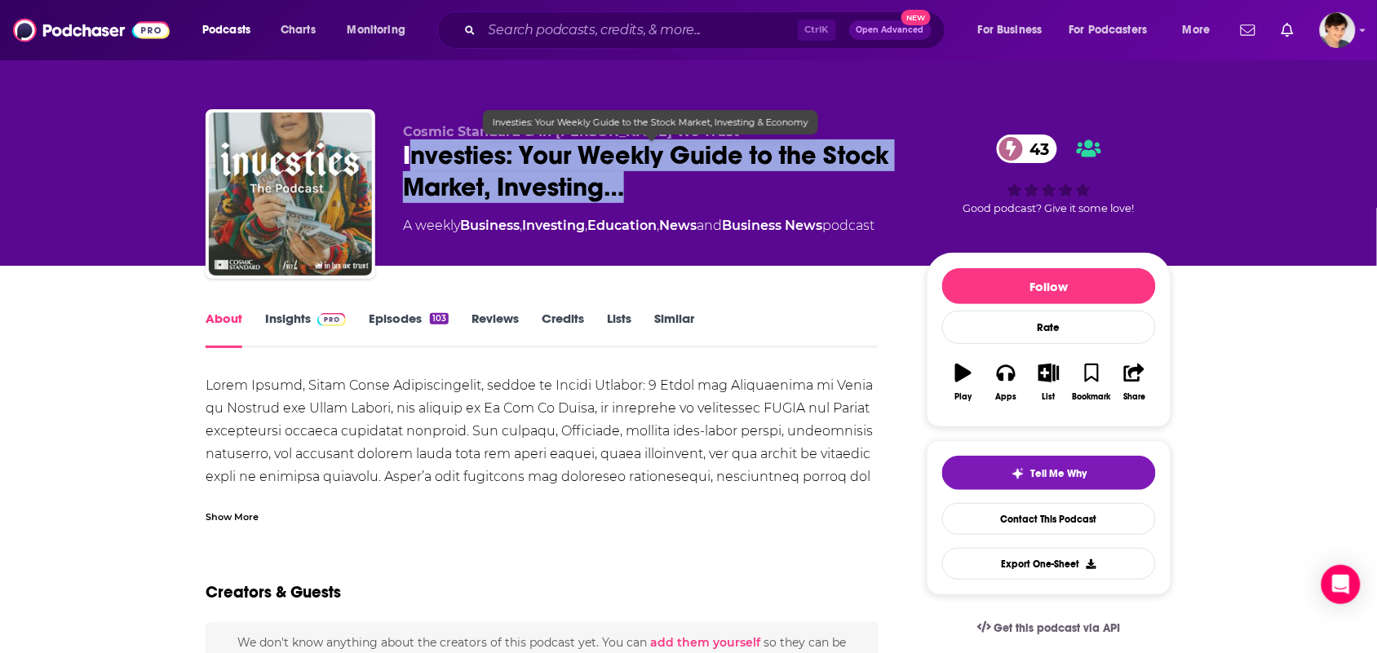
drag, startPoint x: 634, startPoint y: 201, endPoint x: 408, endPoint y: 152, distance: 231.4
click at [408, 152] on span "Investies: Your Weekly Guide to the Stock Market, Investing…" at bounding box center [652, 171] width 498 height 64
click at [409, 165] on span "Investies: Your Weekly Guide to the Stock Market, Investing…" at bounding box center [652, 171] width 498 height 64
drag, startPoint x: 404, startPoint y: 143, endPoint x: 719, endPoint y: 201, distance: 320.1
click at [719, 201] on span "Investies: Your Weekly Guide to the Stock Market, Investing…" at bounding box center [652, 171] width 498 height 64
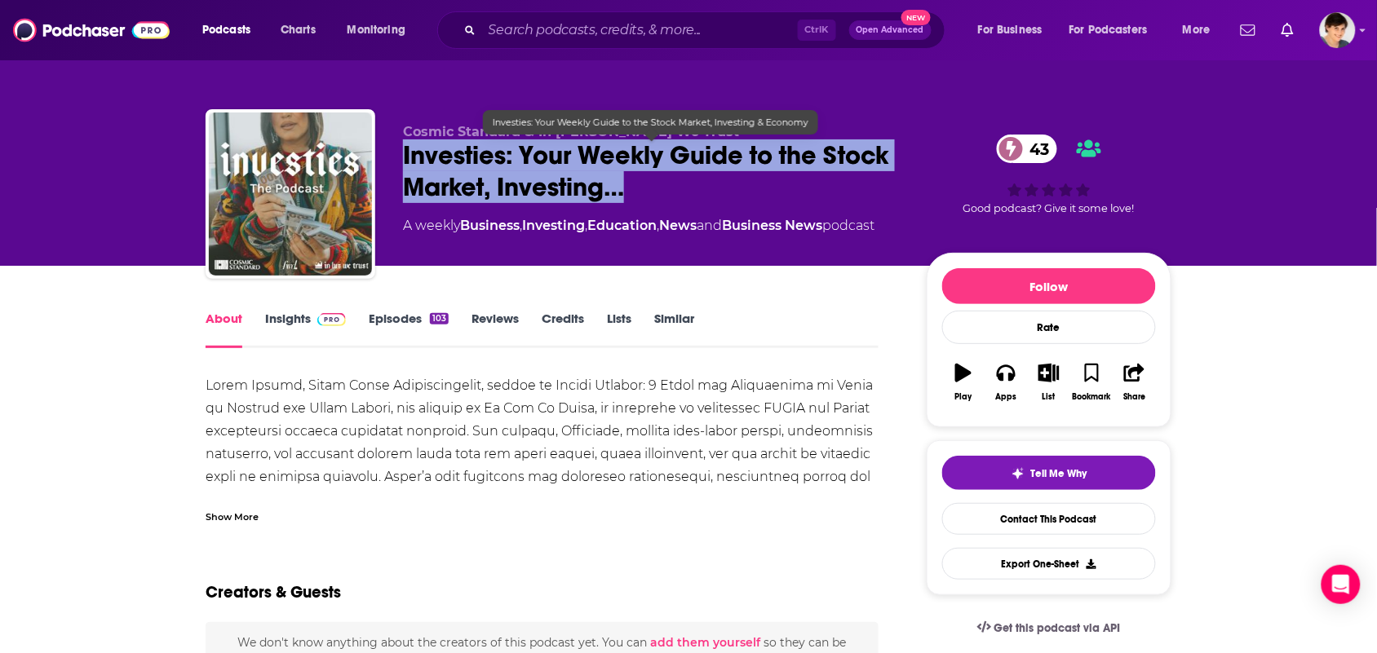
copy h1 "Investies: Your Weekly Guide to the Stock Market, Investing…"
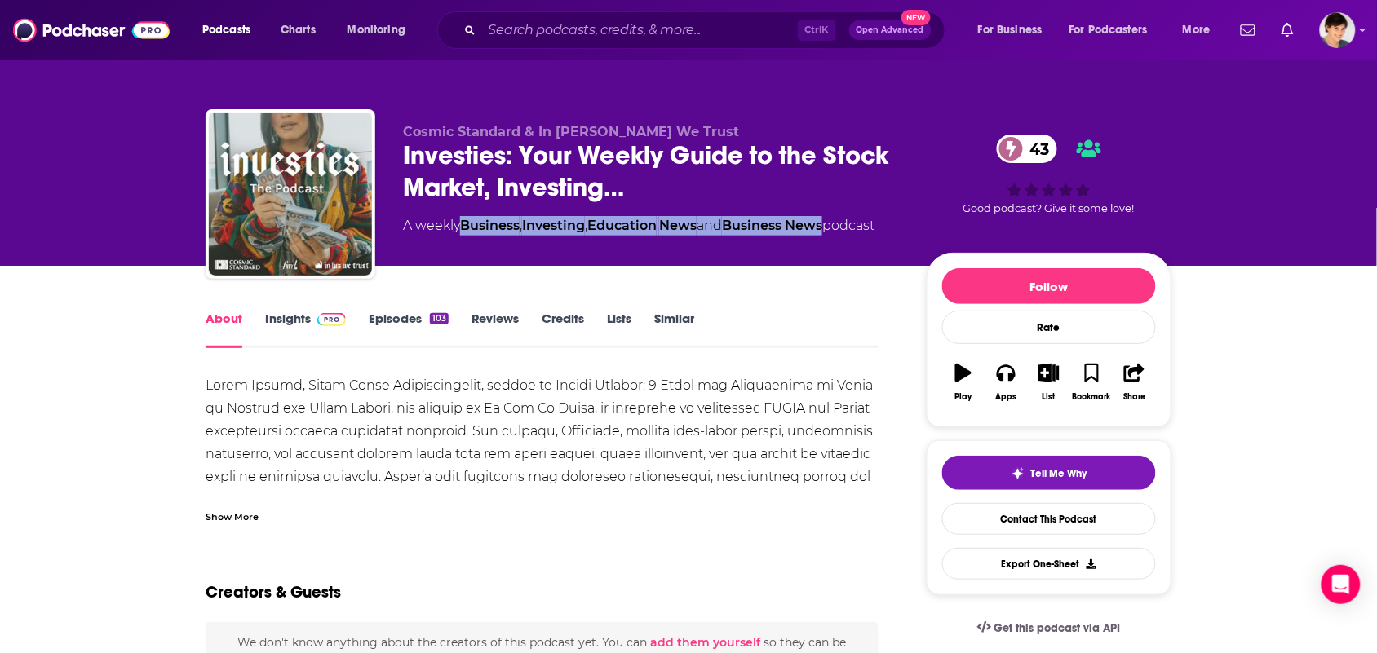
drag, startPoint x: 840, startPoint y: 241, endPoint x: 467, endPoint y: 253, distance: 372.9
click at [467, 253] on div "Cosmic Standard & In Luz We Trust Investies: Your Weekly Guide to the Stock Mar…" at bounding box center [652, 189] width 498 height 131
copy div "Business , Investing , Education , News and Business News"
click at [251, 503] on div "Show More" at bounding box center [542, 511] width 673 height 28
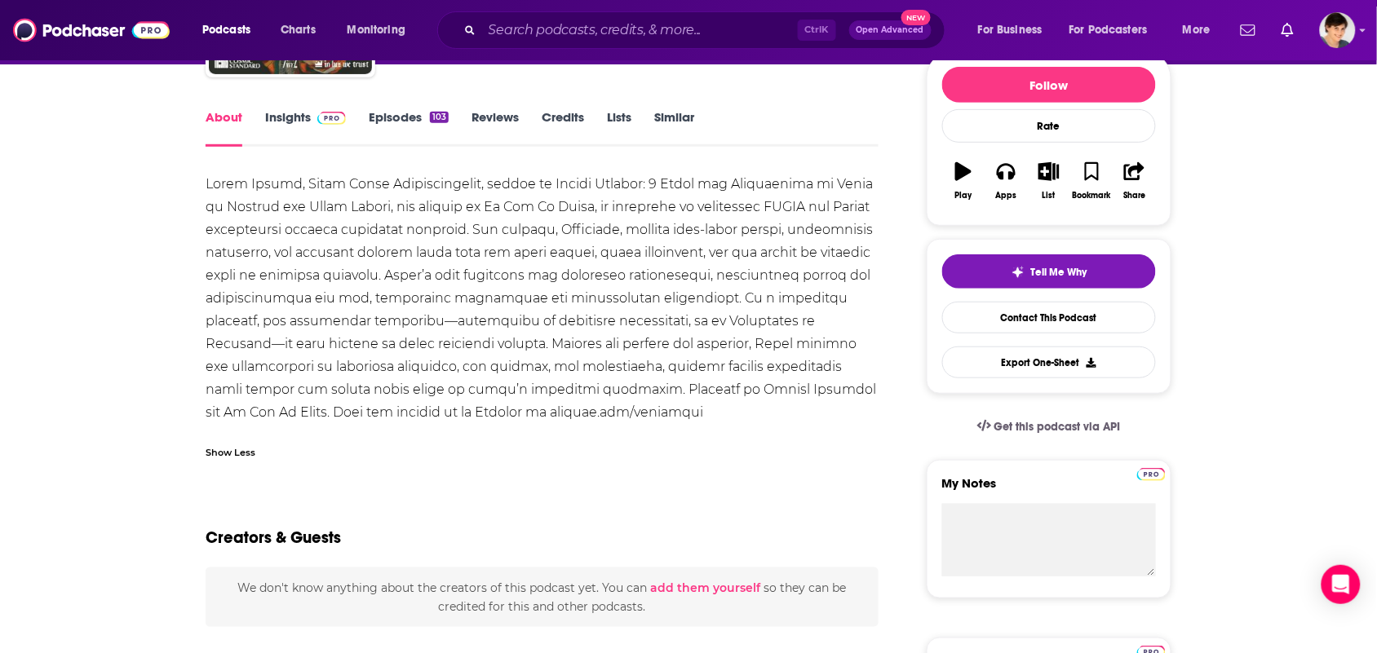
scroll to position [204, 0]
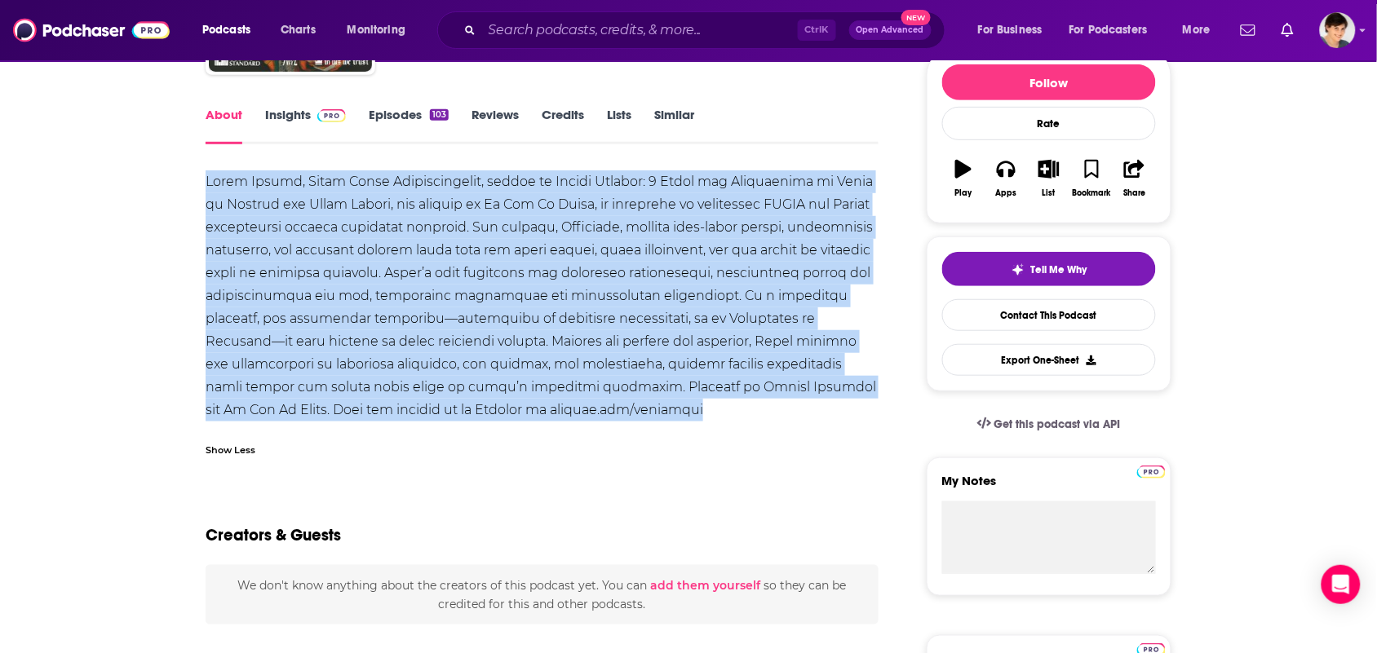
drag, startPoint x: 692, startPoint y: 414, endPoint x: 180, endPoint y: 177, distance: 563.5
copy div "Linda Garcia, Texas House Representative, author of Wealth Warrior: 8 Steps for…"
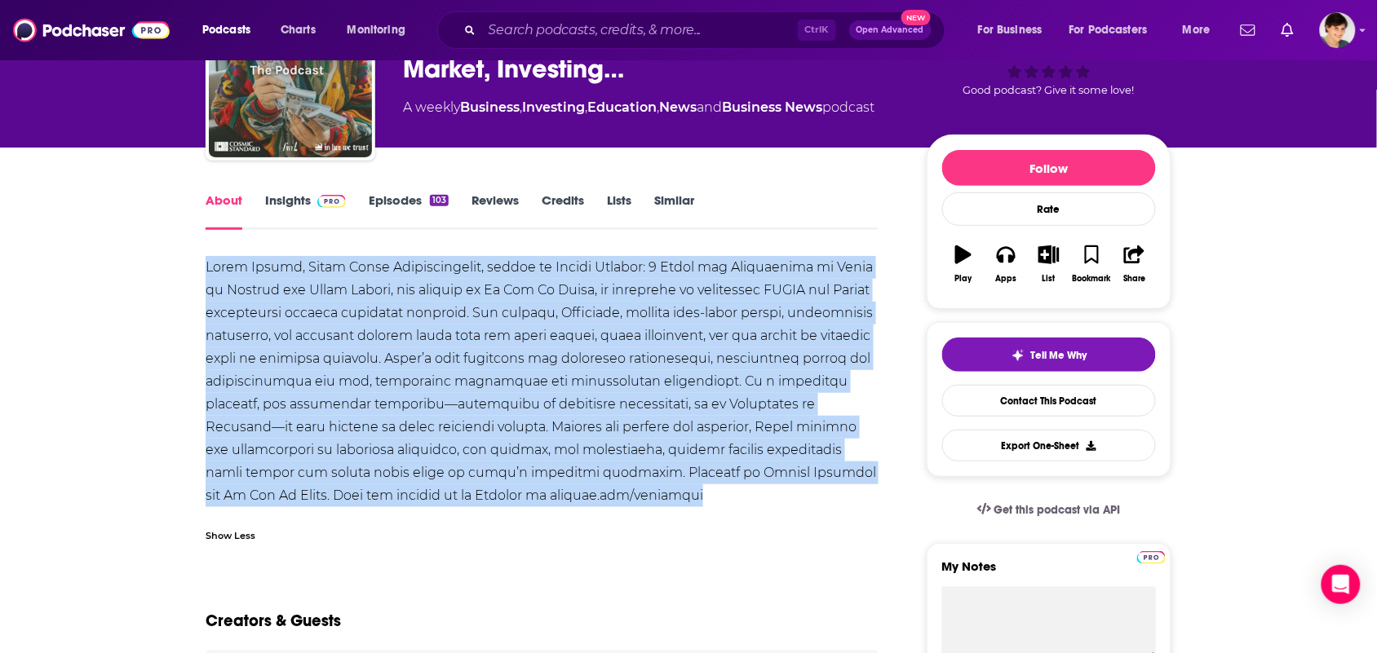
scroll to position [0, 0]
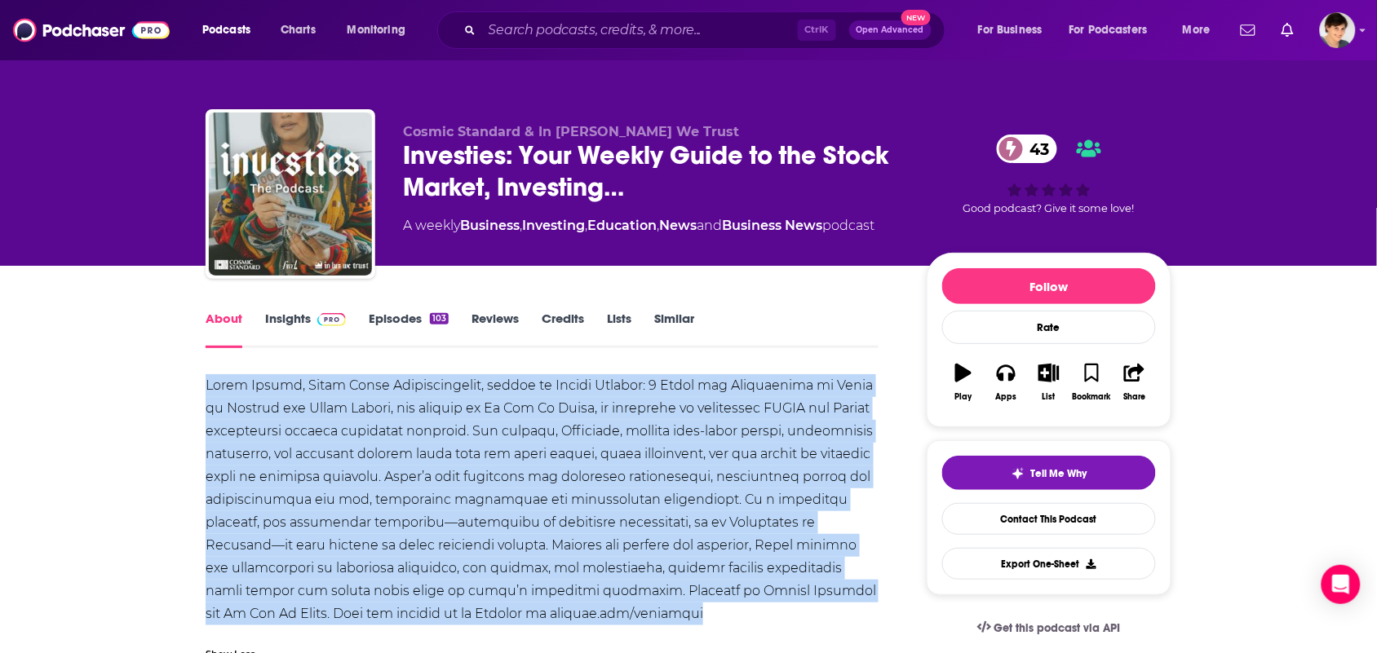
click at [287, 425] on div at bounding box center [542, 499] width 673 height 251
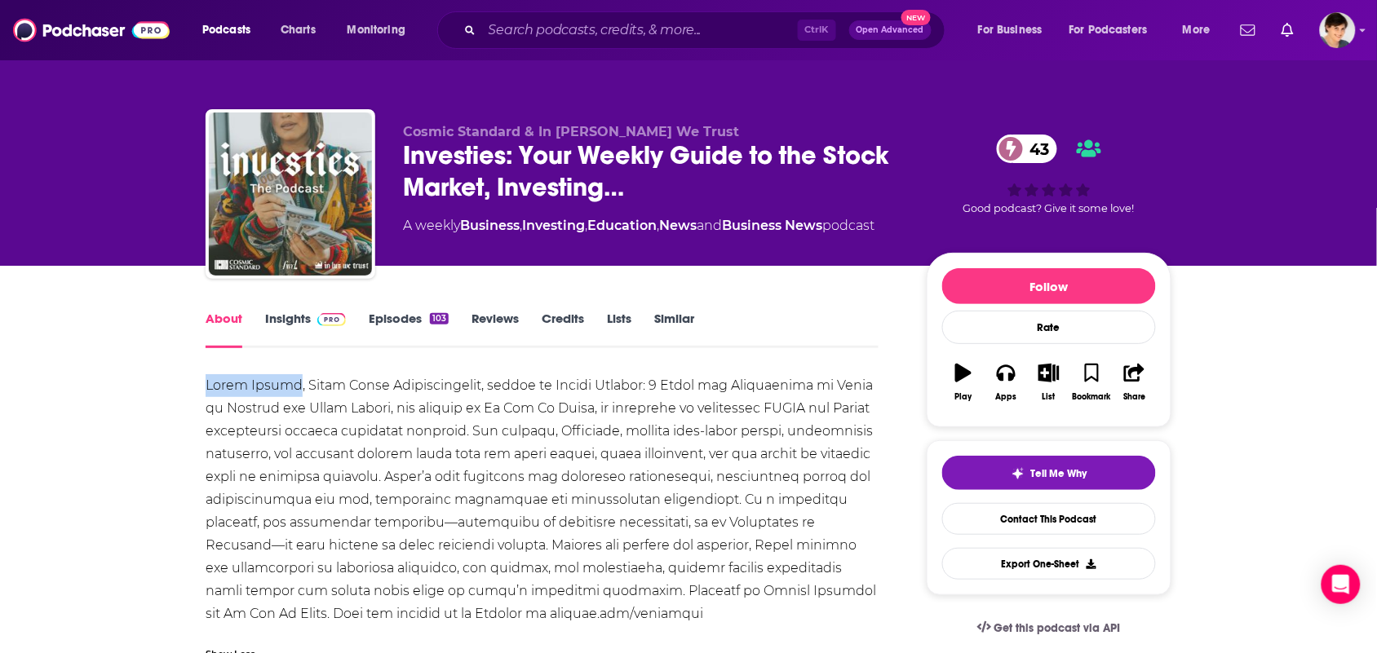
drag, startPoint x: 287, startPoint y: 392, endPoint x: 197, endPoint y: 387, distance: 90.6
copy div "Linda Garcia"
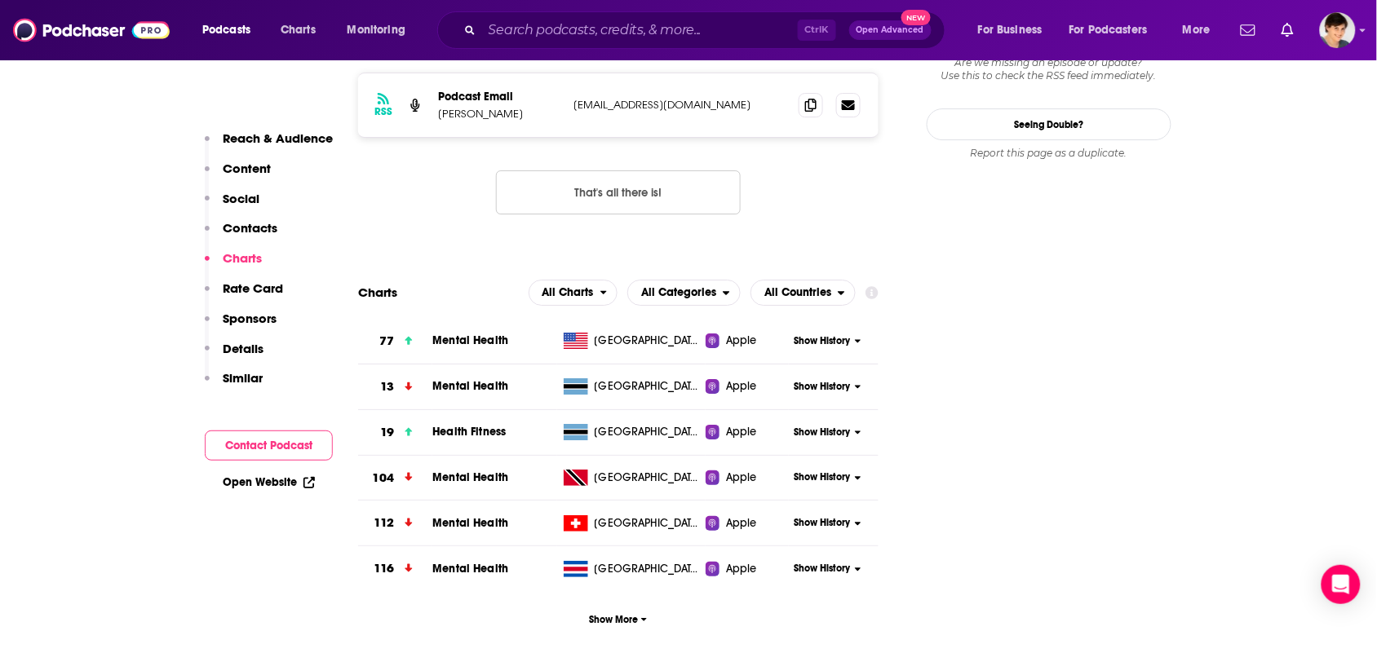
scroll to position [1427, 0]
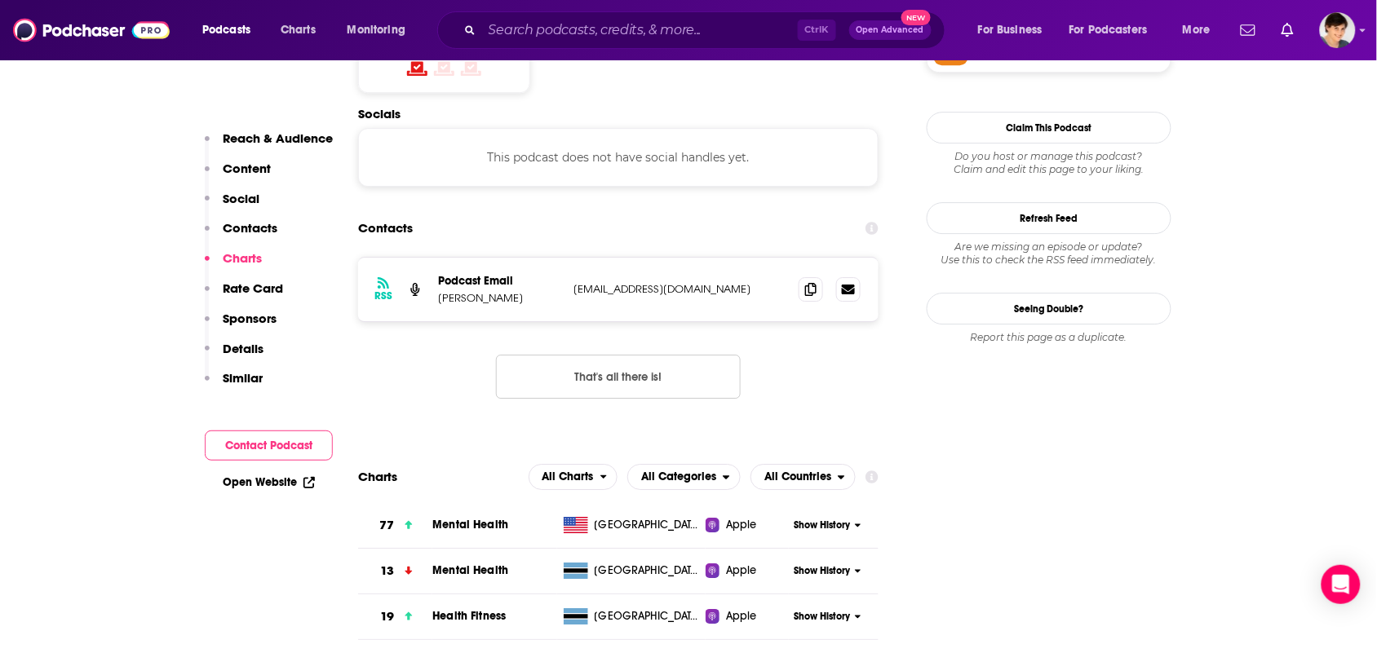
click at [794, 258] on div "RSS Podcast Email Elizabeth Bagwell rhythmrestorationco@gmail.com rhythmrestora…" at bounding box center [618, 290] width 520 height 64
click at [805, 282] on icon at bounding box center [810, 288] width 11 height 13
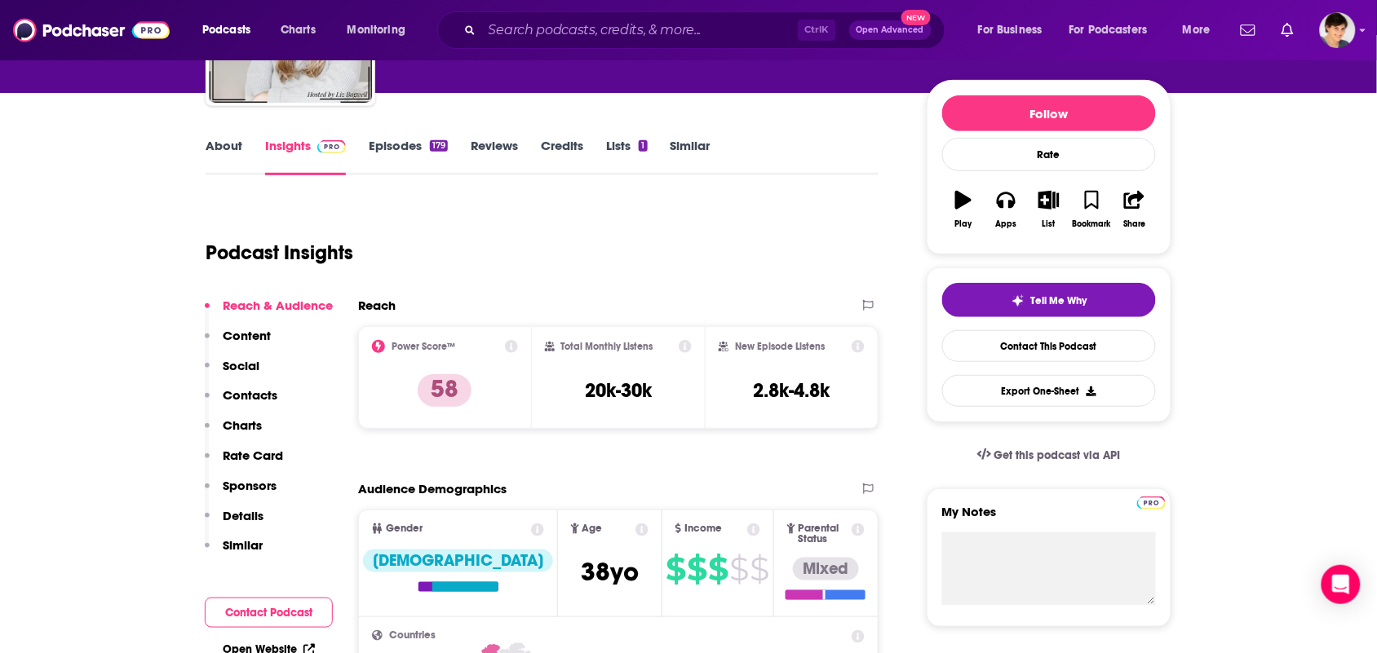
scroll to position [0, 0]
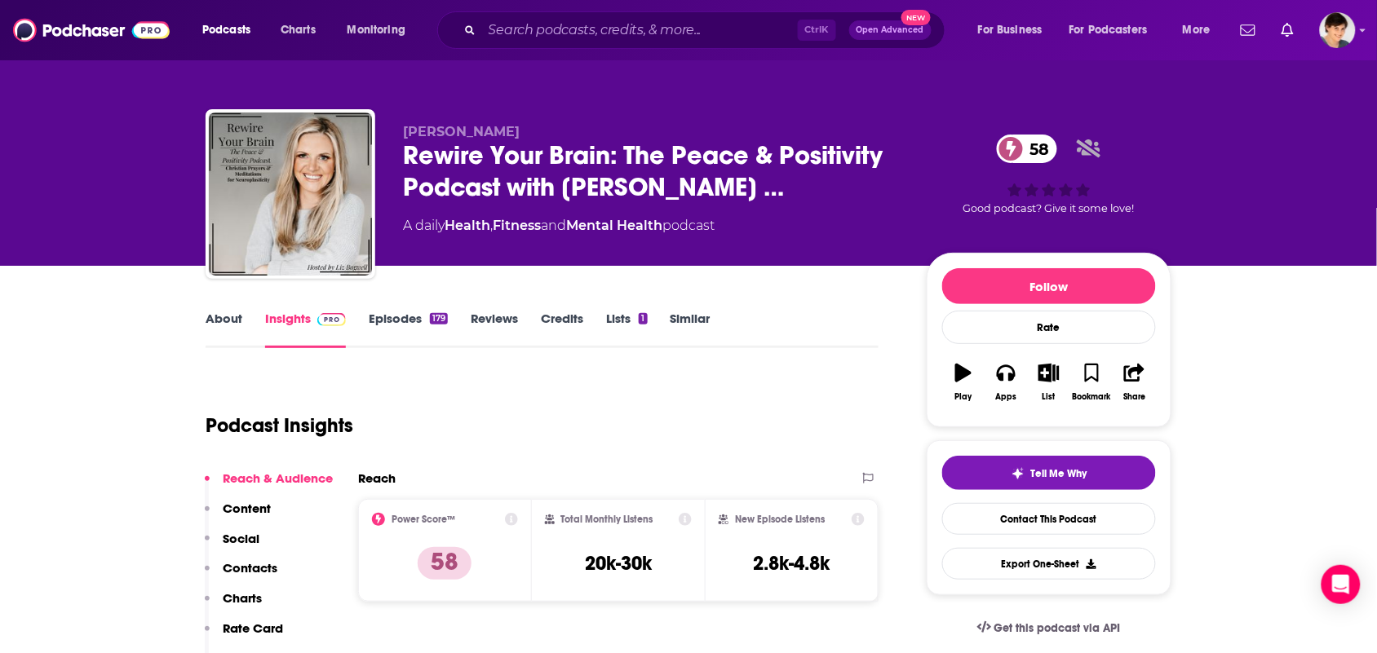
click at [234, 327] on link "About" at bounding box center [224, 330] width 37 height 38
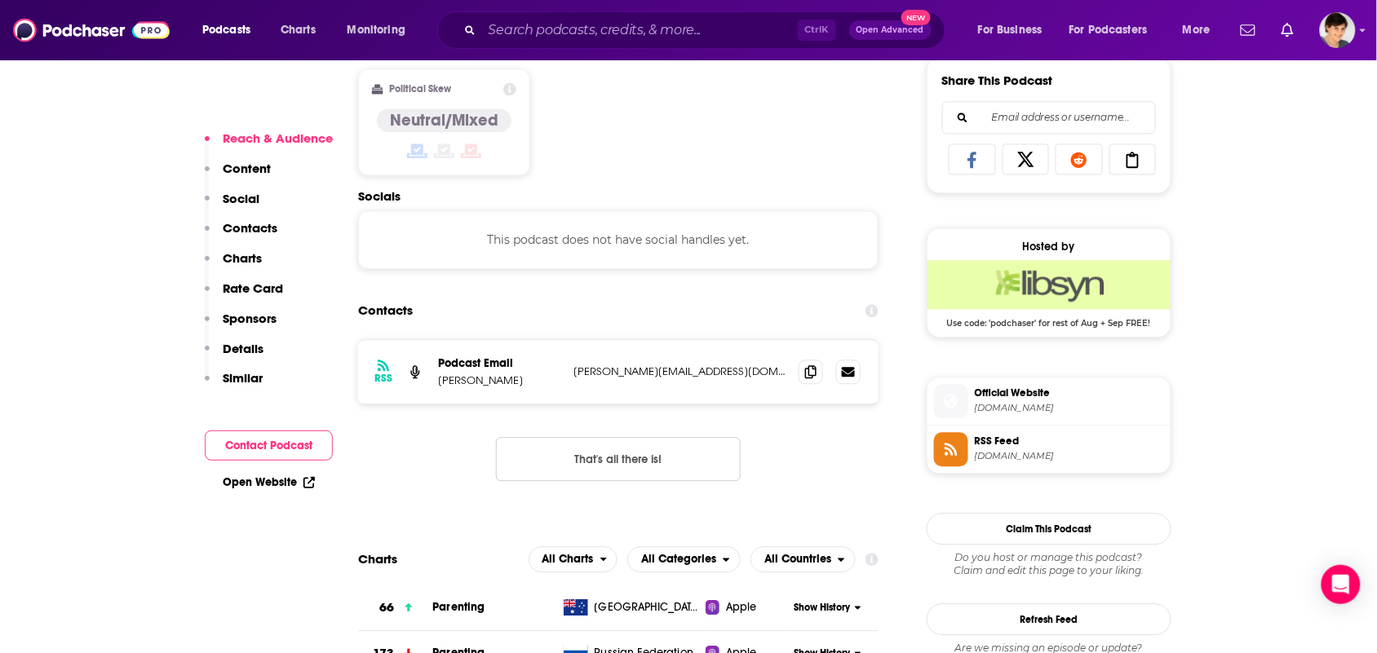
scroll to position [1224, 0]
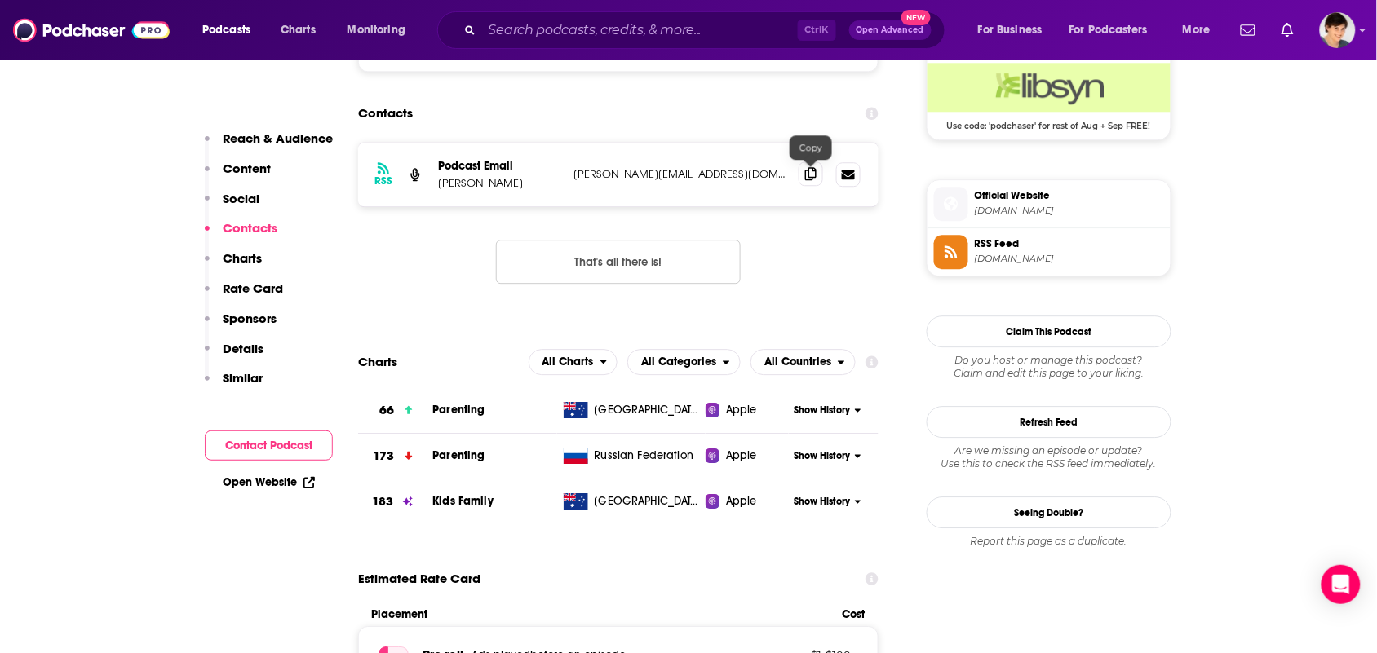
click at [803, 181] on span at bounding box center [811, 174] width 24 height 24
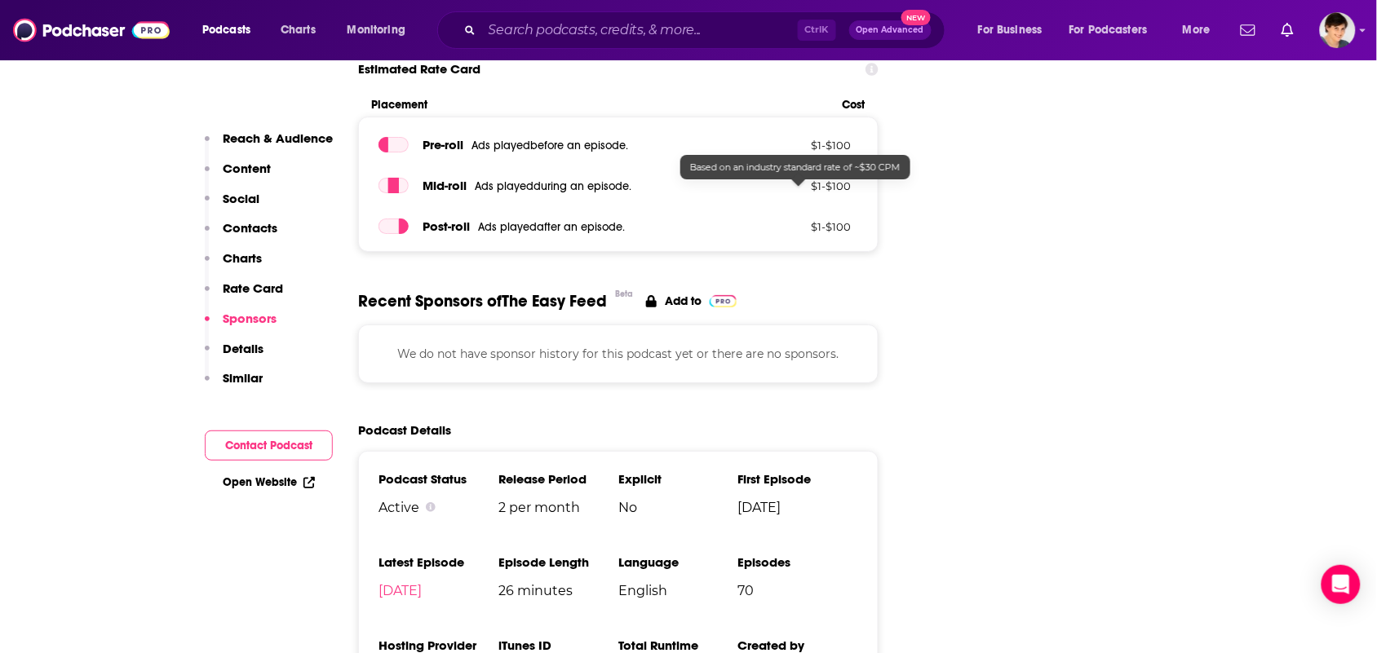
scroll to position [2141, 0]
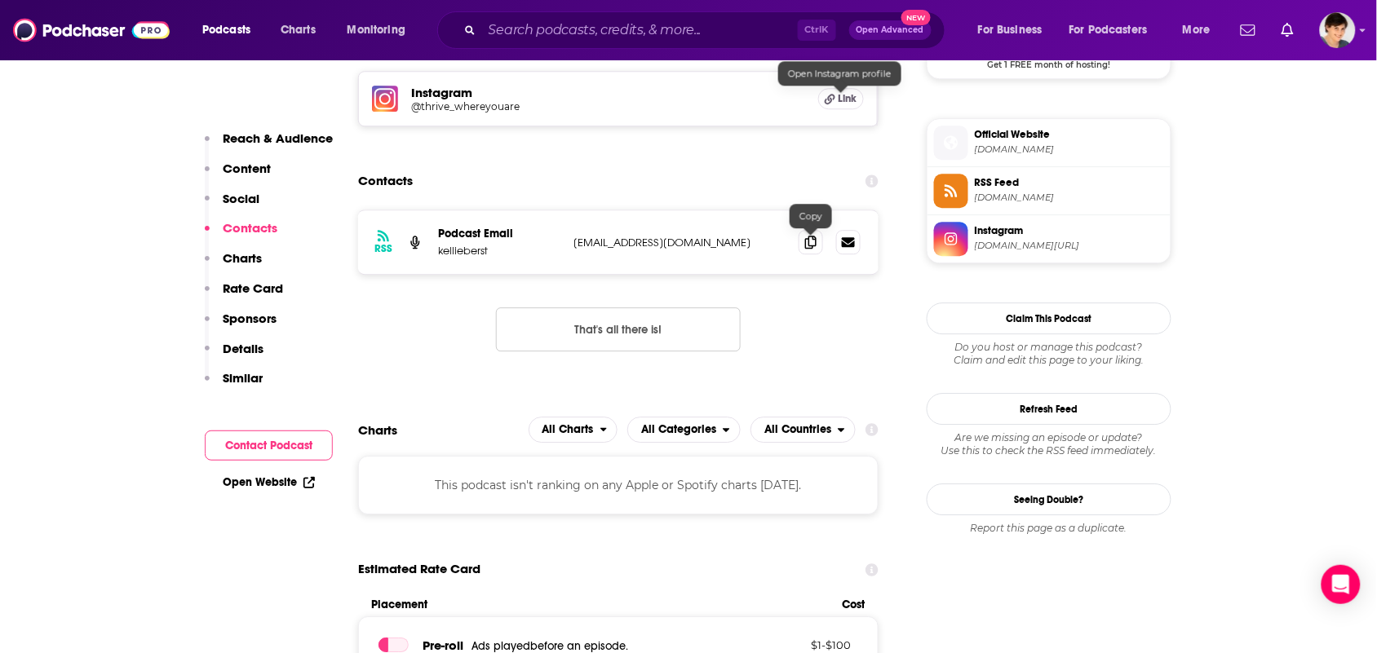
scroll to position [1326, 0]
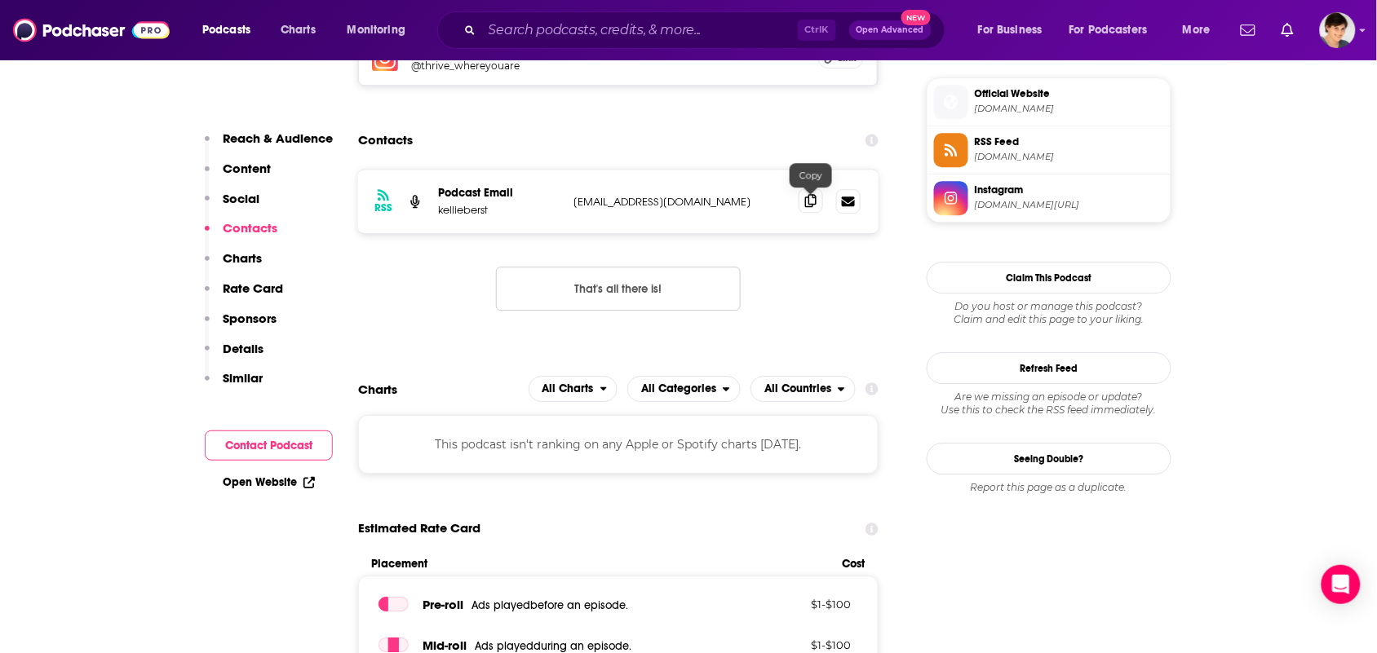
click at [812, 213] on span at bounding box center [811, 200] width 24 height 24
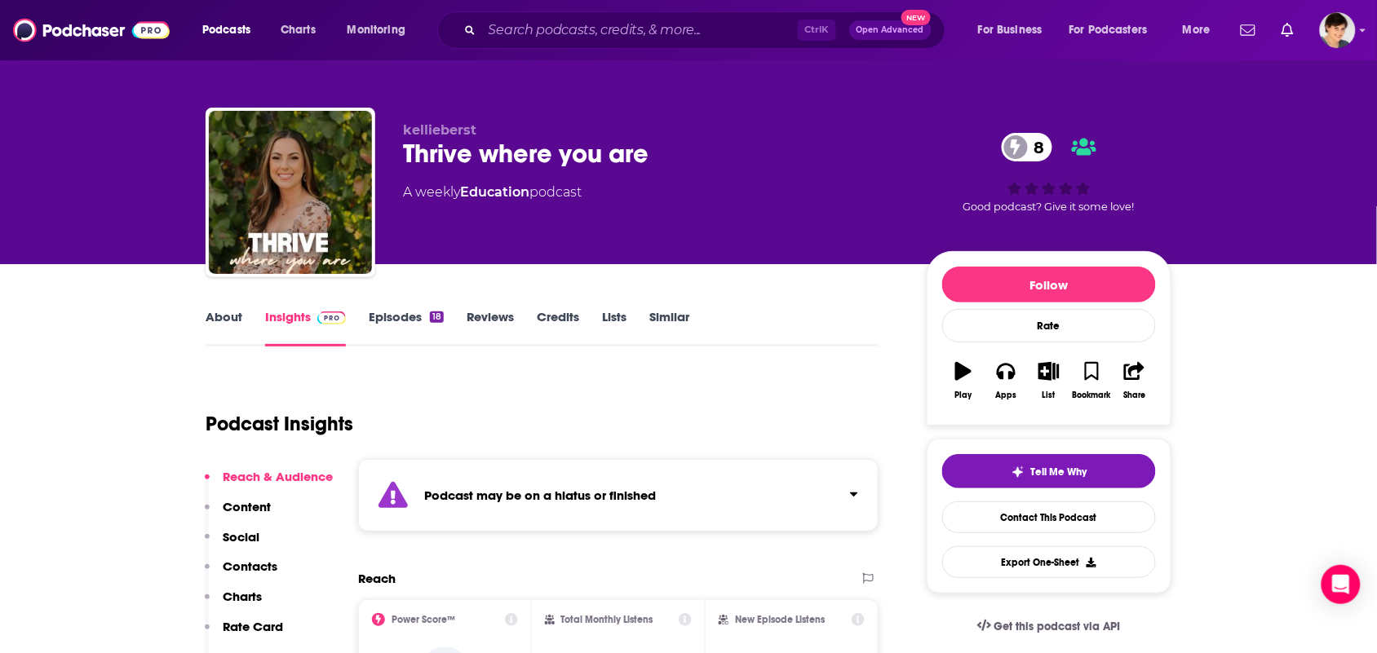
scroll to position [0, 0]
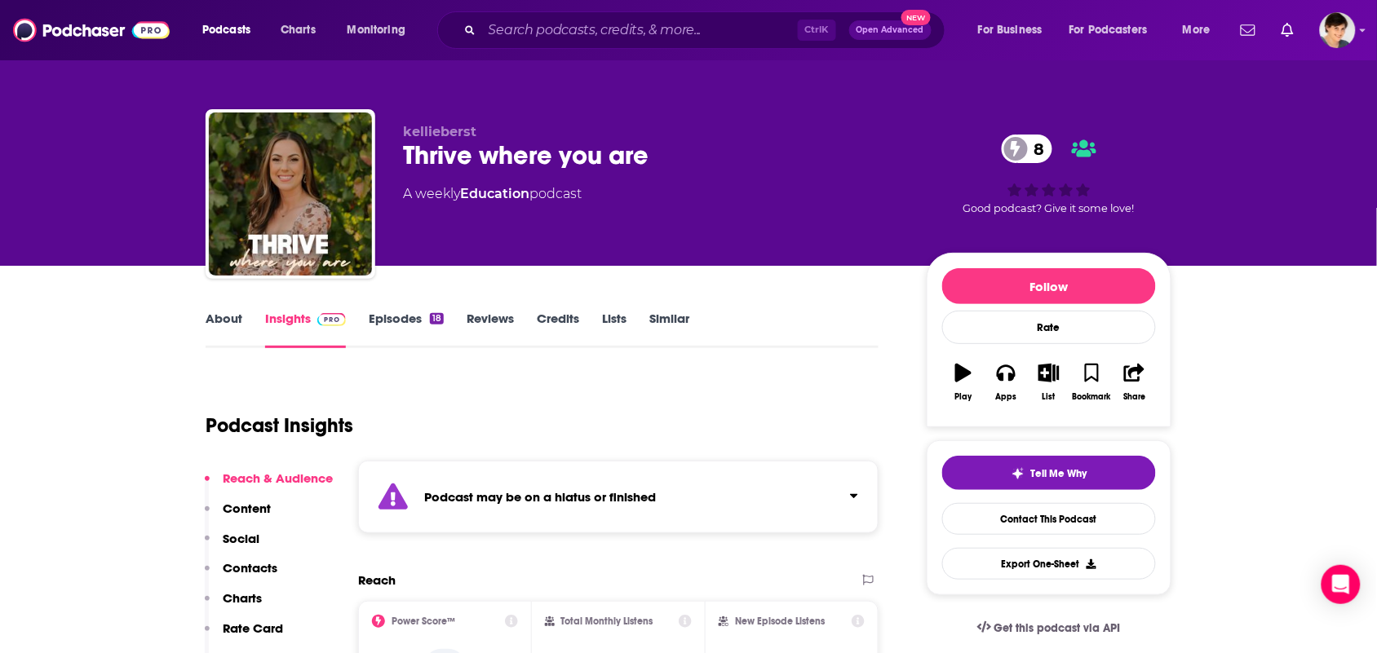
click at [232, 319] on link "About" at bounding box center [224, 330] width 37 height 38
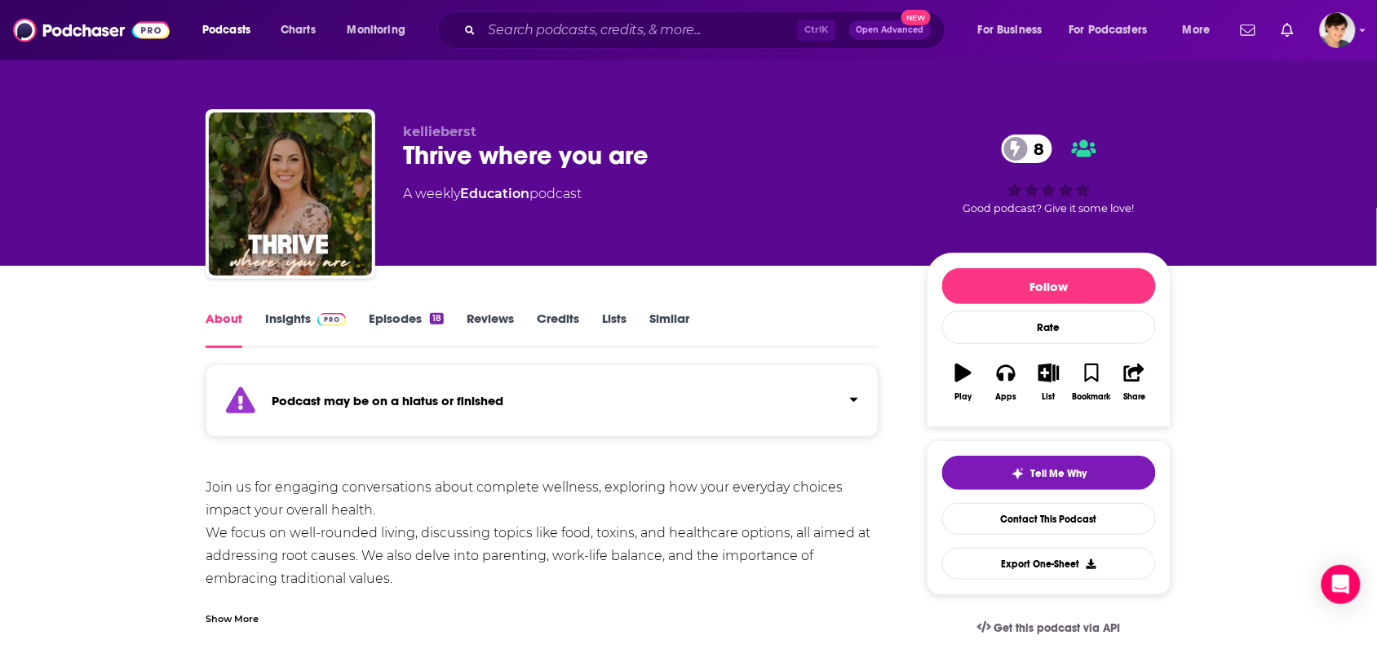
scroll to position [102, 0]
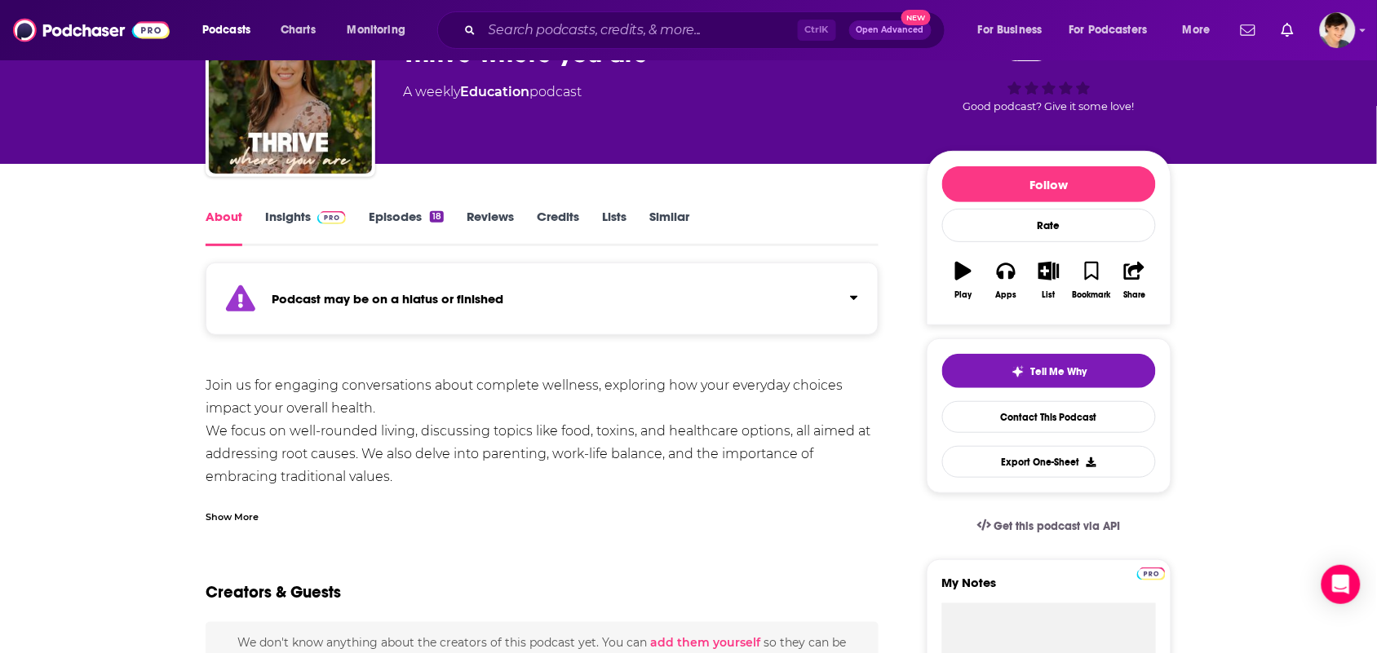
click at [356, 503] on div "Show More" at bounding box center [542, 511] width 673 height 28
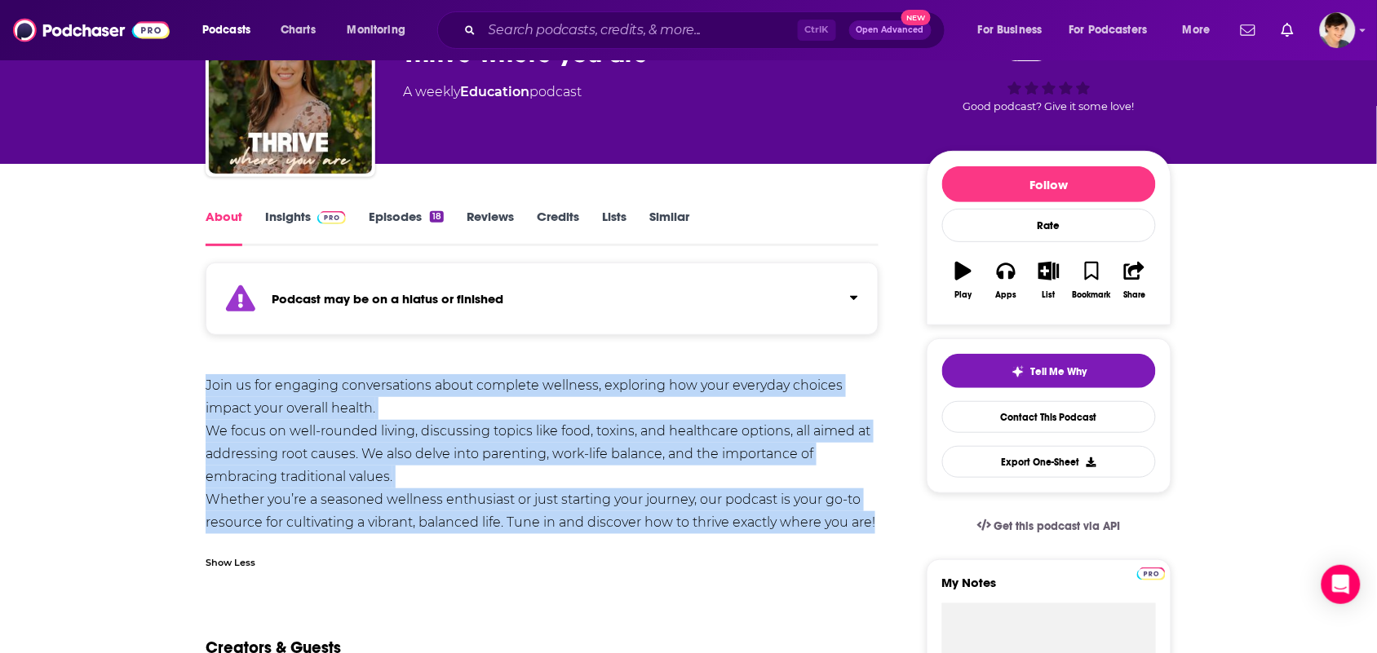
drag, startPoint x: 883, startPoint y: 523, endPoint x: 189, endPoint y: 382, distance: 707.6
copy div "Join us for engaging conversations about complete wellness, exploring how your …"
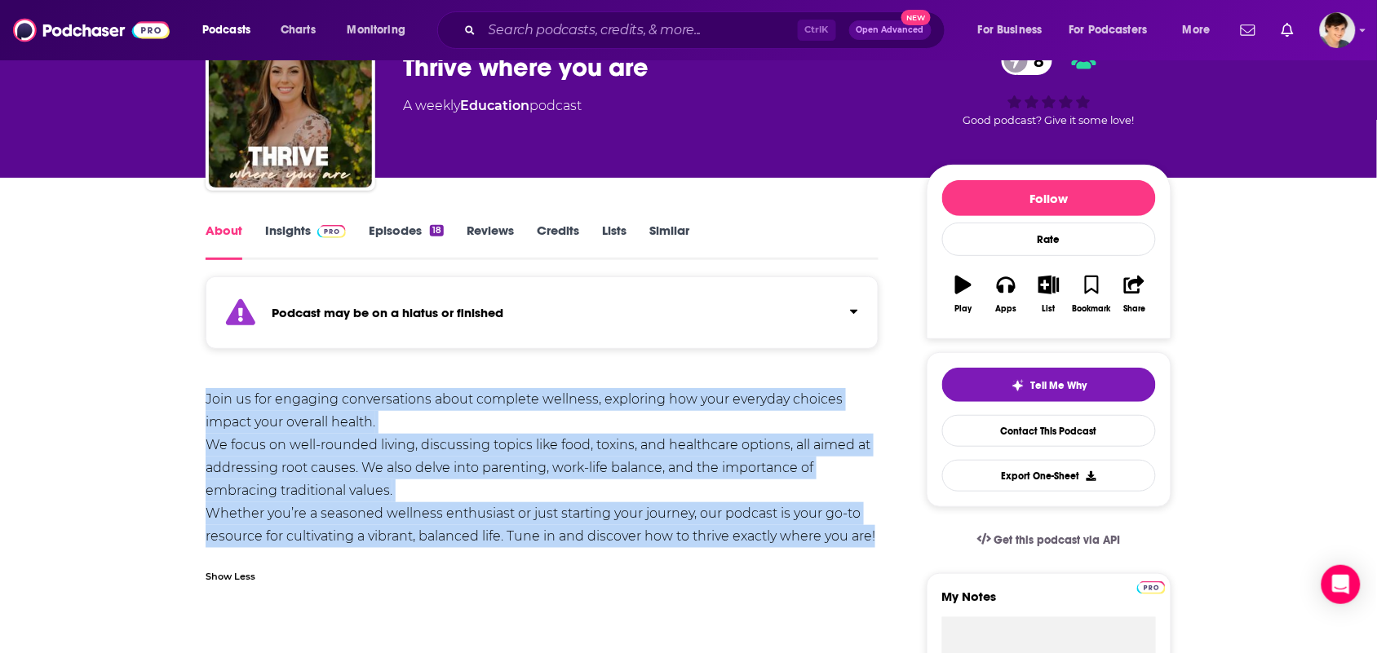
scroll to position [0, 0]
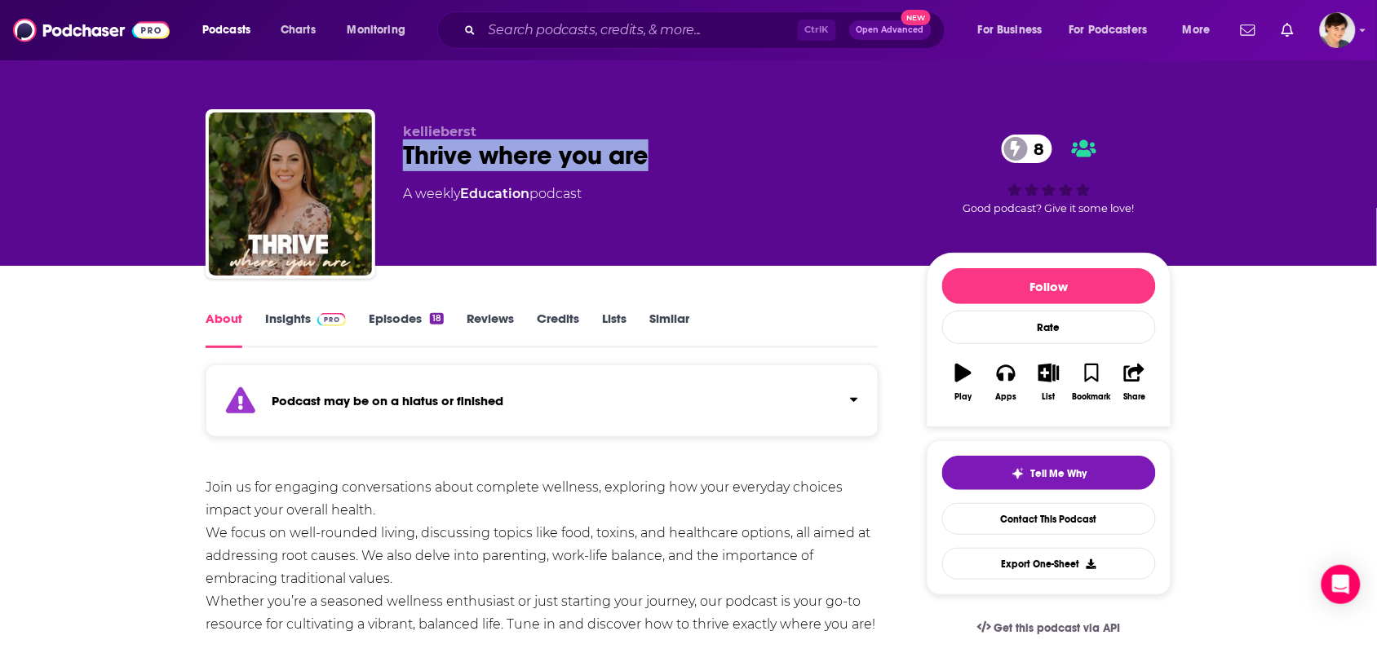
drag, startPoint x: 646, startPoint y: 159, endPoint x: 508, endPoint y: 12, distance: 201.4
click at [396, 159] on div "kellieberst Thrive where you are 8 A weekly Education podcast 8 Good podcast? G…" at bounding box center [689, 197] width 966 height 176
copy h1 "Thrive where you are"
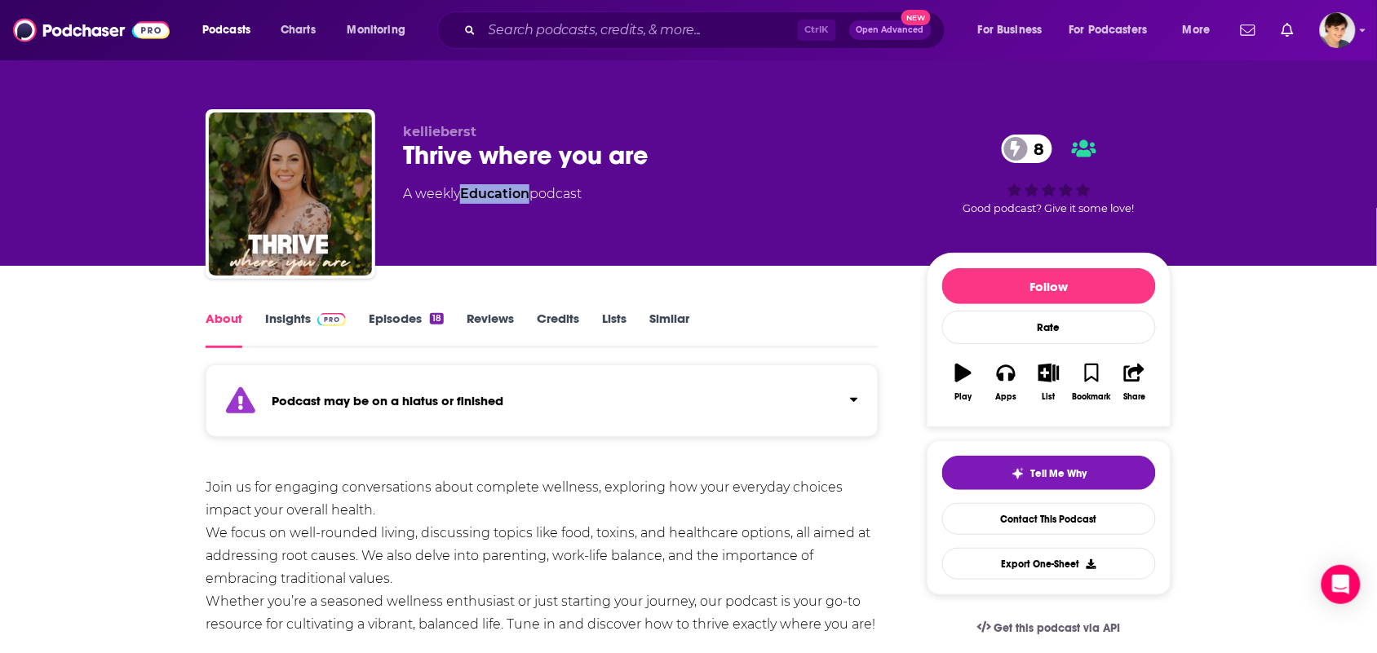
drag, startPoint x: 532, startPoint y: 210, endPoint x: 467, endPoint y: 206, distance: 65.4
click at [467, 206] on div "kellieberst Thrive where you are 8 A weekly Education podcast" at bounding box center [652, 189] width 498 height 131
copy link "Education"
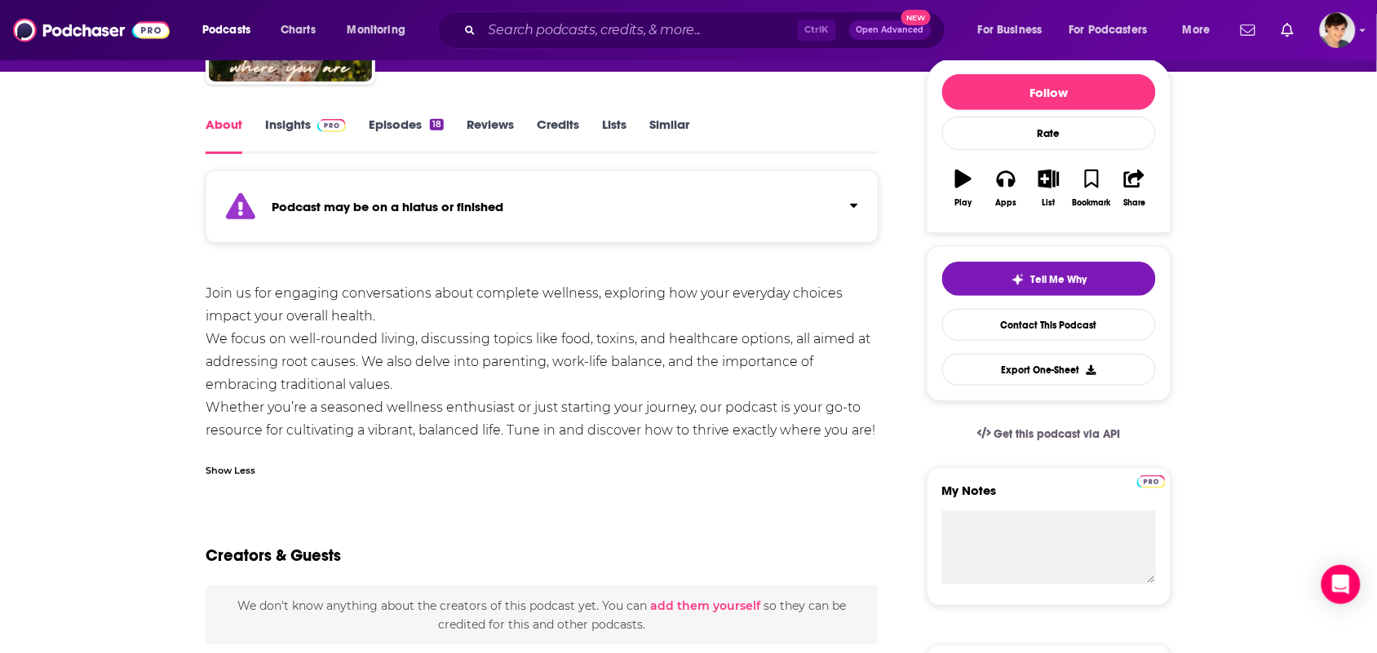
scroll to position [204, 0]
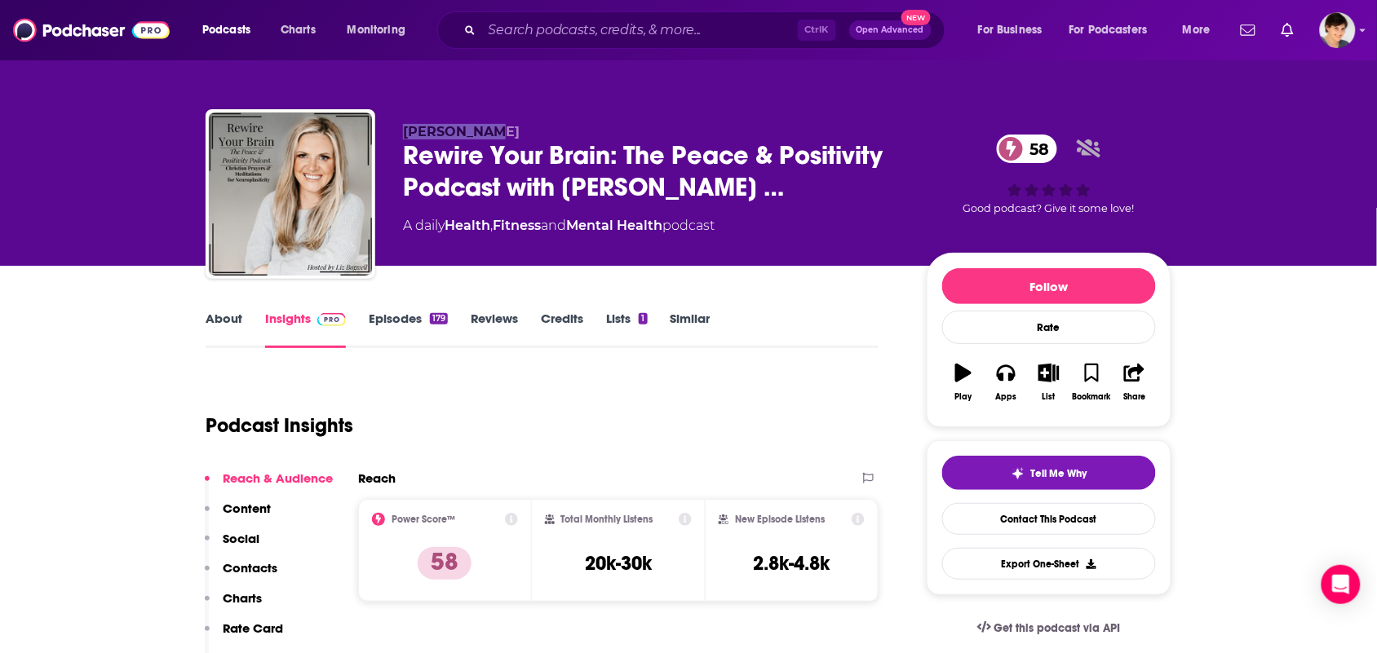
drag, startPoint x: 487, startPoint y: 112, endPoint x: 383, endPoint y: 119, distance: 103.9
click at [383, 119] on div "[PERSON_NAME] Rewire Your Brain: The Peace & Positivity Podcast with [PERSON_NA…" at bounding box center [689, 197] width 966 height 176
copy span "[PERSON_NAME]"
click at [223, 321] on link "About" at bounding box center [224, 330] width 37 height 38
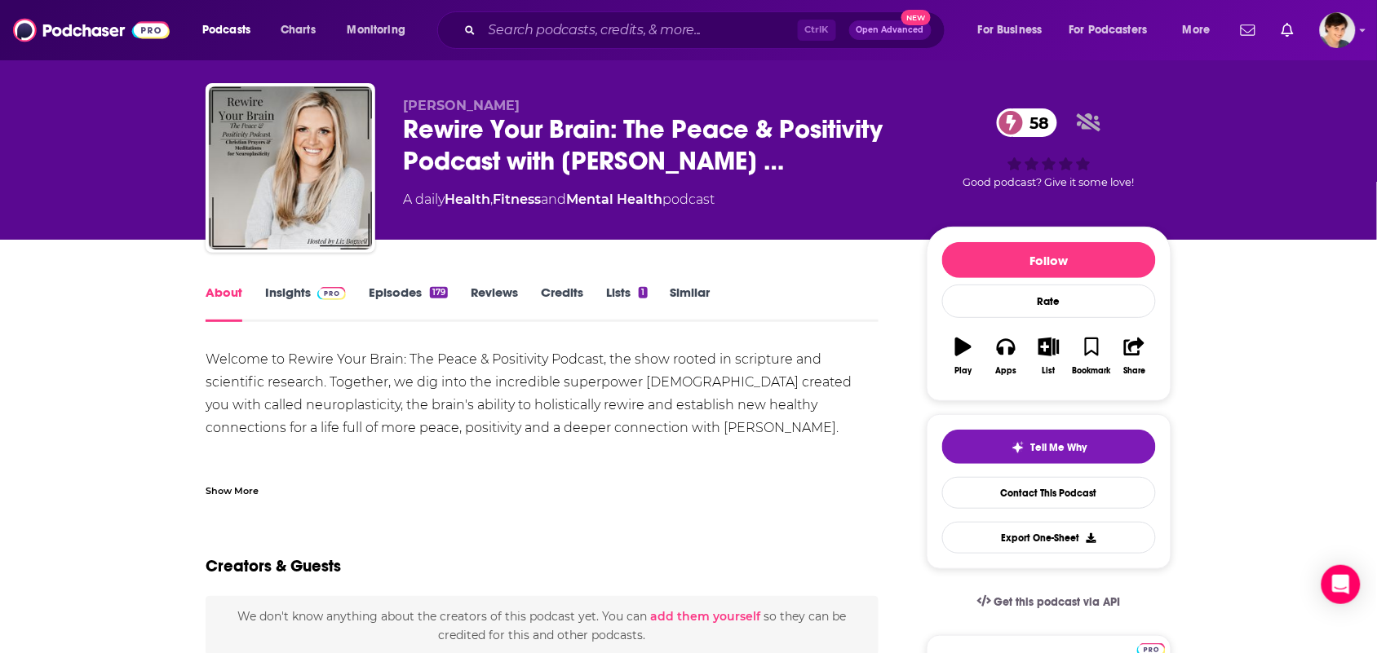
scroll to position [102, 0]
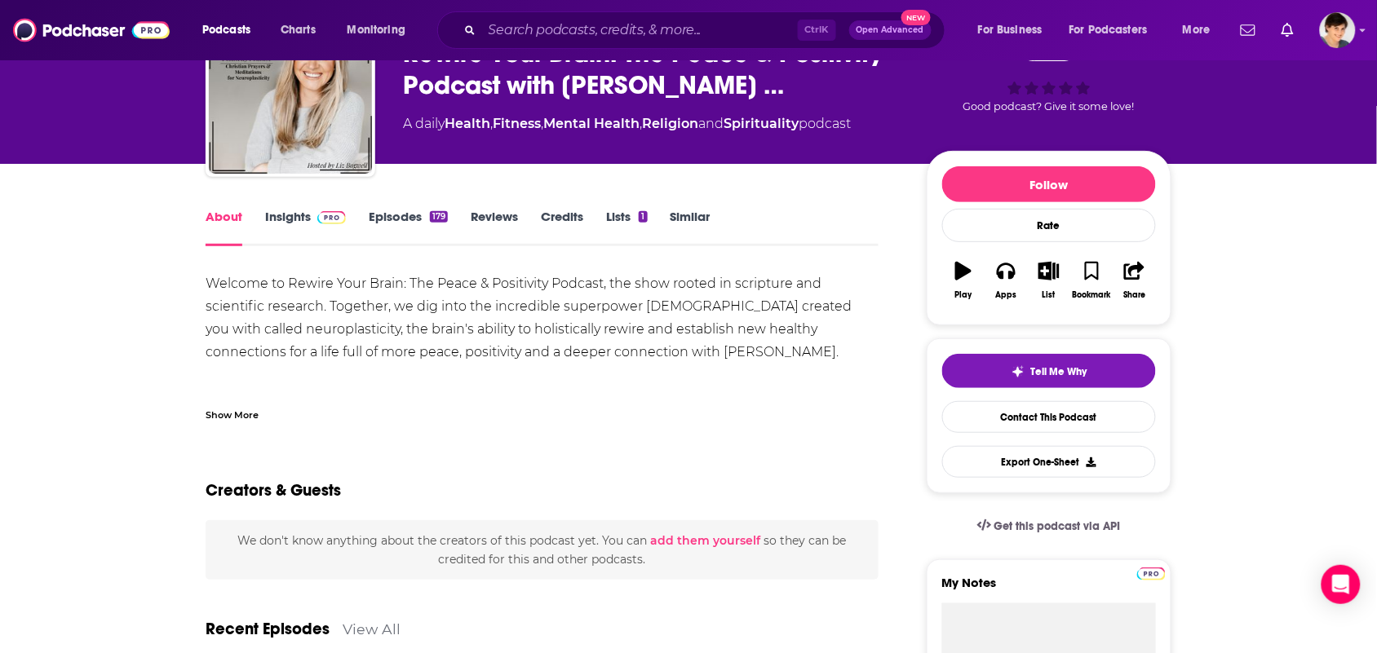
click at [224, 383] on div "Welcome to Rewire Your Brain: The Peace & Positivity Podcast, the show rooted i…" at bounding box center [542, 420] width 673 height 297
click at [237, 406] on div "Show More" at bounding box center [232, 413] width 53 height 15
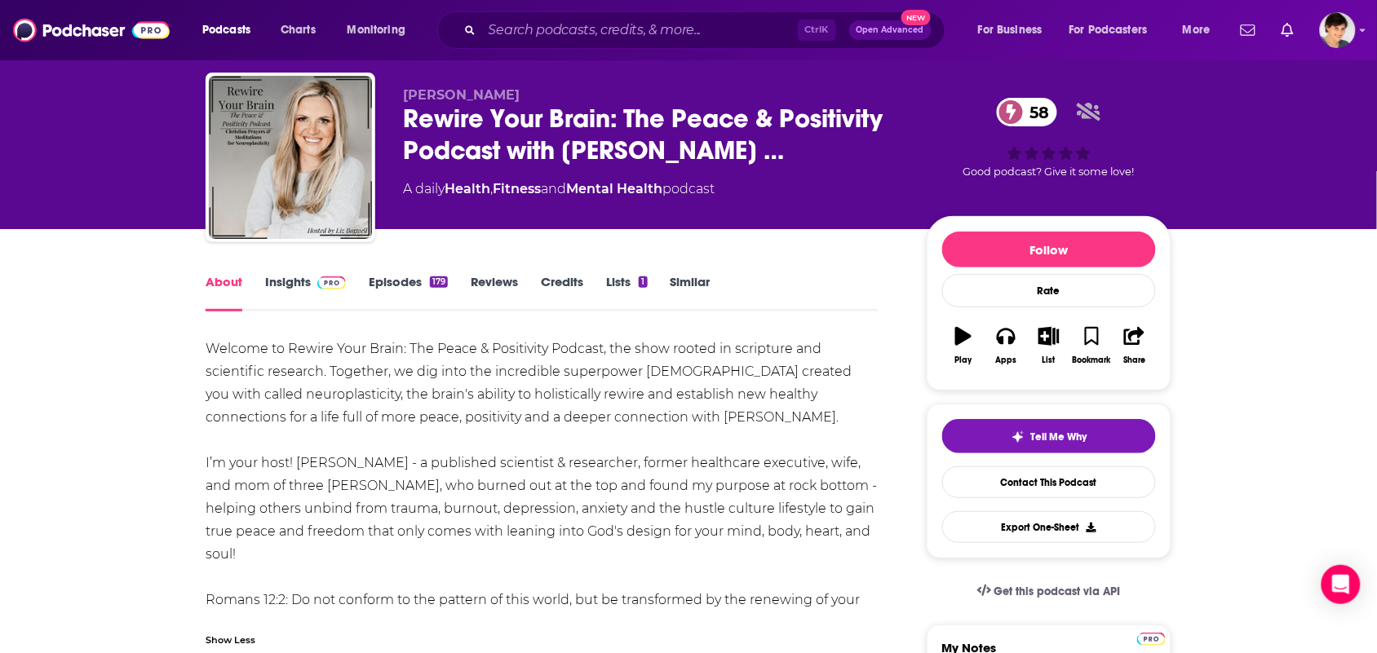
scroll to position [0, 0]
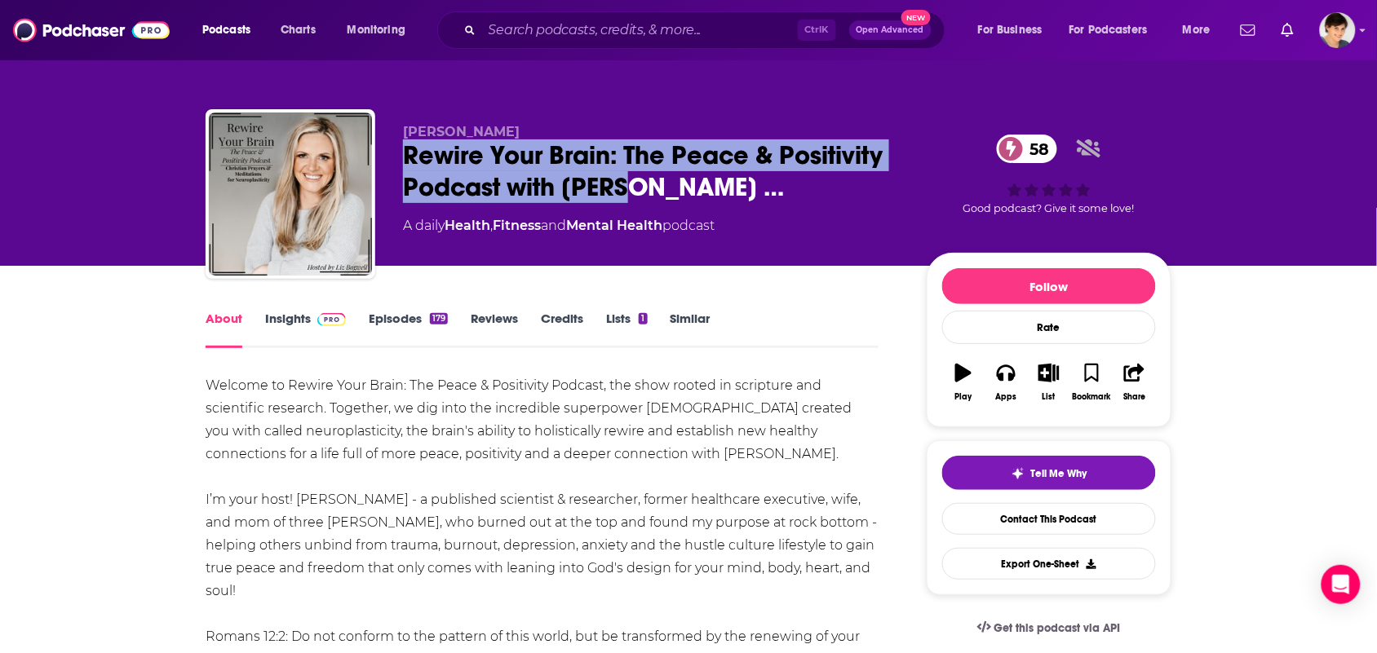
drag, startPoint x: 628, startPoint y: 188, endPoint x: 380, endPoint y: 144, distance: 252.0
click at [380, 144] on div "Liz Bagwell Rewire Your Brain: The Peace & Positivity Podcast with Liz … 58 A d…" at bounding box center [689, 197] width 966 height 176
copy h1 "Rewire Your Brain: The Peace & Positivity Podcast with Liz …"
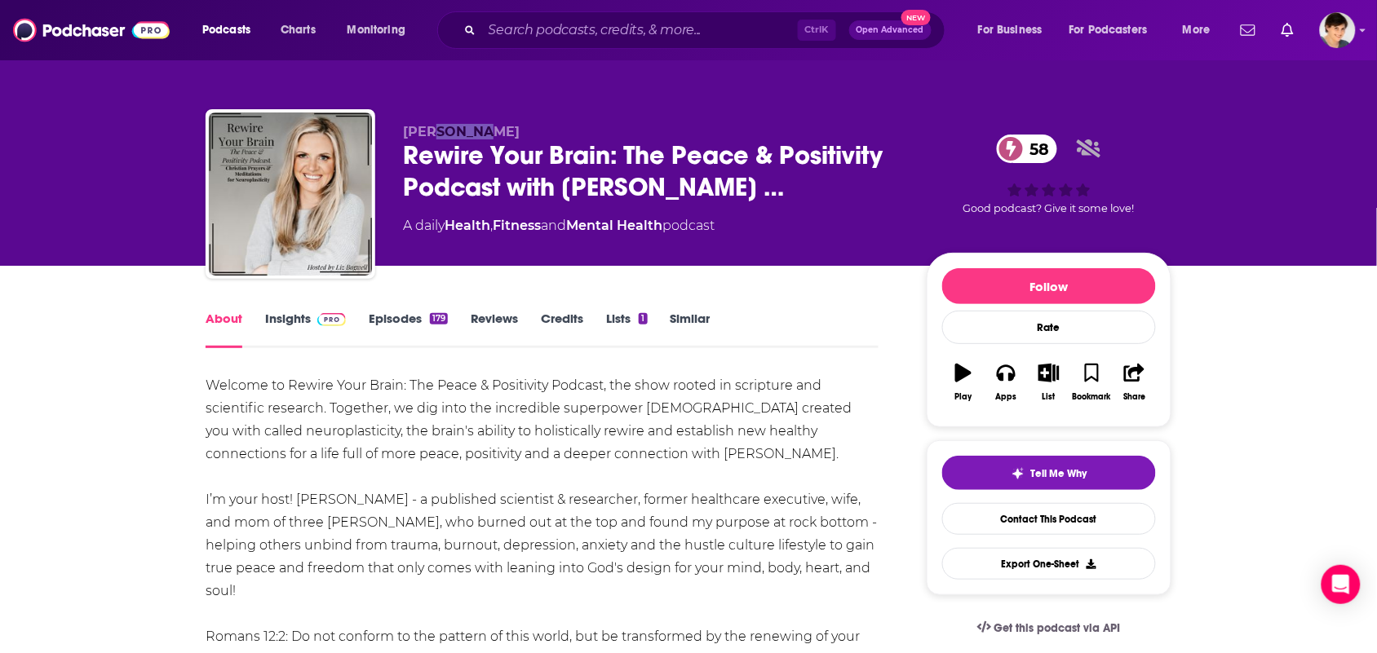
drag, startPoint x: 476, startPoint y: 125, endPoint x: 422, endPoint y: 106, distance: 57.0
click at [428, 115] on div "Liz Bagwell Rewire Your Brain: The Peace & Positivity Podcast with Liz … 58 A d…" at bounding box center [689, 197] width 966 height 176
click at [499, 119] on div "Liz Bagwell Rewire Your Brain: The Peace & Positivity Podcast with Liz … 58 A d…" at bounding box center [689, 197] width 966 height 176
drag, startPoint x: 479, startPoint y: 133, endPoint x: 365, endPoint y: 124, distance: 114.5
click at [365, 124] on div "Liz Bagwell Rewire Your Brain: The Peace & Positivity Podcast with Liz … 58 A d…" at bounding box center [689, 197] width 966 height 176
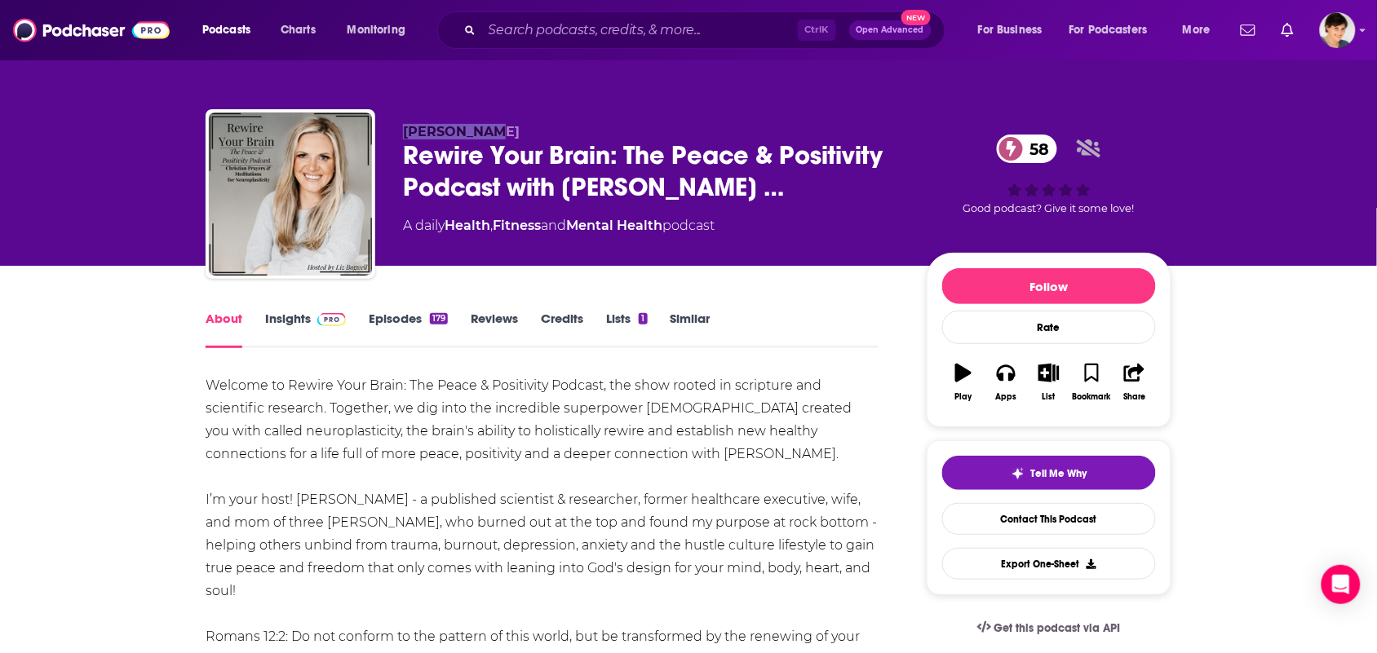
copy div "Liz Bagwell"
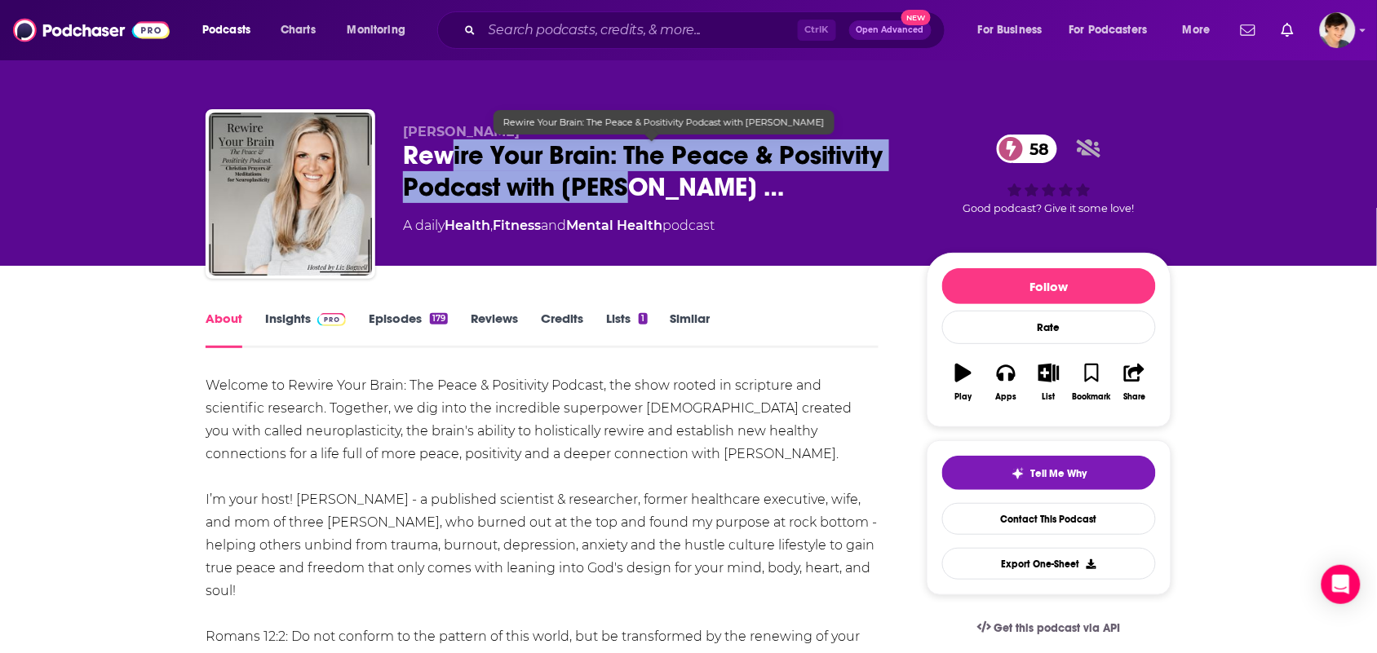
drag, startPoint x: 622, startPoint y: 188, endPoint x: 447, endPoint y: 166, distance: 176.8
click at [447, 166] on span "Rewire Your Brain: The Peace & Positivity Podcast with Liz …" at bounding box center [652, 171] width 498 height 64
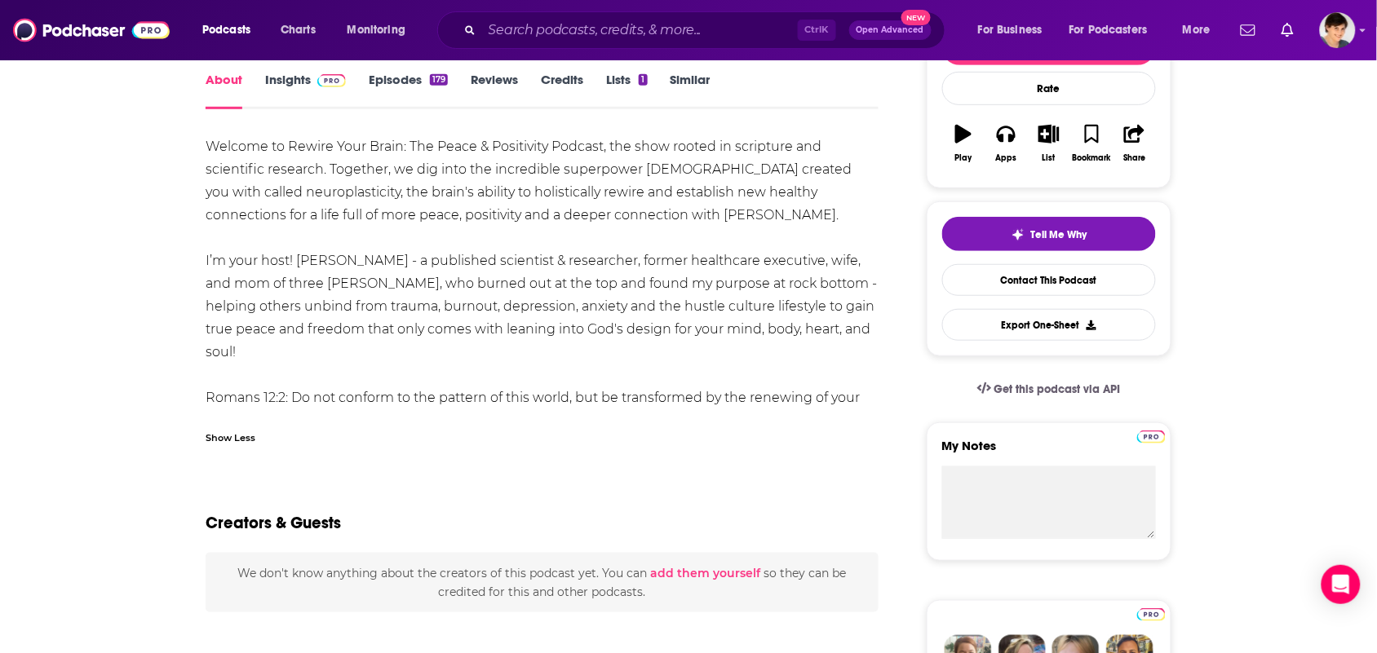
scroll to position [204, 0]
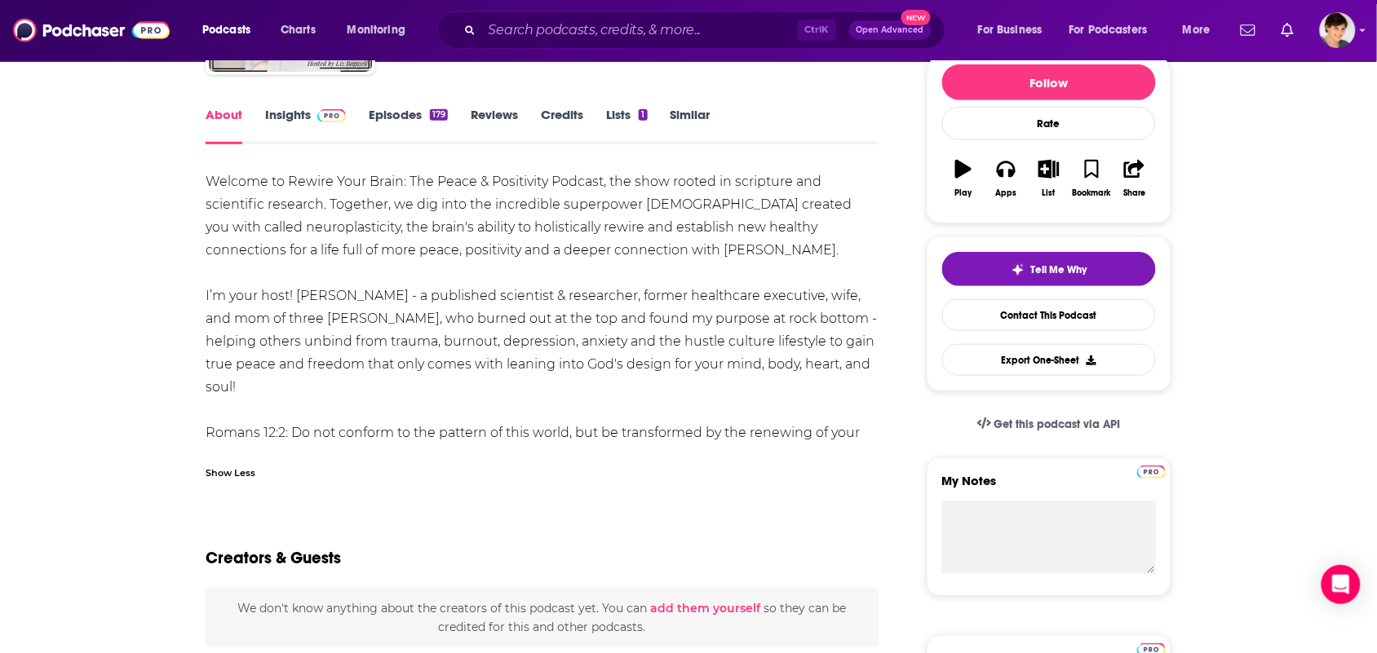
click at [869, 435] on div "Welcome to Rewire Your Brain: The Peace & Positivity Podcast, the show rooted i…" at bounding box center [542, 318] width 673 height 297
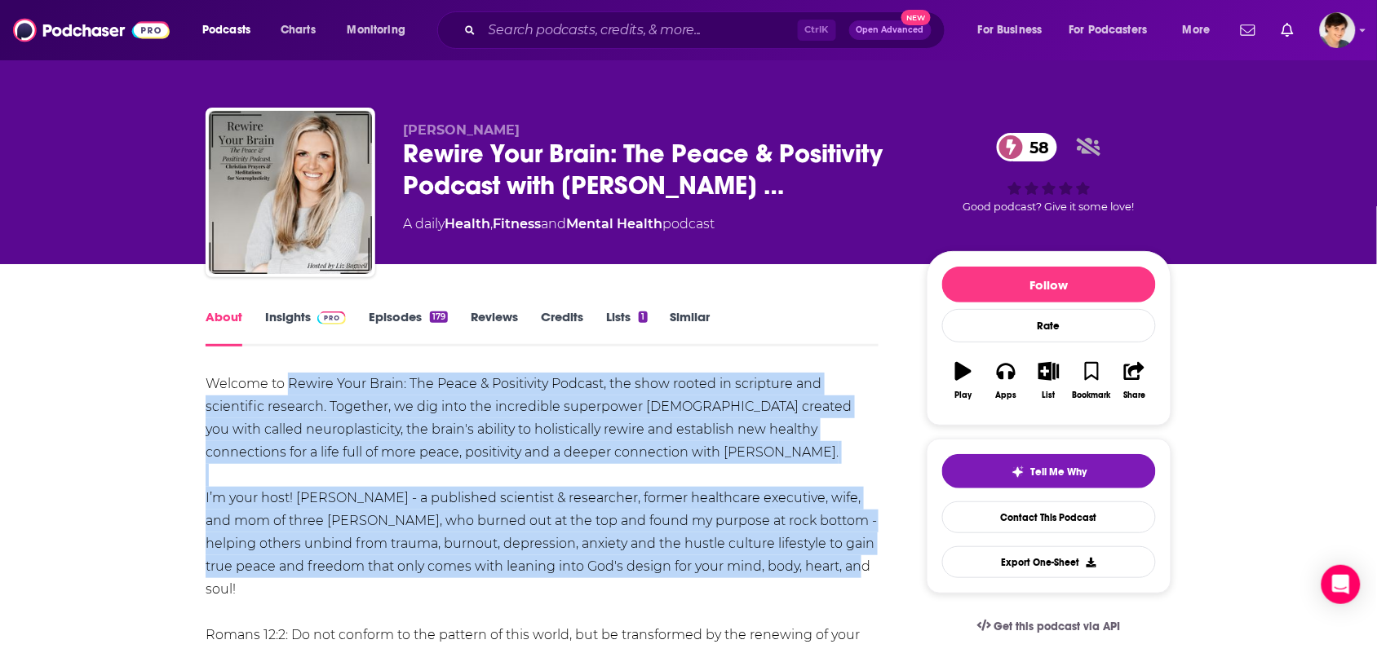
scroll to position [0, 0]
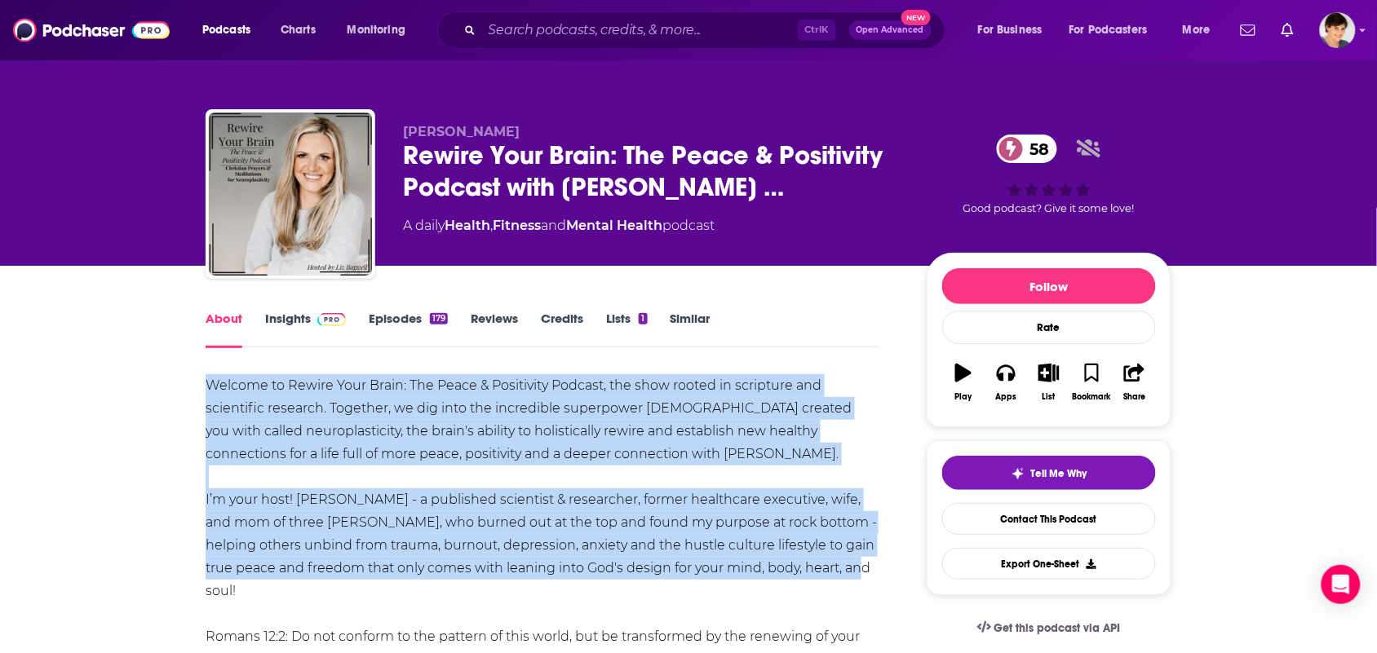
drag, startPoint x: 838, startPoint y: 365, endPoint x: 215, endPoint y: 201, distance: 644.2
copy div "Welcome to Rewire Your Brain: The Peace & Positivity Podcast, the show rooted i…"
click at [296, 332] on link "Insights" at bounding box center [305, 330] width 81 height 38
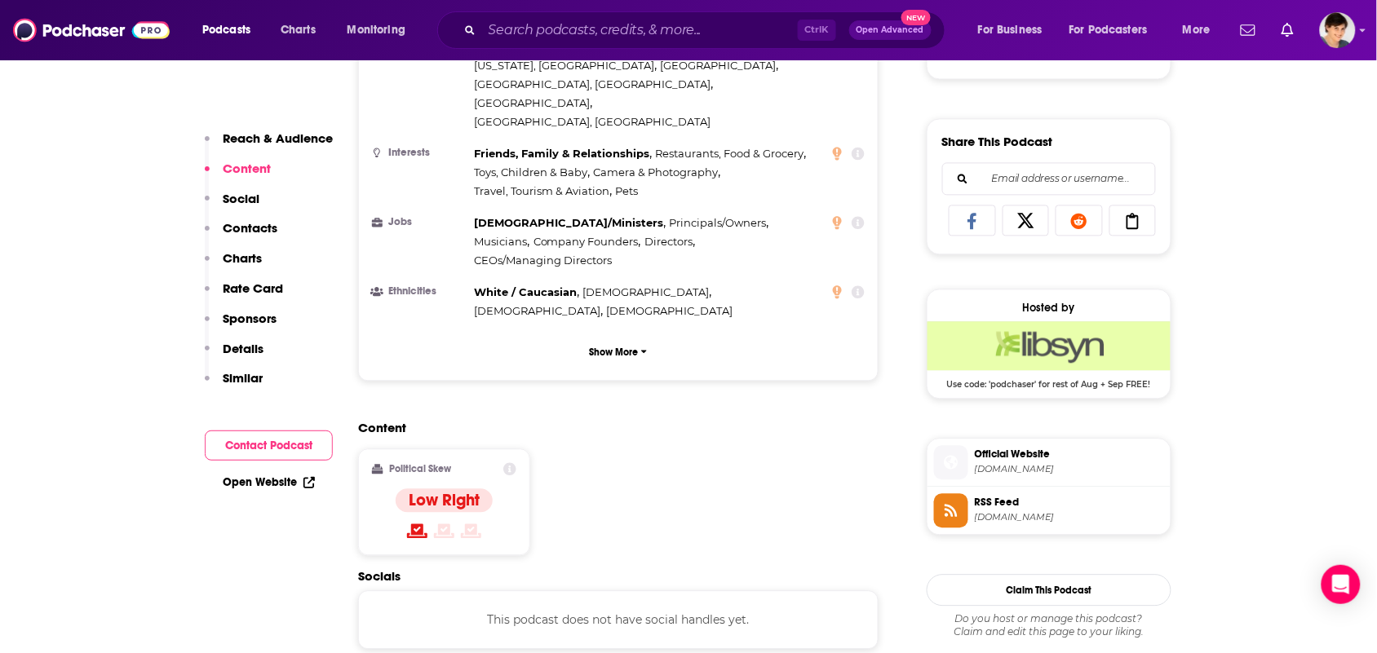
scroll to position [1224, 0]
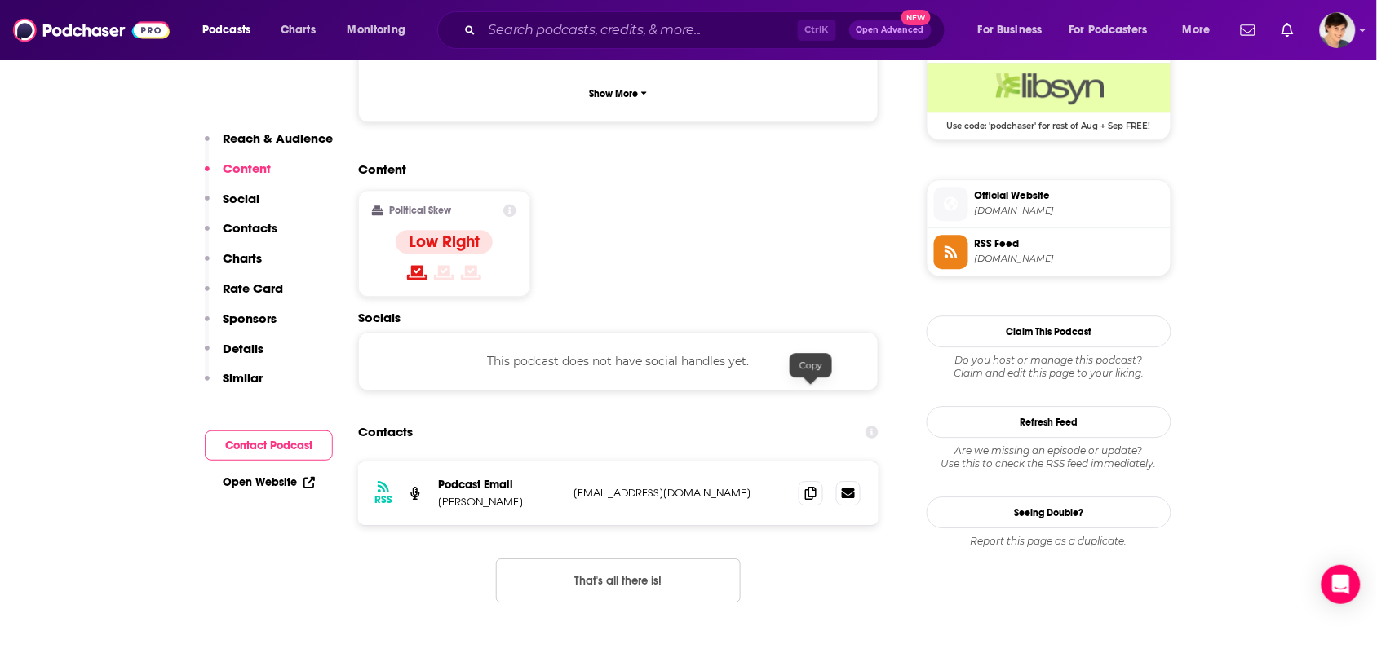
click at [805, 462] on div "RSS Podcast Email Elizabeth Bagwell rhythmrestorationco@gmail.com rhythmrestora…" at bounding box center [618, 494] width 520 height 64
click at [805, 486] on icon at bounding box center [810, 492] width 11 height 13
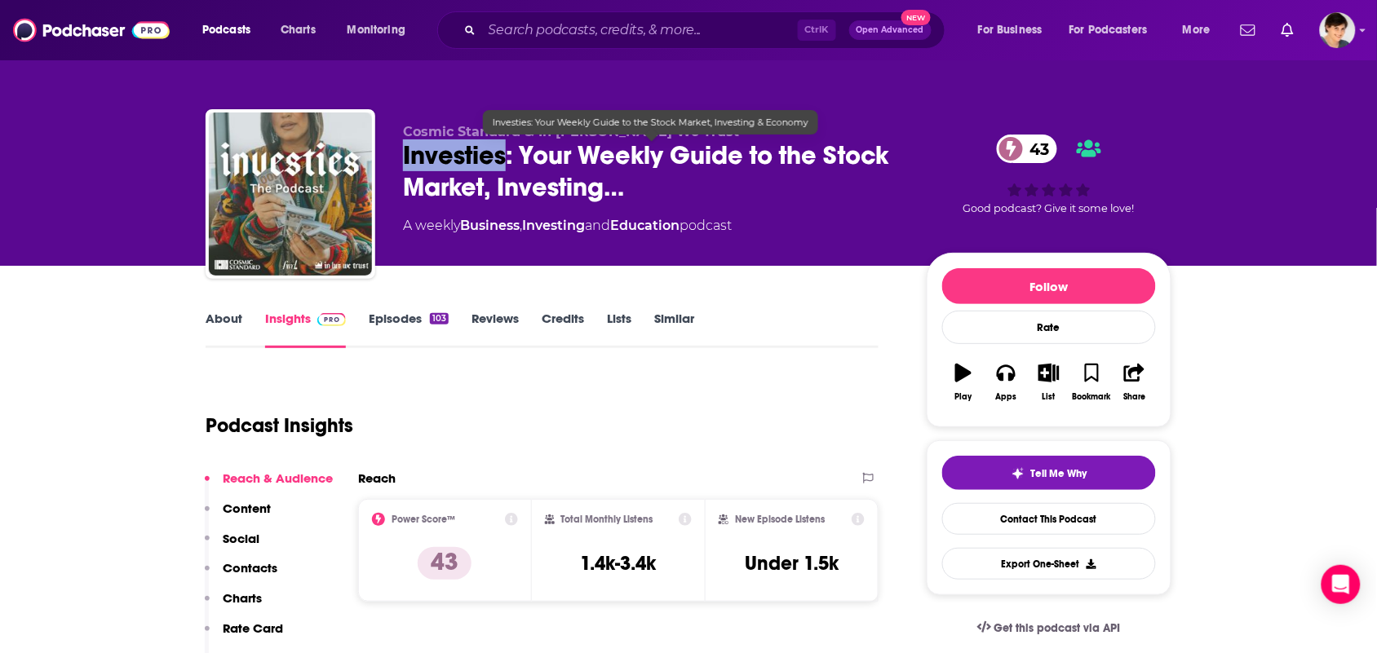
drag, startPoint x: 401, startPoint y: 149, endPoint x: 502, endPoint y: 162, distance: 101.1
click at [502, 162] on div "Cosmic Standard & In [PERSON_NAME] We Trust Investies: Your Weekly Guide to the…" at bounding box center [689, 197] width 966 height 176
copy h2 "Investies"
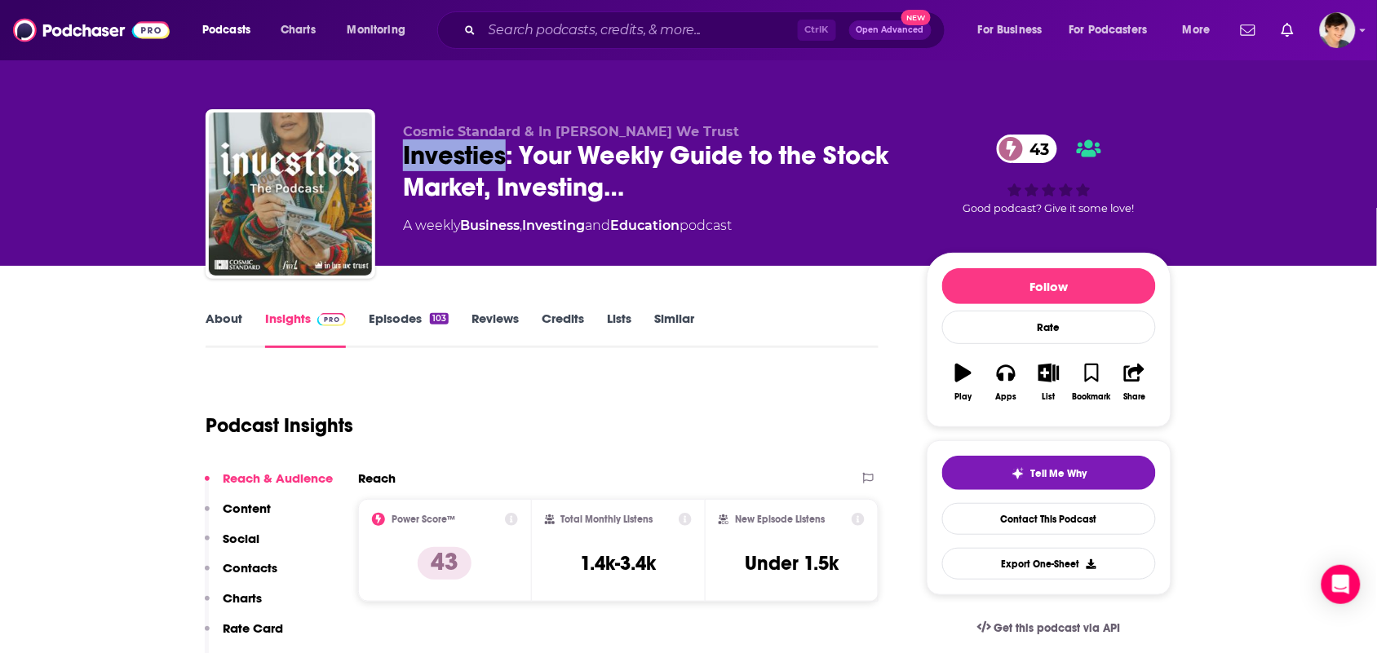
click at [214, 339] on link "About" at bounding box center [224, 330] width 37 height 38
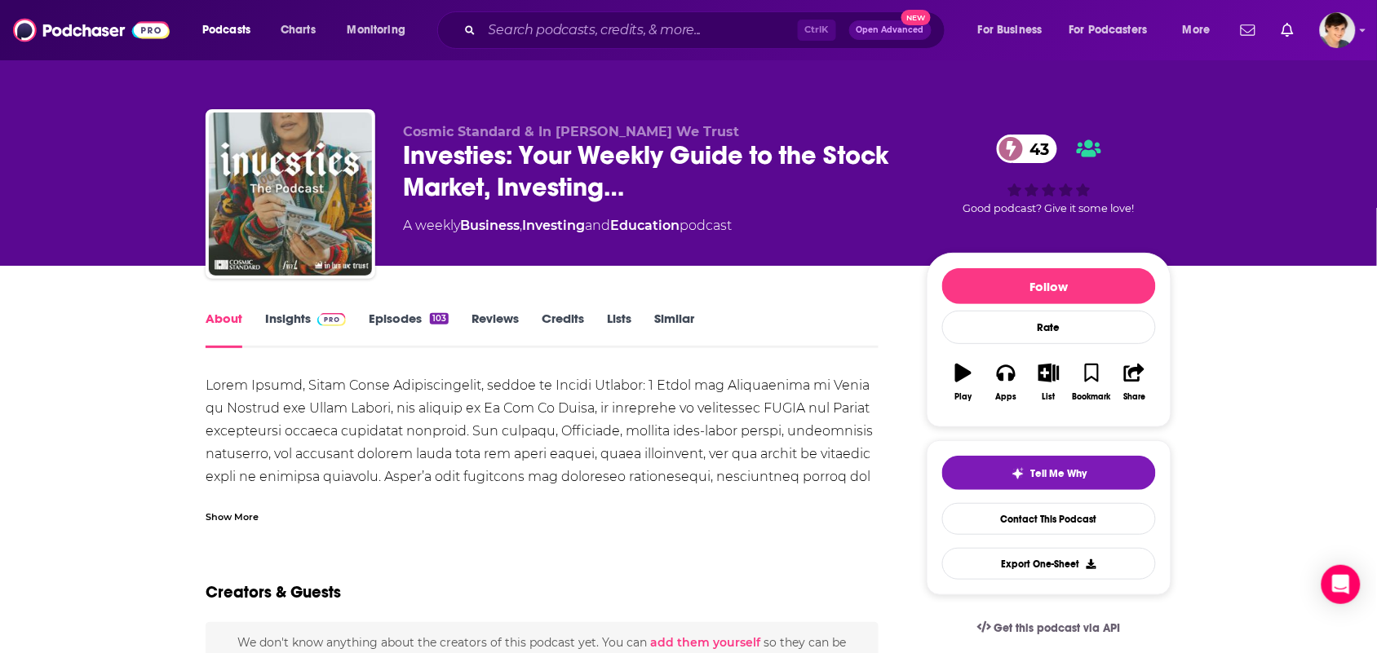
scroll to position [102, 0]
